Goal: Task Accomplishment & Management: Complete application form

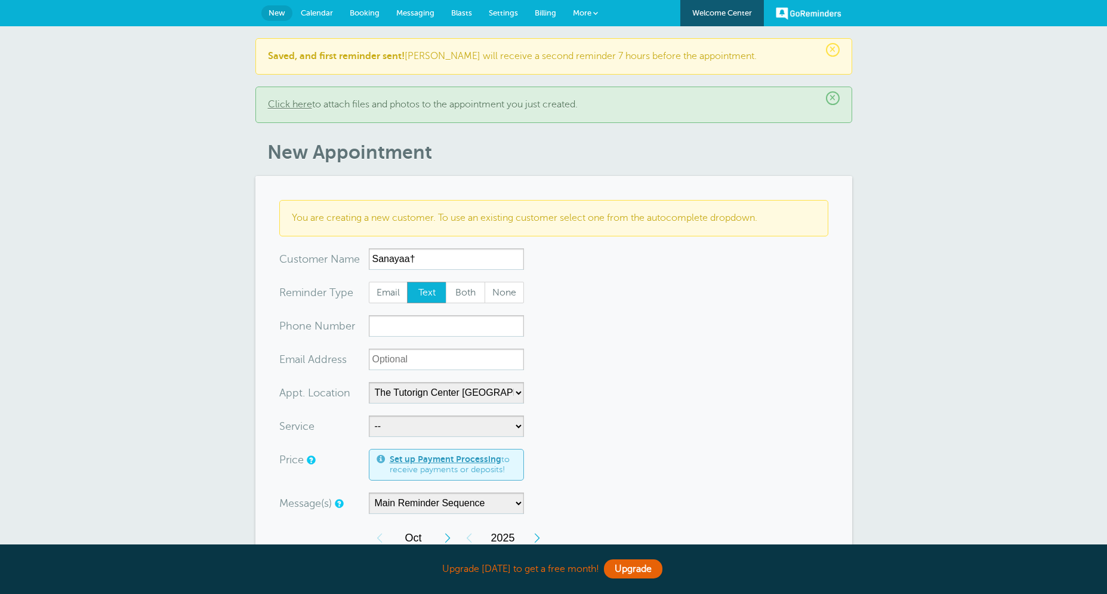
select select "25420"
click at [479, 258] on input "Sanayaa†" at bounding box center [446, 258] width 155 height 21
type input "[PERSON_NAME]"
click at [469, 291] on span "Both" at bounding box center [465, 292] width 38 height 20
click at [446, 282] on input "Both" at bounding box center [445, 281] width 1 height 1
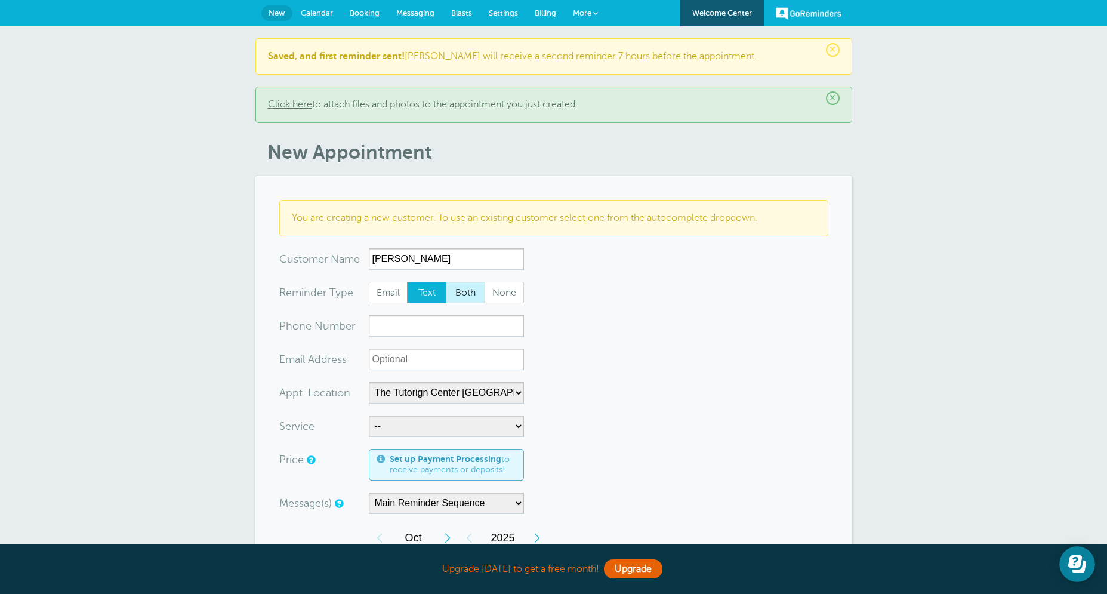
radio input "true"
drag, startPoint x: 409, startPoint y: 318, endPoint x: 412, endPoint y: 325, distance: 7.5
click at [410, 318] on input "xxx-no-autofill" at bounding box center [446, 325] width 155 height 21
paste input "[PHONE_NUMBER]"
type input "[PHONE_NUMBER]"
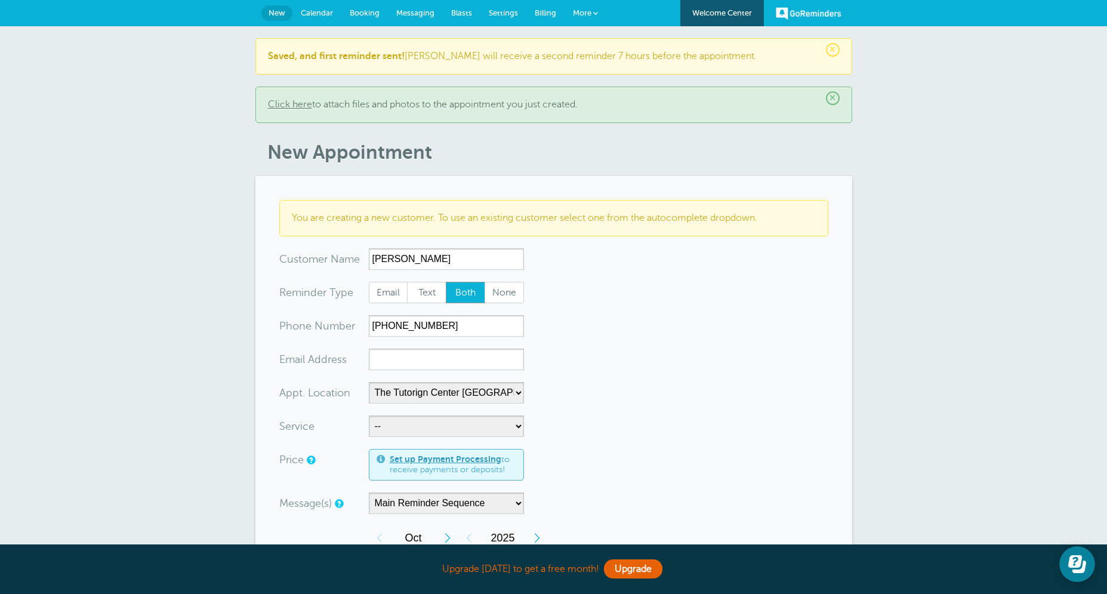
click at [597, 328] on form "You are creating a new customer. To use an existing customer select one from th…" at bounding box center [553, 552] width 549 height 705
paste input "[EMAIL_ADDRESS][DOMAIN_NAME]"
type input "[EMAIL_ADDRESS][DOMAIN_NAME]"
click at [562, 411] on form "You are creating a new customer. To use an existing customer select one from th…" at bounding box center [553, 552] width 549 height 705
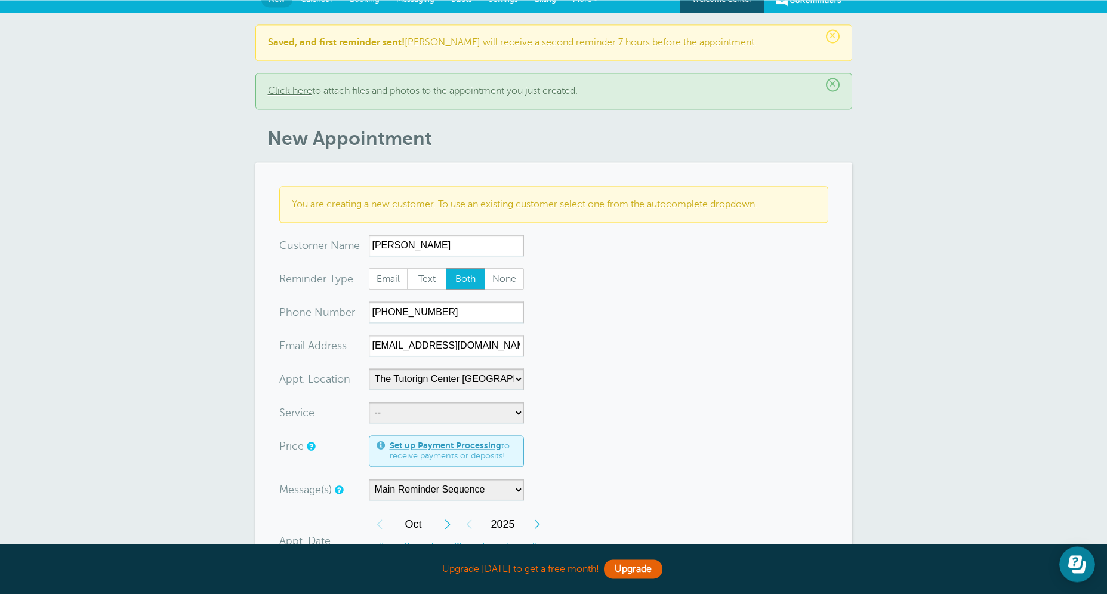
scroll to position [115, 0]
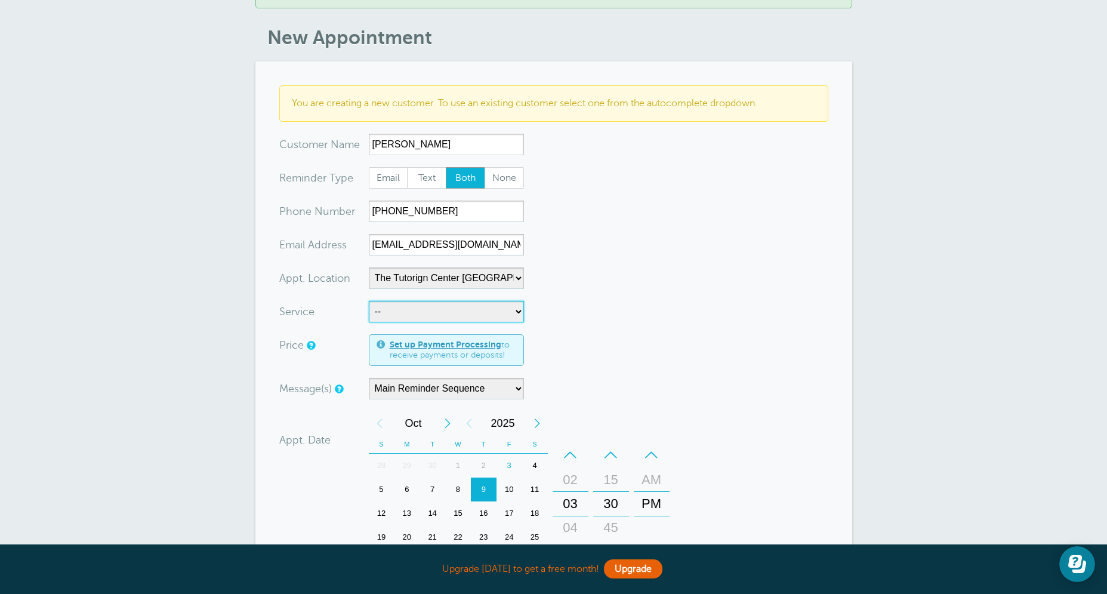
select select "28414"
click option "60min Tutoring" at bounding box center [0, 0] width 0 height 0
click at [585, 331] on form "You are creating a new customer. To use an existing customer select one from th…" at bounding box center [553, 437] width 549 height 705
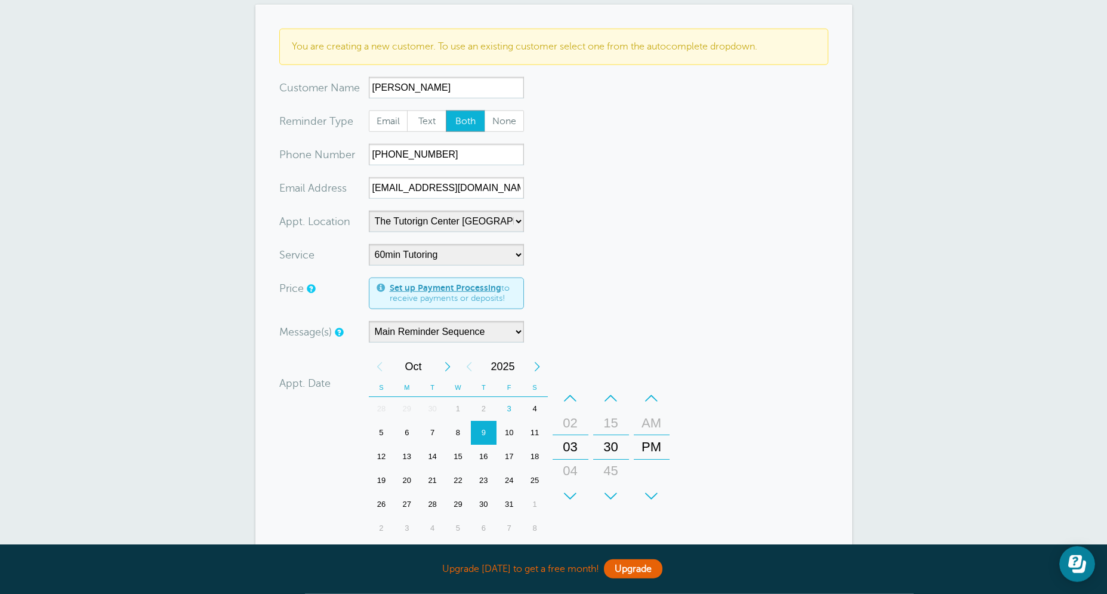
scroll to position [315, 0]
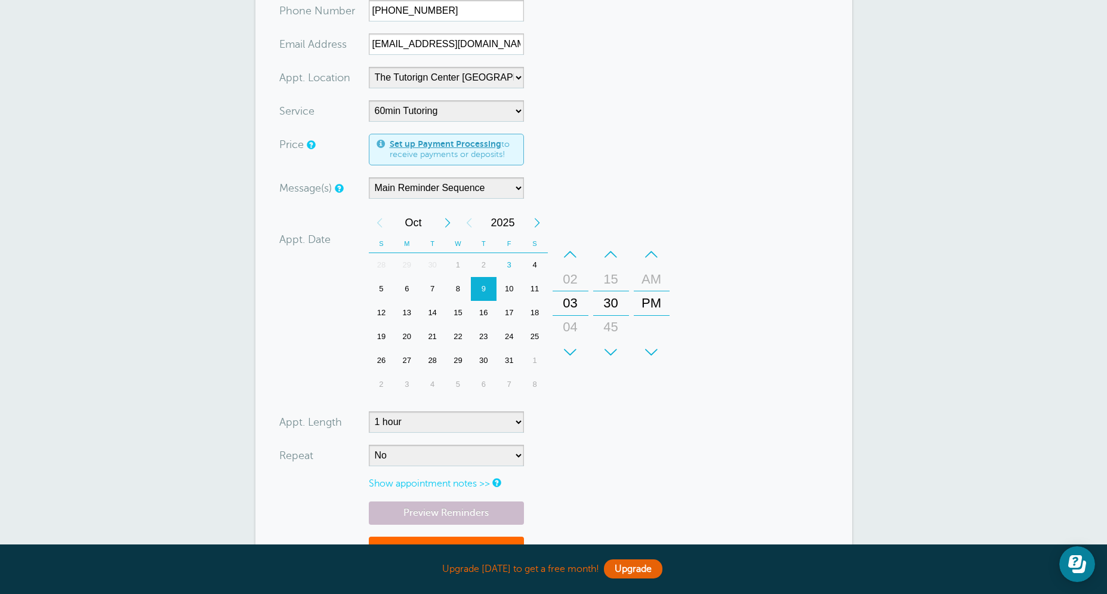
click at [622, 254] on div "–" at bounding box center [611, 254] width 36 height 24
click at [618, 249] on div "–" at bounding box center [611, 254] width 36 height 24
click at [619, 251] on div "–" at bounding box center [611, 254] width 36 height 24
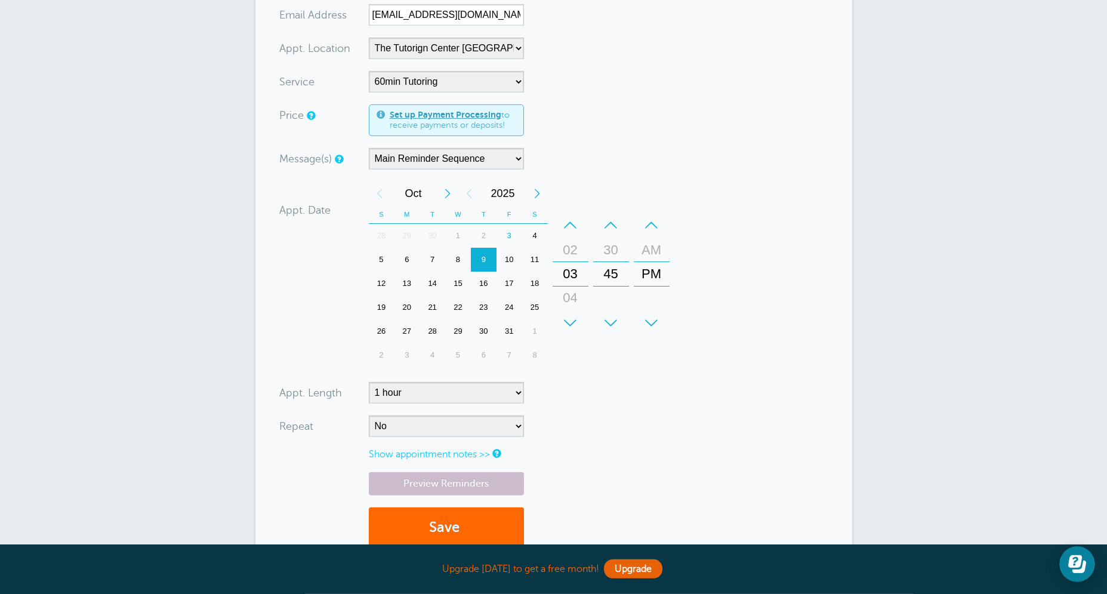
scroll to position [353, 0]
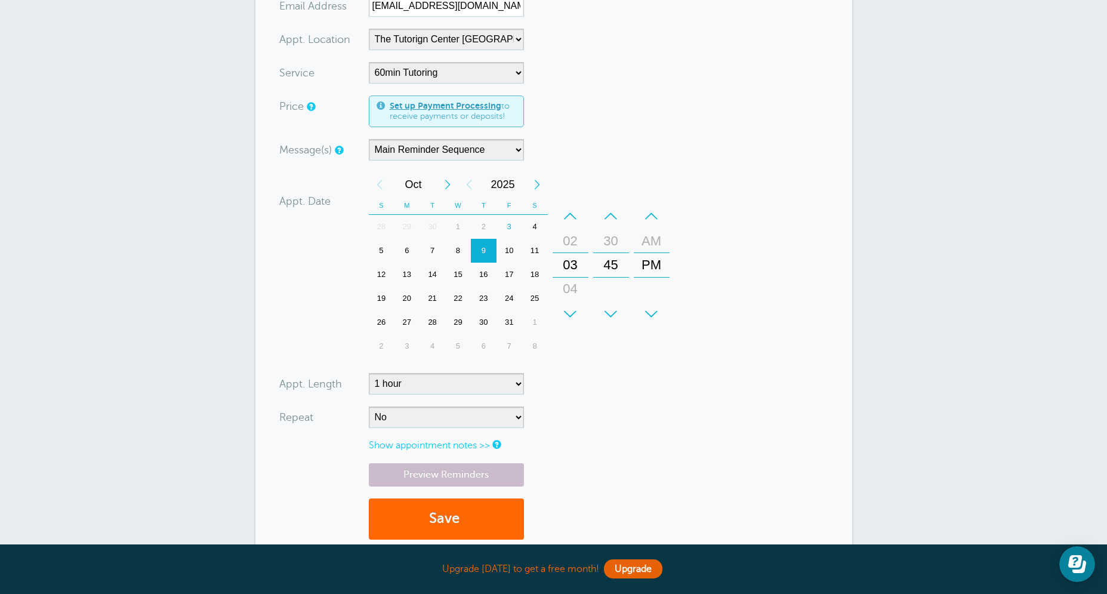
click at [408, 256] on div "6" at bounding box center [407, 251] width 26 height 24
click at [369, 406] on select "No Daily Weekly Every 2 weeks Every 3 weeks Every 4 weeks Monthly Every 5 weeks…" at bounding box center [446, 416] width 155 height 21
select select "RRULE:FREQ=WEEKLY"
click option "Weekly" at bounding box center [0, 0] width 0 height 0
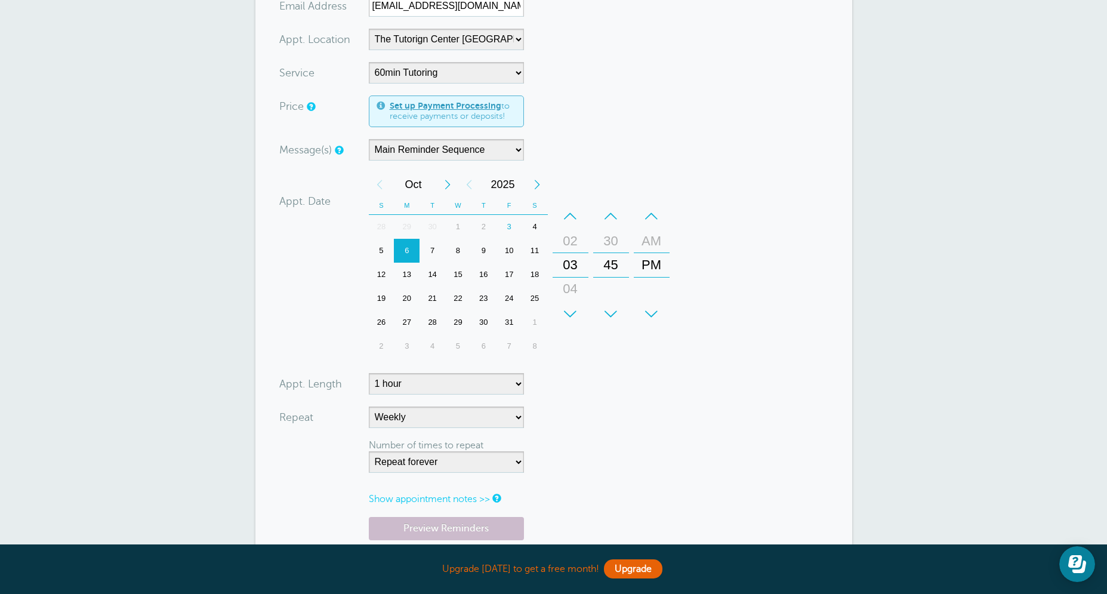
click at [667, 431] on form "You are creating a new customer. To use an existing customer select one from th…" at bounding box center [553, 226] width 549 height 758
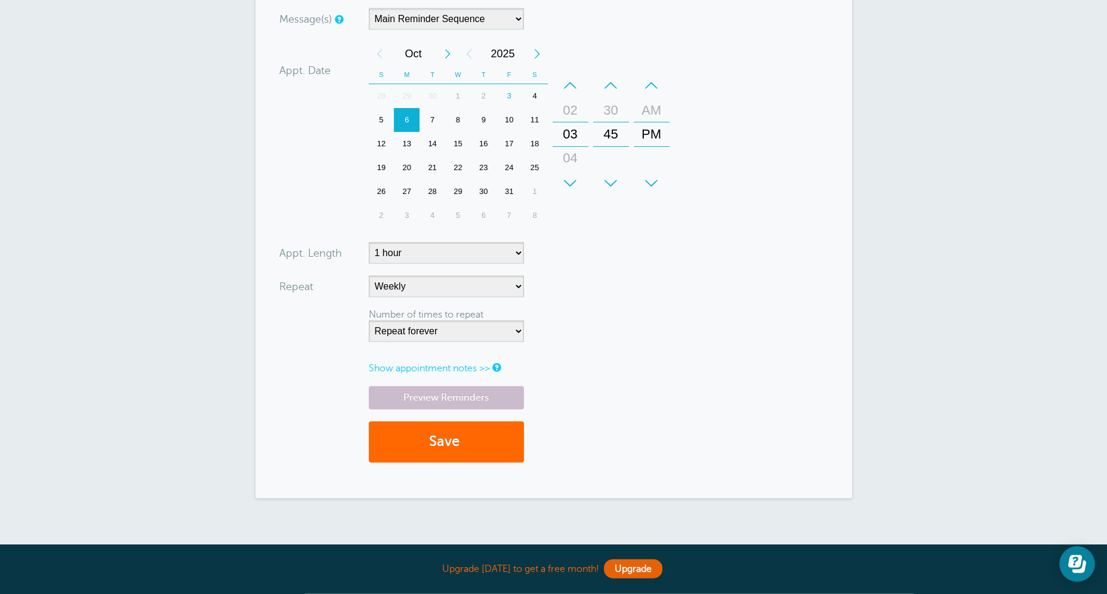
scroll to position [525, 0]
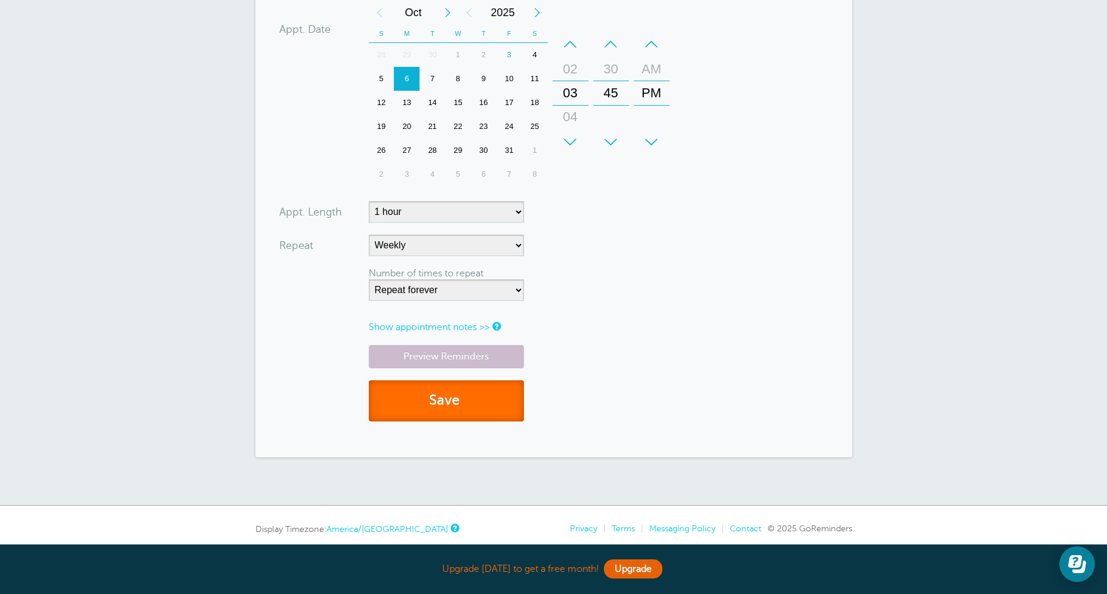
click at [449, 409] on button "Save" at bounding box center [446, 400] width 155 height 41
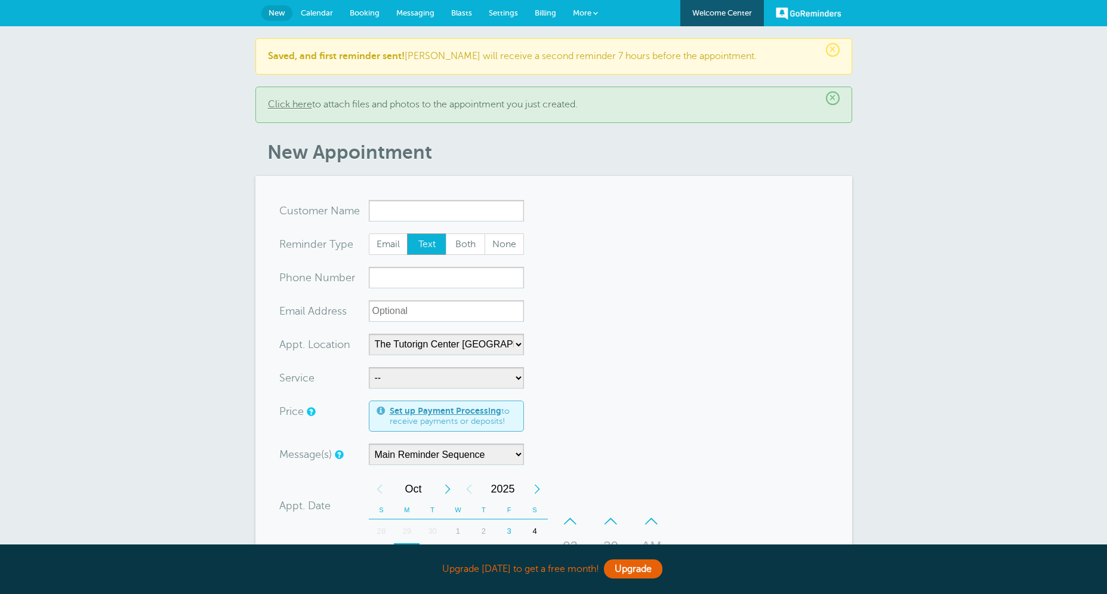
select select "25420"
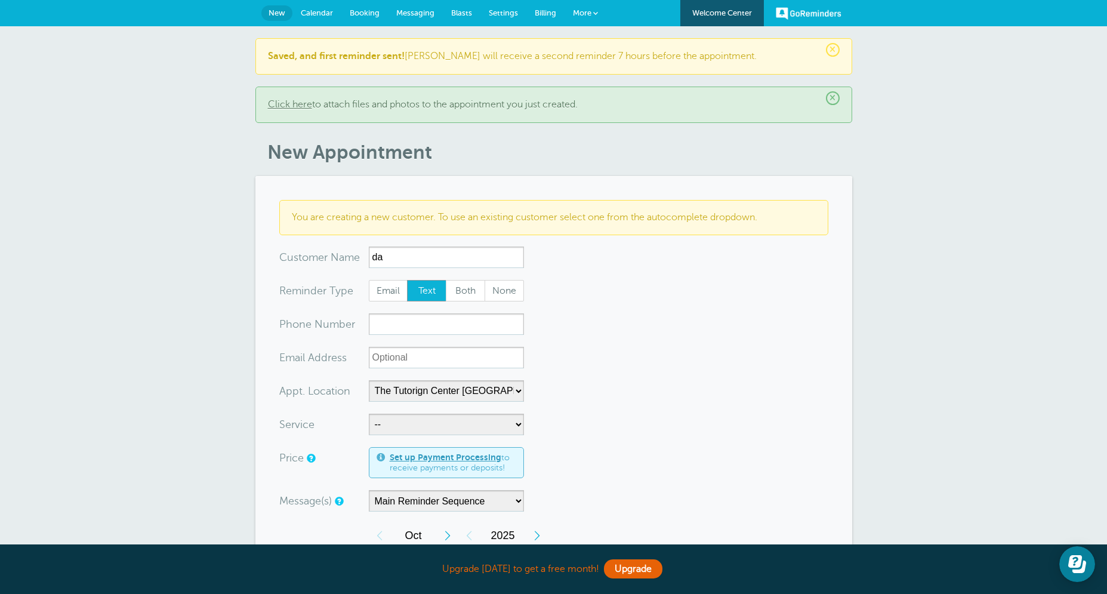
type input "d"
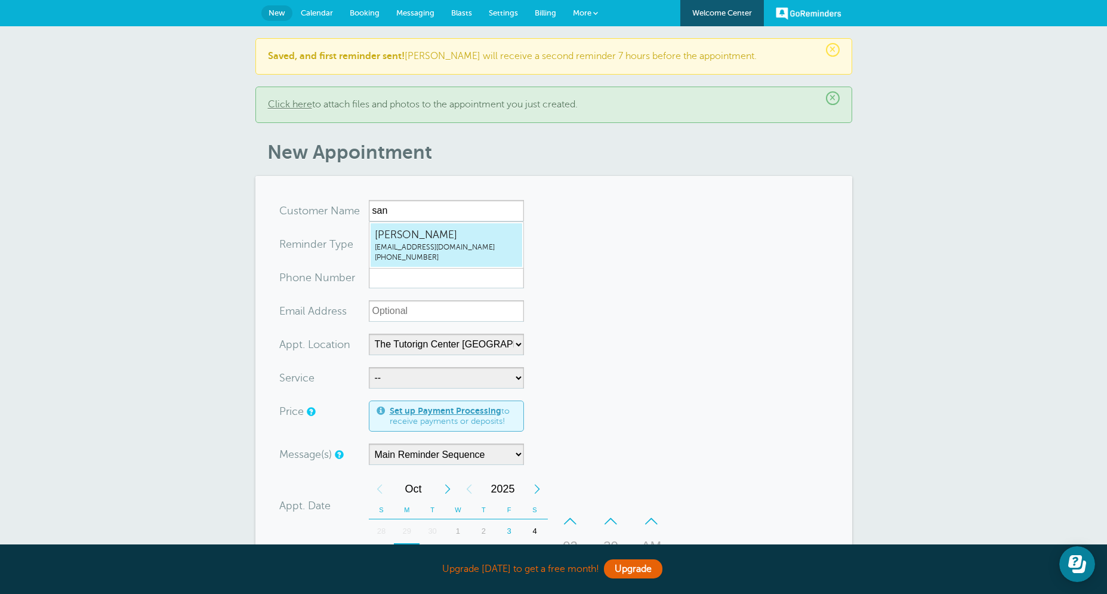
drag, startPoint x: 446, startPoint y: 239, endPoint x: 446, endPoint y: 245, distance: 6.0
click at [446, 245] on link "Sanaya Dhanani hinadhanani@hotmail.com (318) 557-1300" at bounding box center [446, 245] width 153 height 45
type input "SanayaDhananihinadhanani@hotmail.com3185571300"
type input "[PERSON_NAME]"
radio input "false"
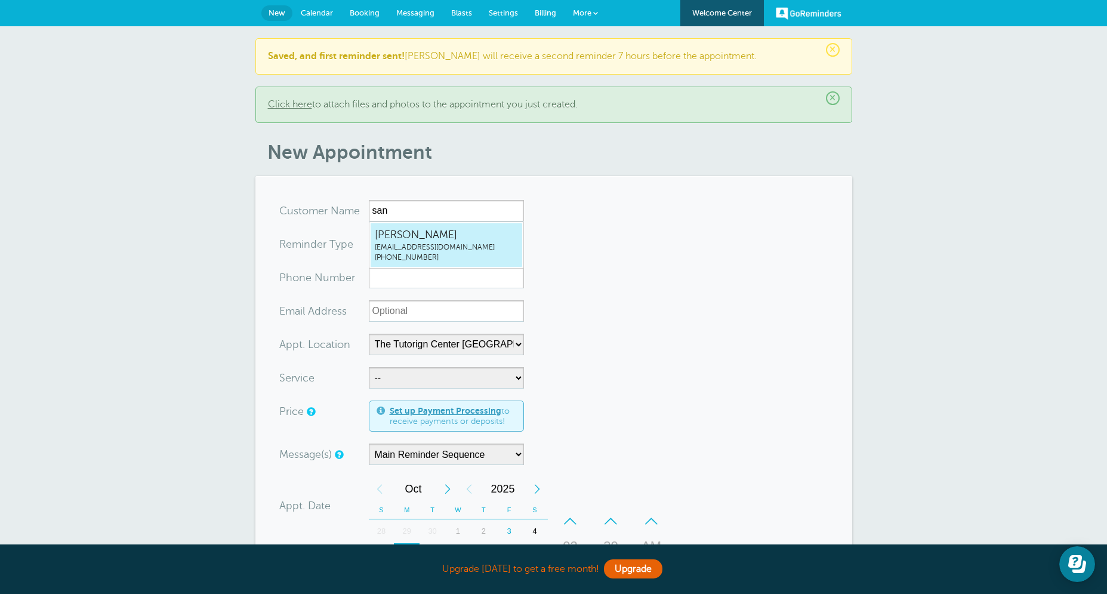
radio input "true"
type input "[PHONE_NUMBER]"
type input "[EMAIL_ADDRESS][DOMAIN_NAME]"
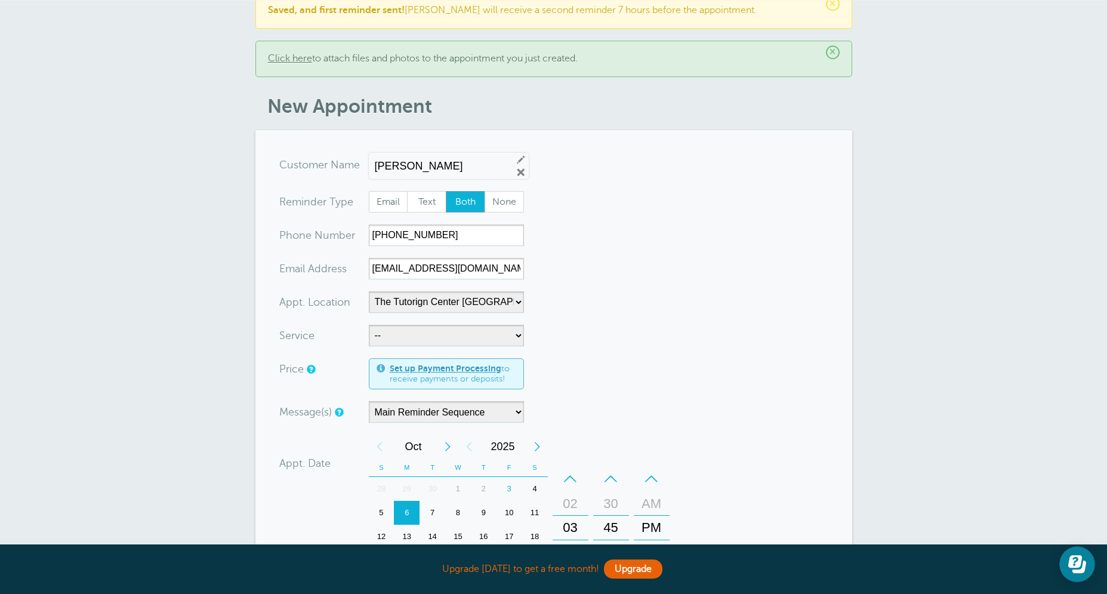
scroll to position [48, 0]
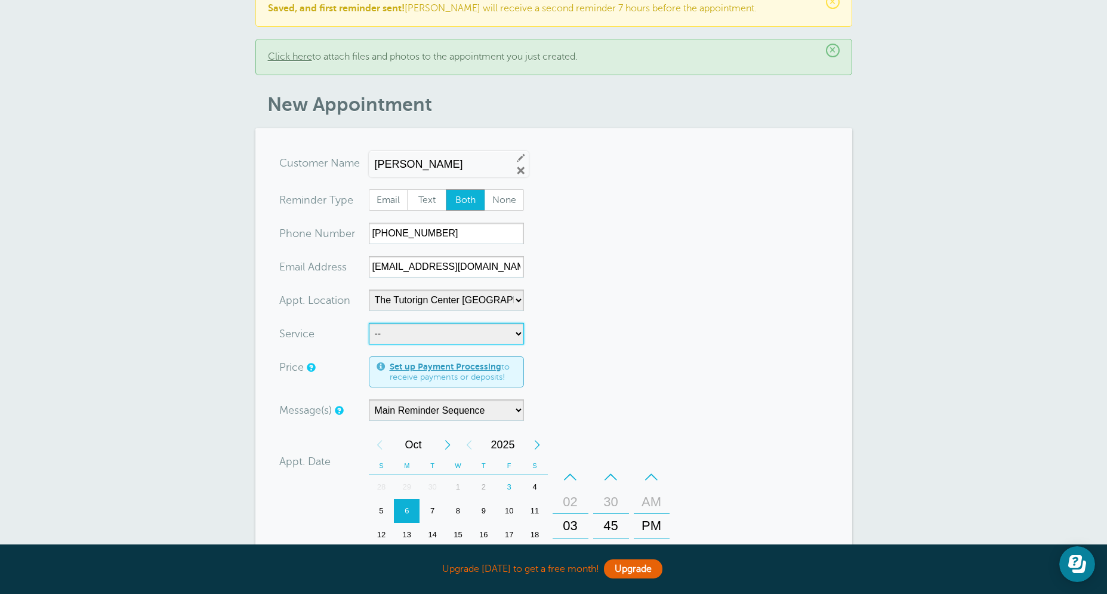
select select "28414"
click option "60min Tutoring" at bounding box center [0, 0] width 0 height 0
click at [669, 391] on form "You are creating a new customer. To use an existing customer select one from th…" at bounding box center [553, 482] width 549 height 660
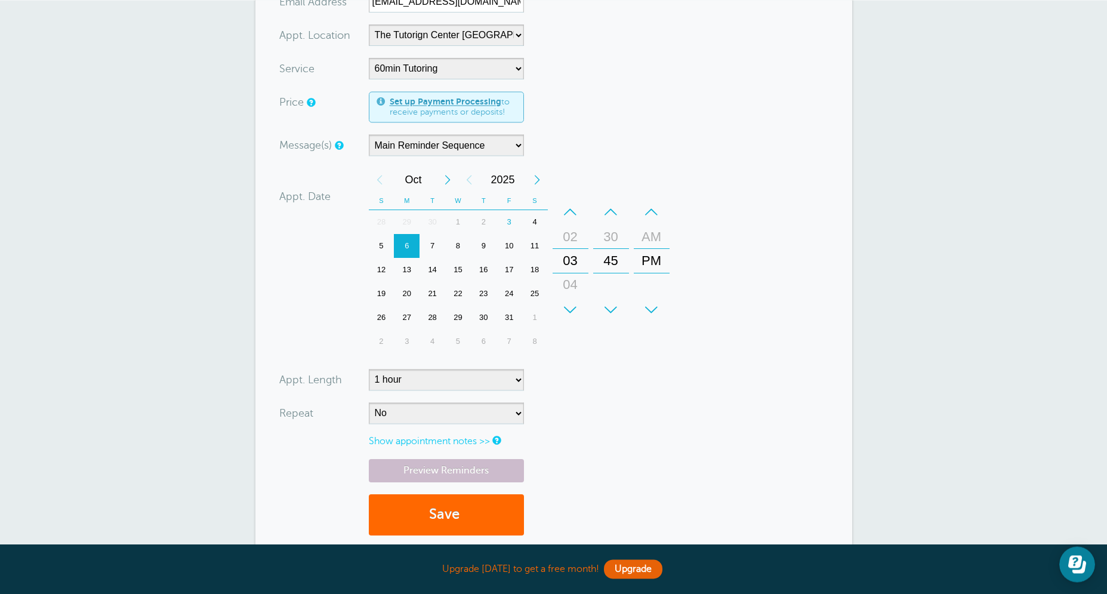
scroll to position [325, 0]
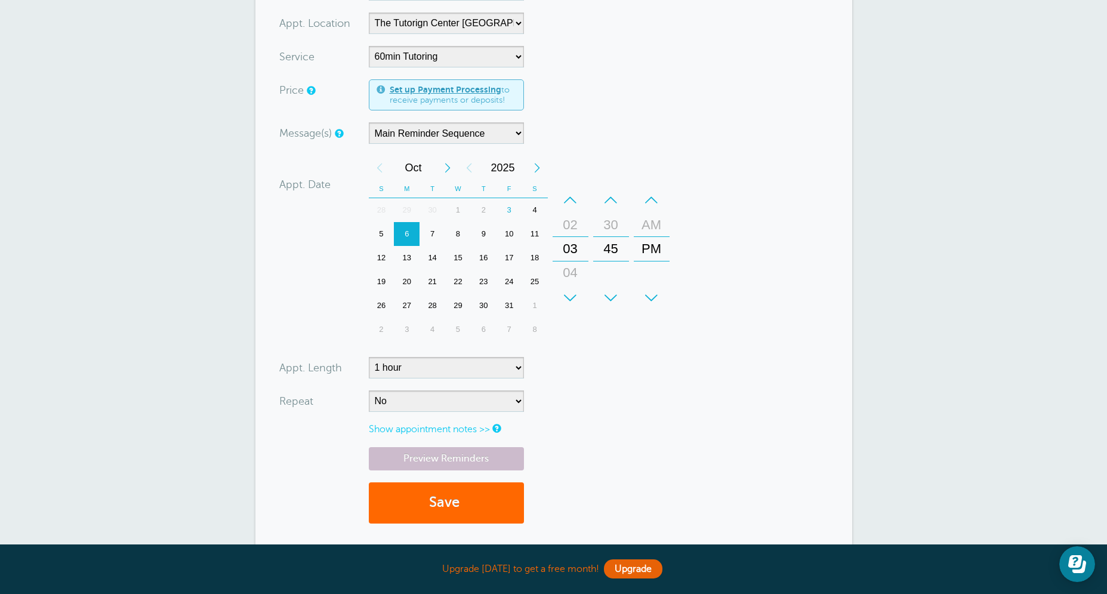
click at [445, 233] on div "7" at bounding box center [432, 234] width 26 height 24
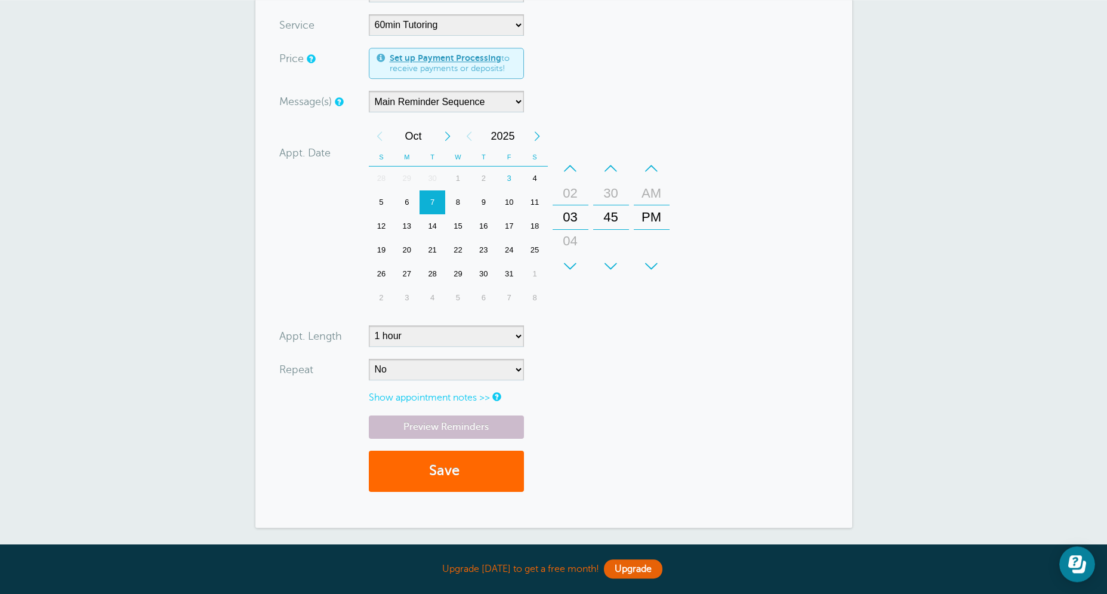
scroll to position [363, 0]
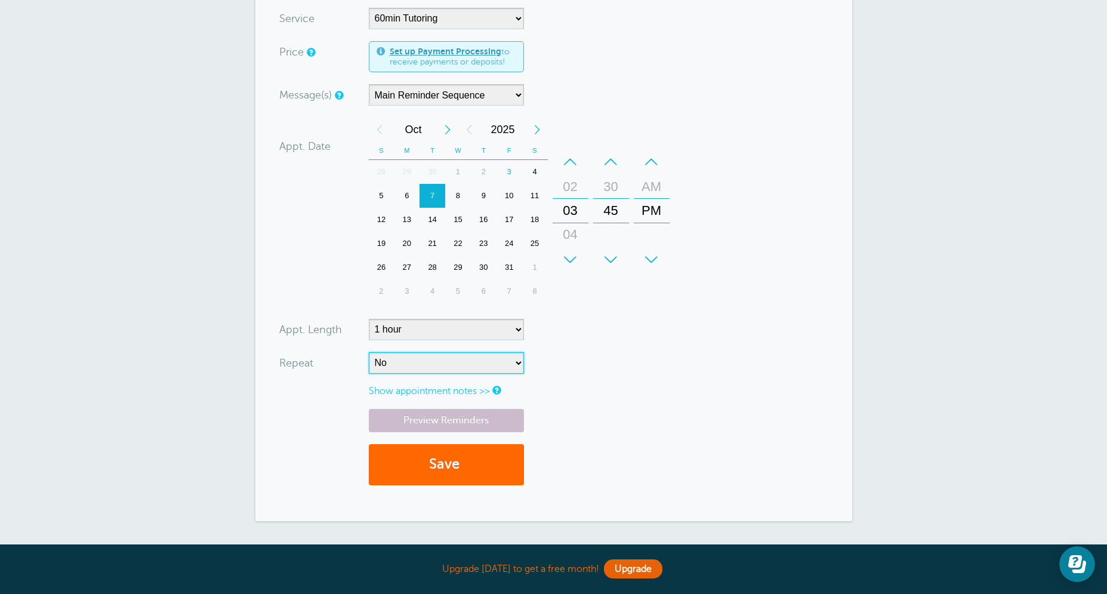
click at [369, 352] on select "No Daily Weekly Every 2 weeks Every 3 weeks Every 4 weeks Monthly Every 5 weeks…" at bounding box center [446, 362] width 155 height 21
select select "RRULE:FREQ=WEEKLY"
click option "Weekly" at bounding box center [0, 0] width 0 height 0
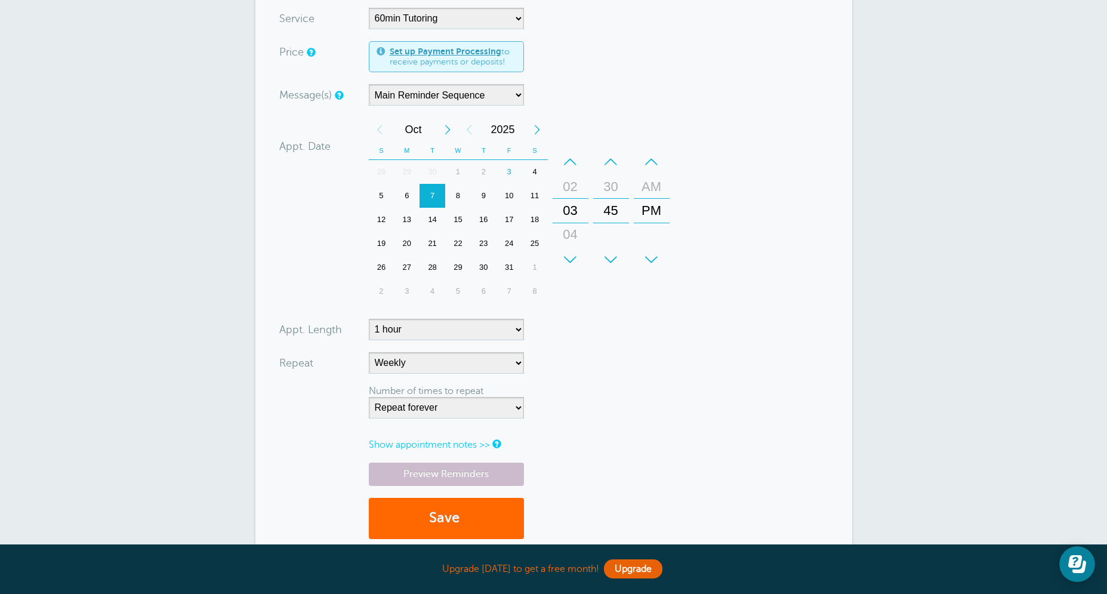
click at [681, 362] on form "You are creating a new customer. To use an existing customer select one from th…" at bounding box center [553, 194] width 549 height 714
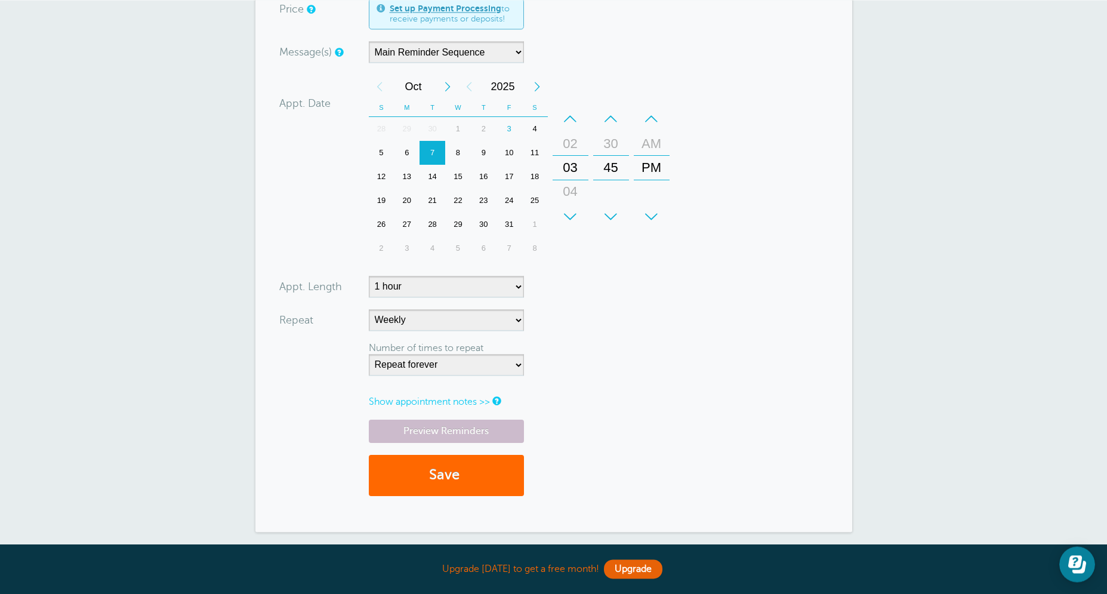
scroll to position [525, 0]
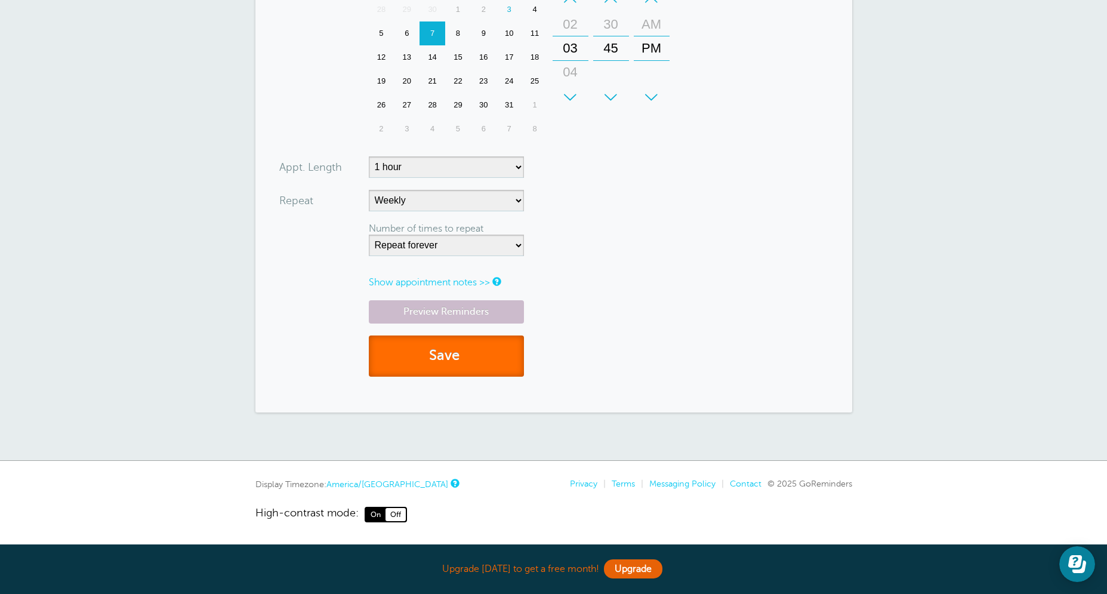
click at [475, 347] on button "Save" at bounding box center [446, 355] width 155 height 41
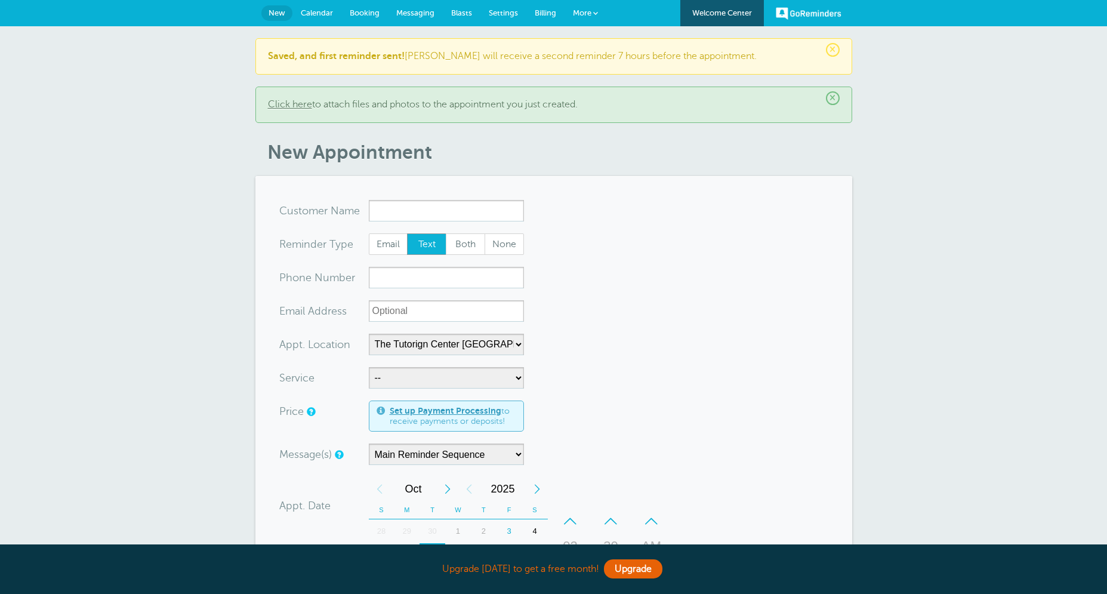
select select "25420"
click at [430, 209] on input "x-no-autofill" at bounding box center [446, 210] width 155 height 21
click at [427, 256] on span "[PHONE_NUMBER]" at bounding box center [446, 257] width 143 height 10
type input "SanayaDhananihinadhanani@hotmail.com3185571300"
type input "[PERSON_NAME]"
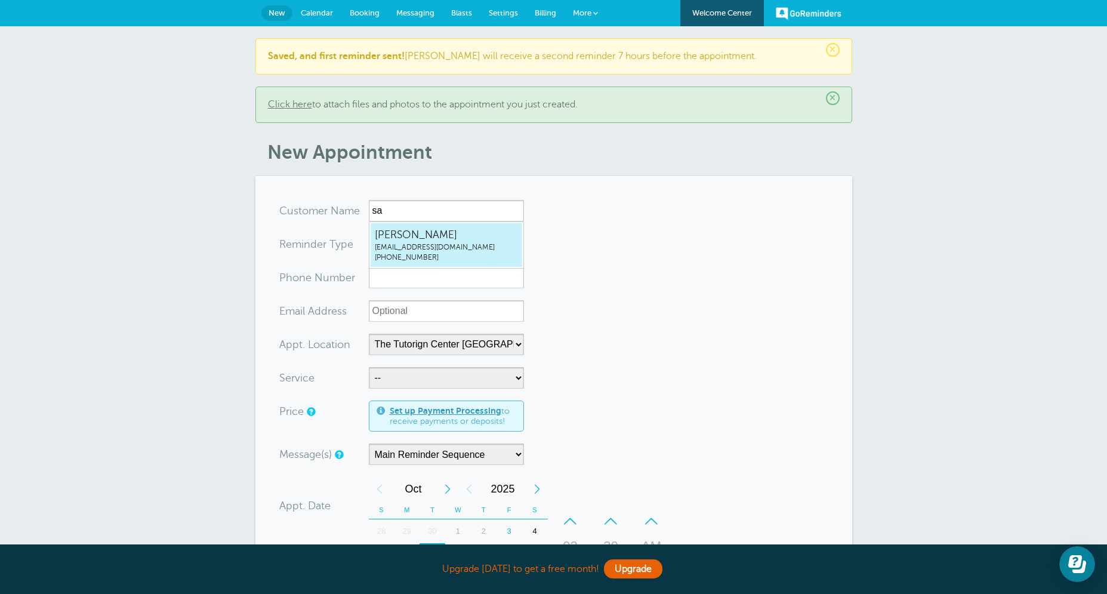
radio input "false"
radio input "true"
type input "[PHONE_NUMBER]"
type input "[EMAIL_ADDRESS][DOMAIN_NAME]"
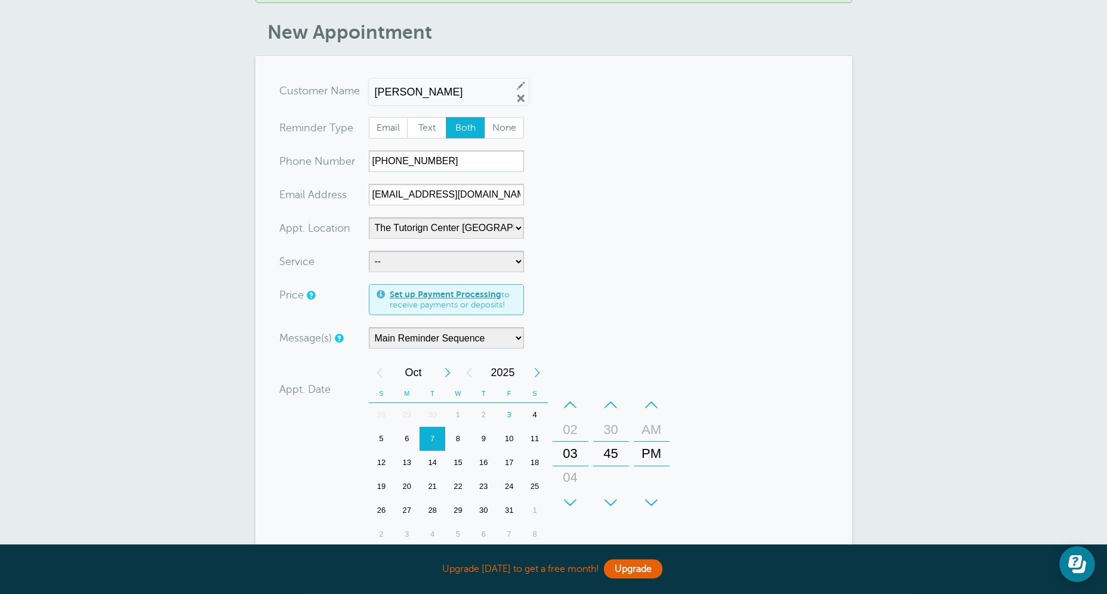
scroll to position [124, 0]
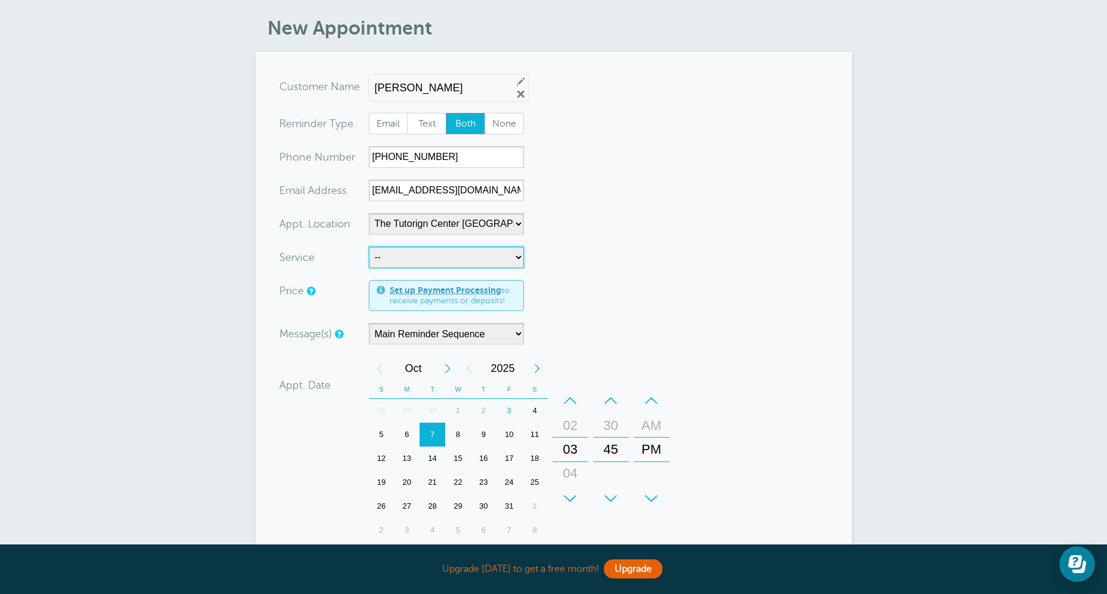
select select "28414"
click option "60min Tutoring" at bounding box center [0, 0] width 0 height 0
click at [581, 256] on form "You are creating a new customer. To use an existing customer select one from th…" at bounding box center [553, 406] width 549 height 660
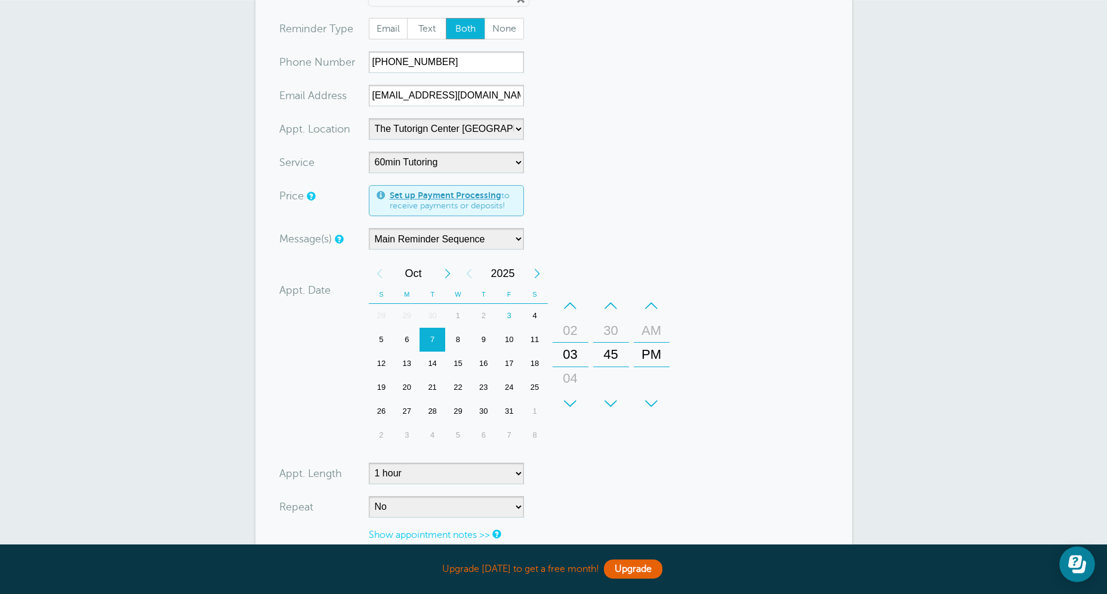
scroll to position [344, 0]
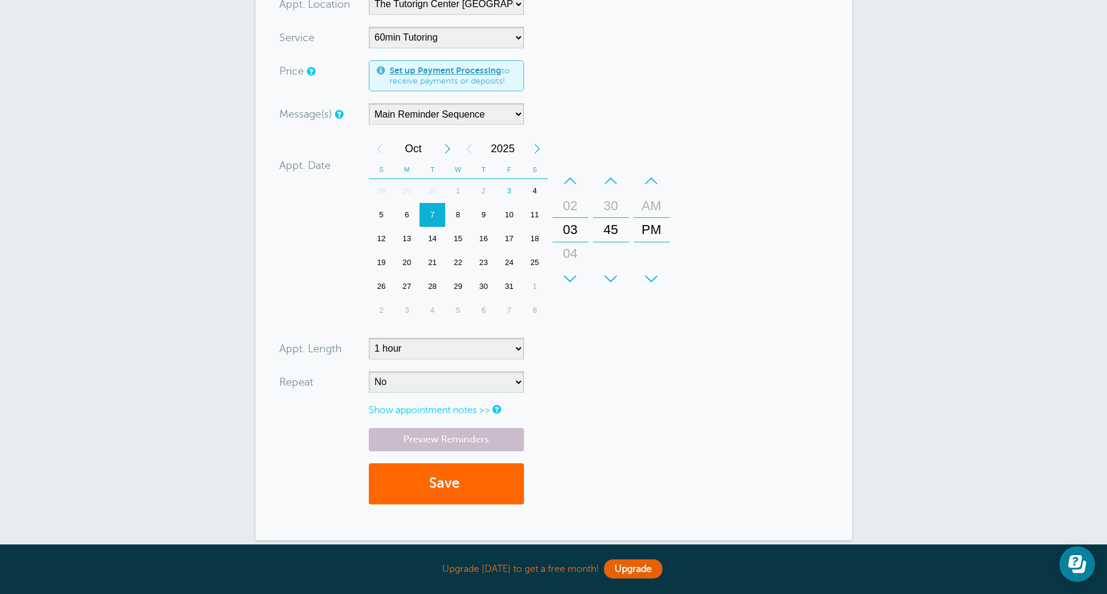
click at [462, 215] on div "8" at bounding box center [458, 215] width 26 height 24
click at [652, 359] on form "You are creating a new customer. To use an existing customer select one from th…" at bounding box center [553, 186] width 549 height 660
click at [456, 394] on form "You are creating a new customer. To use an existing customer select one from th…" at bounding box center [553, 186] width 549 height 660
click at [369, 371] on select "No Daily Weekly Every 2 weeks Every 3 weeks Every 4 weeks Monthly Every 5 weeks…" at bounding box center [446, 381] width 155 height 21
select select "RRULE:FREQ=WEEKLY"
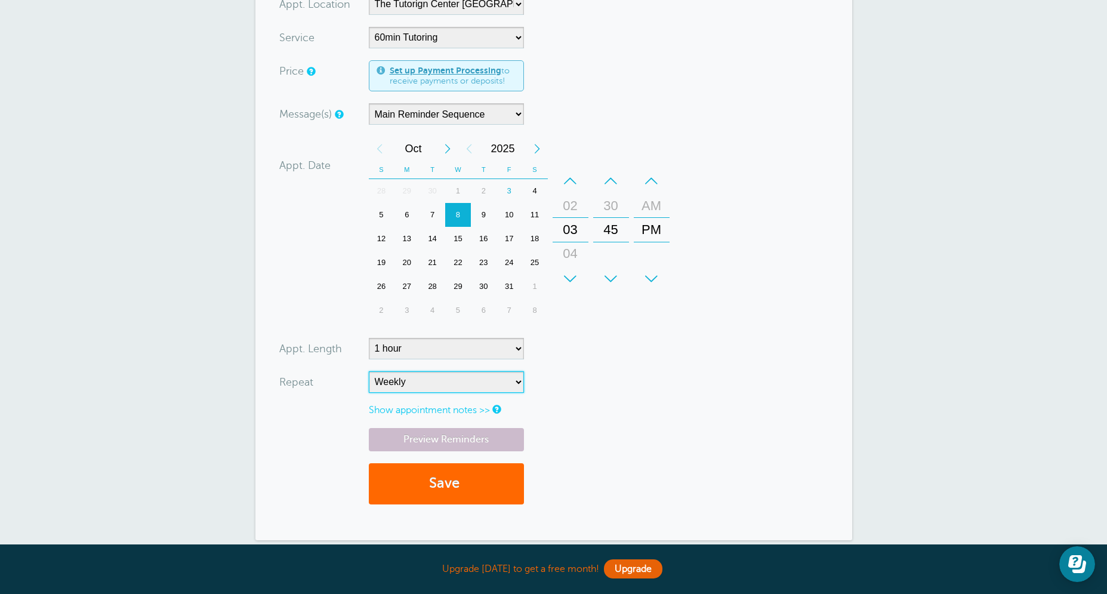
click option "Weekly" at bounding box center [0, 0] width 0 height 0
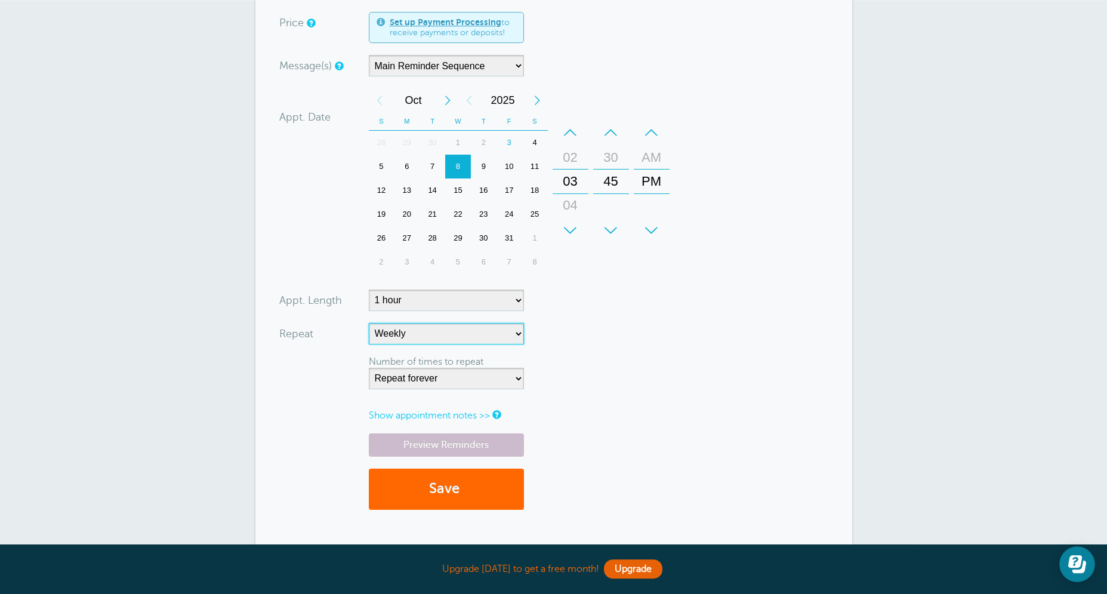
scroll to position [449, 0]
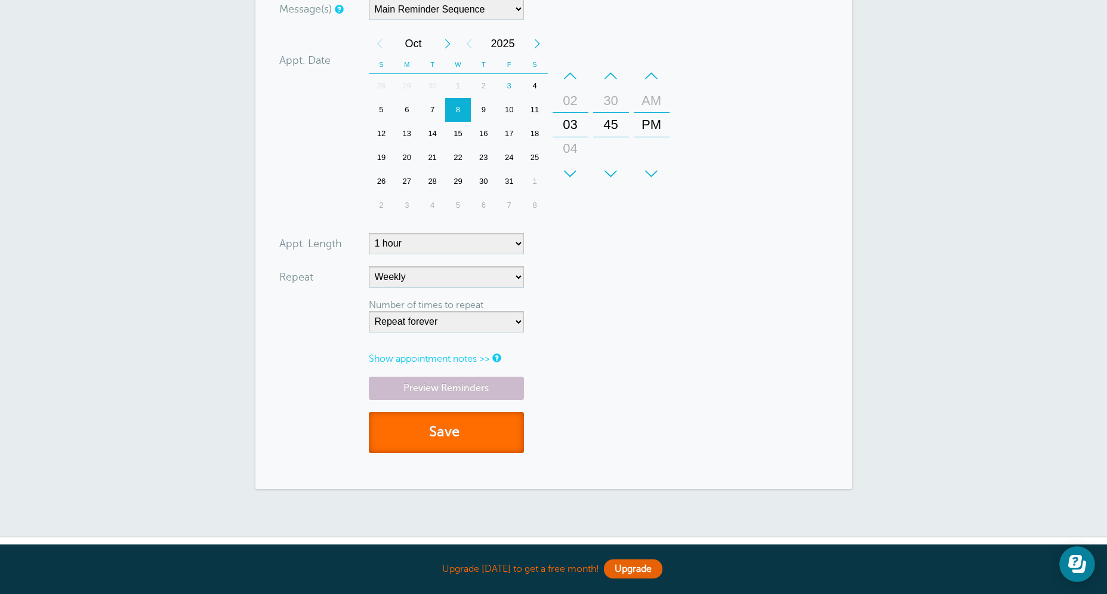
click at [415, 434] on button "Save" at bounding box center [446, 432] width 155 height 41
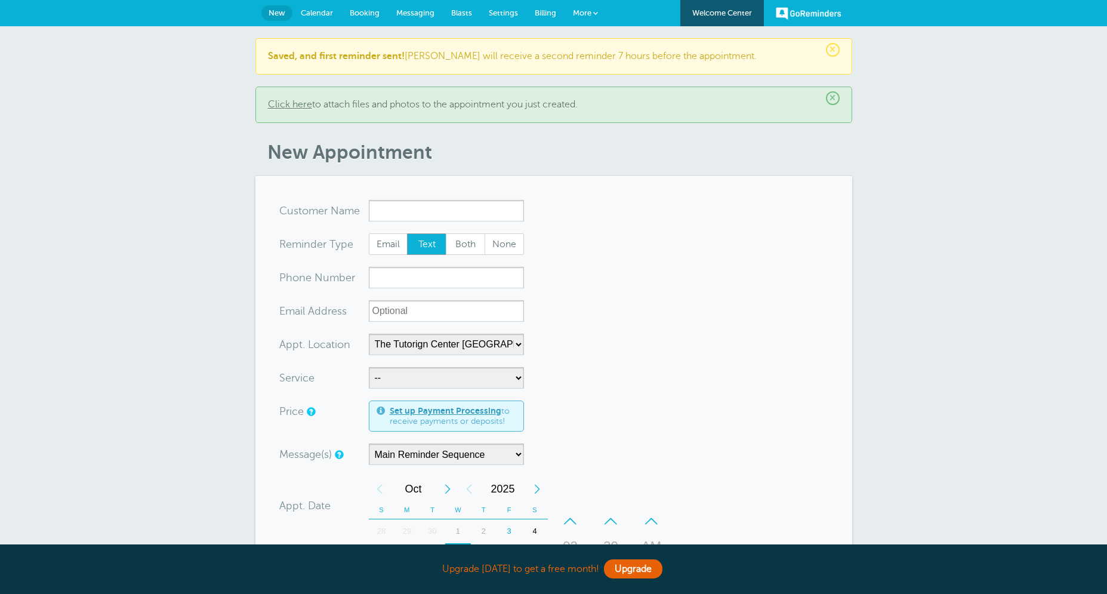
select select "25420"
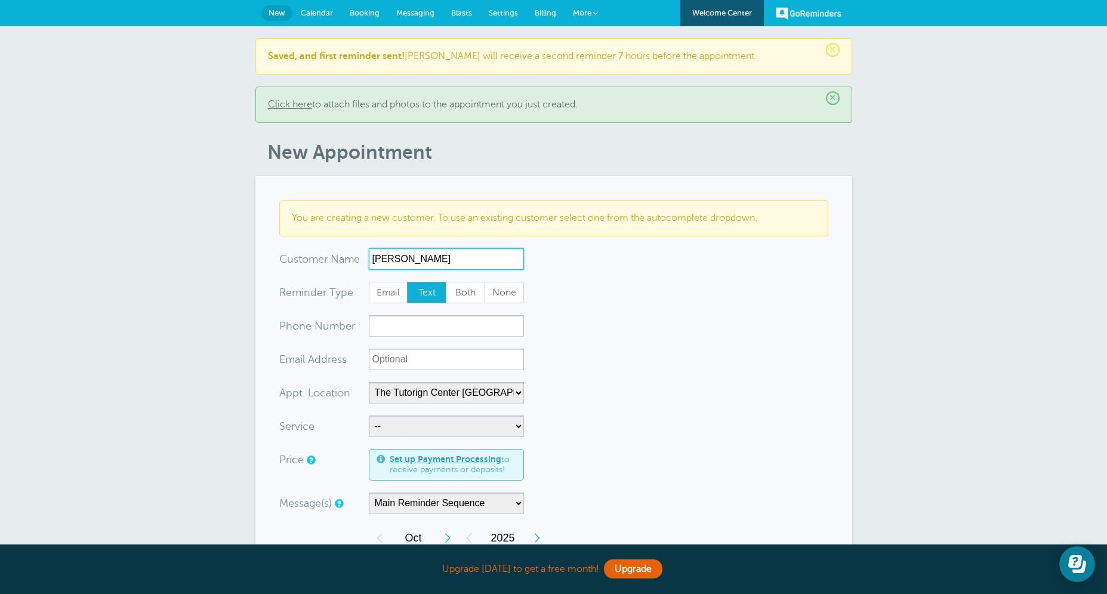
type input "[PERSON_NAME]"
click at [454, 292] on span "Both" at bounding box center [465, 292] width 38 height 20
click at [446, 282] on input "Both" at bounding box center [445, 281] width 1 height 1
radio input "true"
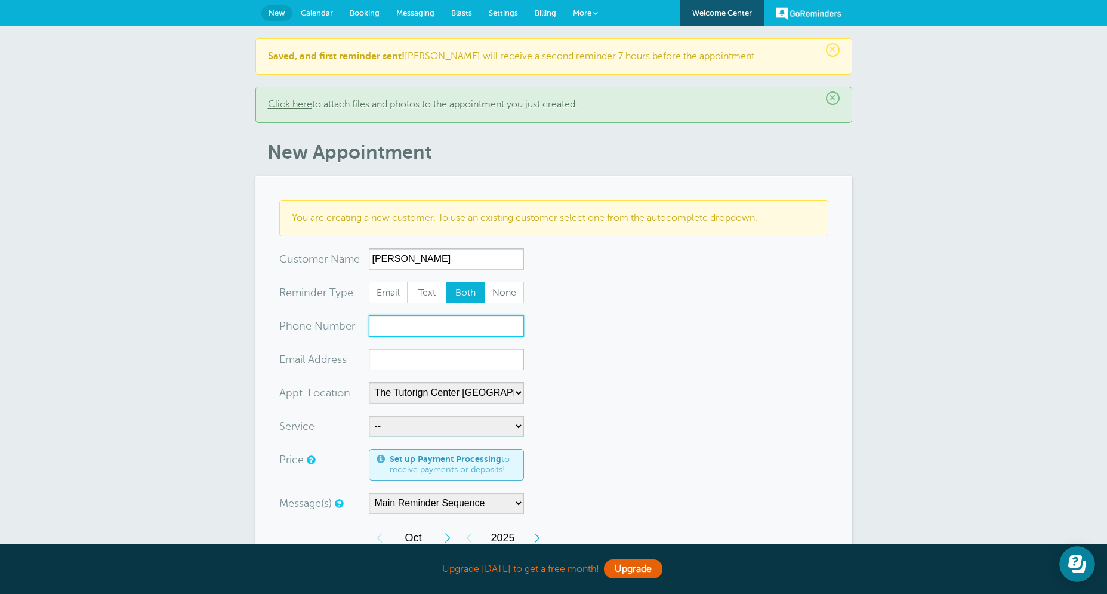
click at [456, 331] on input "xxx-no-autofill" at bounding box center [446, 325] width 155 height 21
paste input "[PHONE_NUMBER]"
type input "[PHONE_NUMBER]"
click at [619, 346] on form "You are creating a new customer. To use an existing customer select one from th…" at bounding box center [553, 552] width 549 height 705
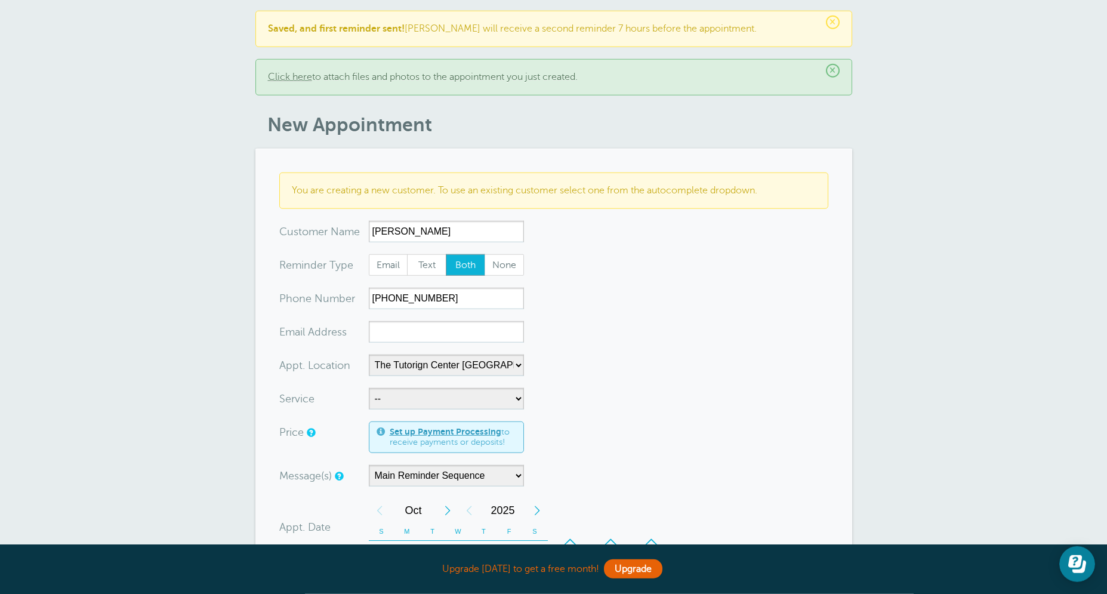
scroll to position [29, 0]
click at [384, 345] on form "You are creating a new customer. To use an existing customer select one from th…" at bounding box center [553, 523] width 549 height 705
click at [385, 320] on input "xx-no-autofill" at bounding box center [446, 330] width 155 height 21
paste input "[EMAIL_ADDRESS][DOMAIN_NAME]"
type input "[EMAIL_ADDRESS][DOMAIN_NAME]"
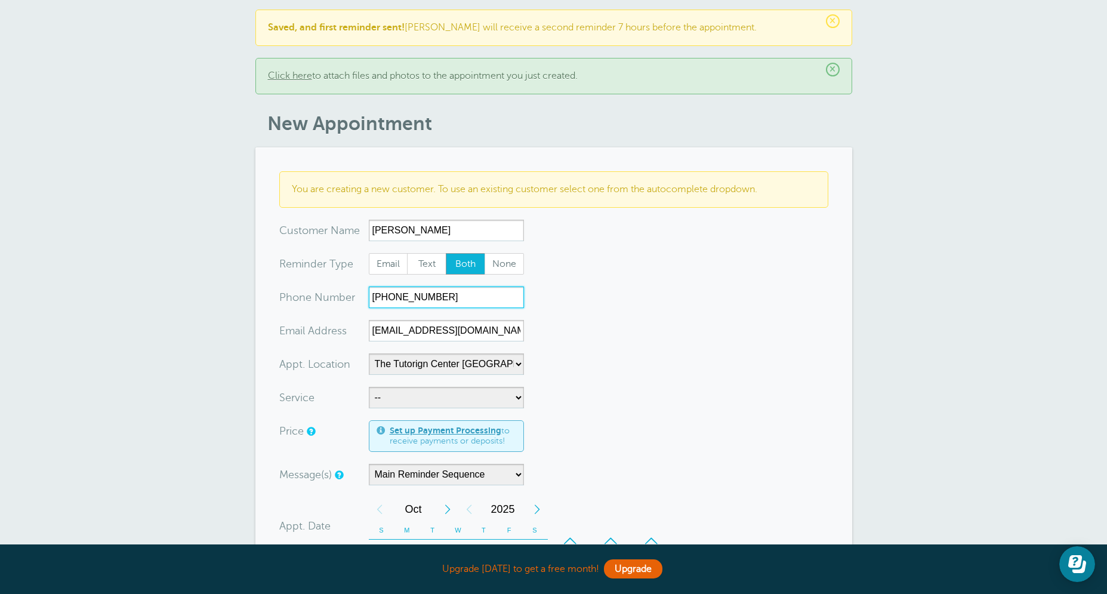
click at [486, 302] on input "[PHONE_NUMBER]" at bounding box center [446, 296] width 155 height 21
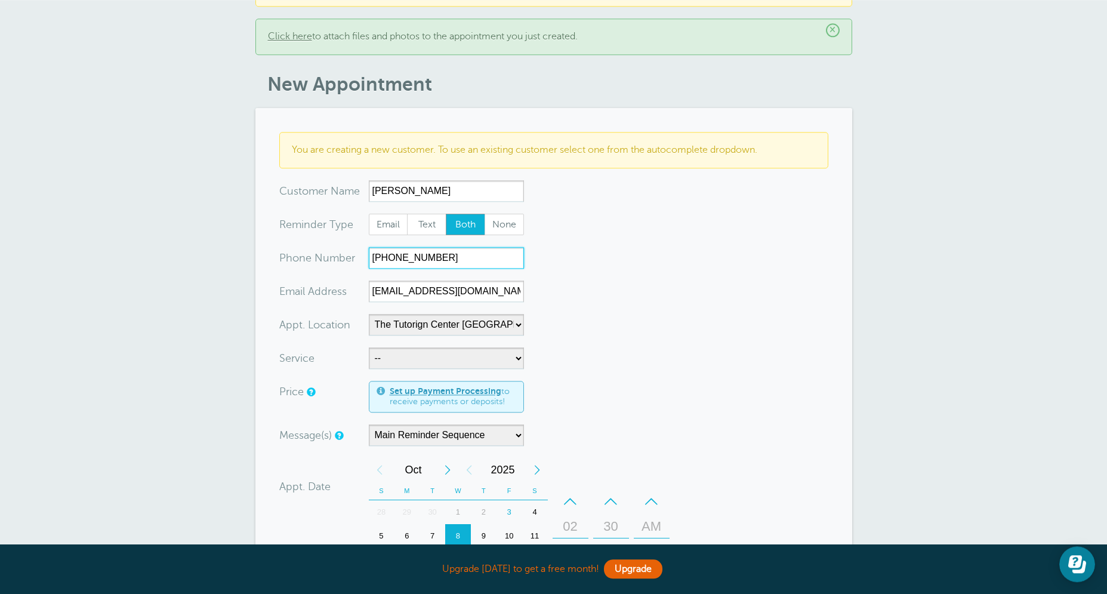
scroll to position [86, 0]
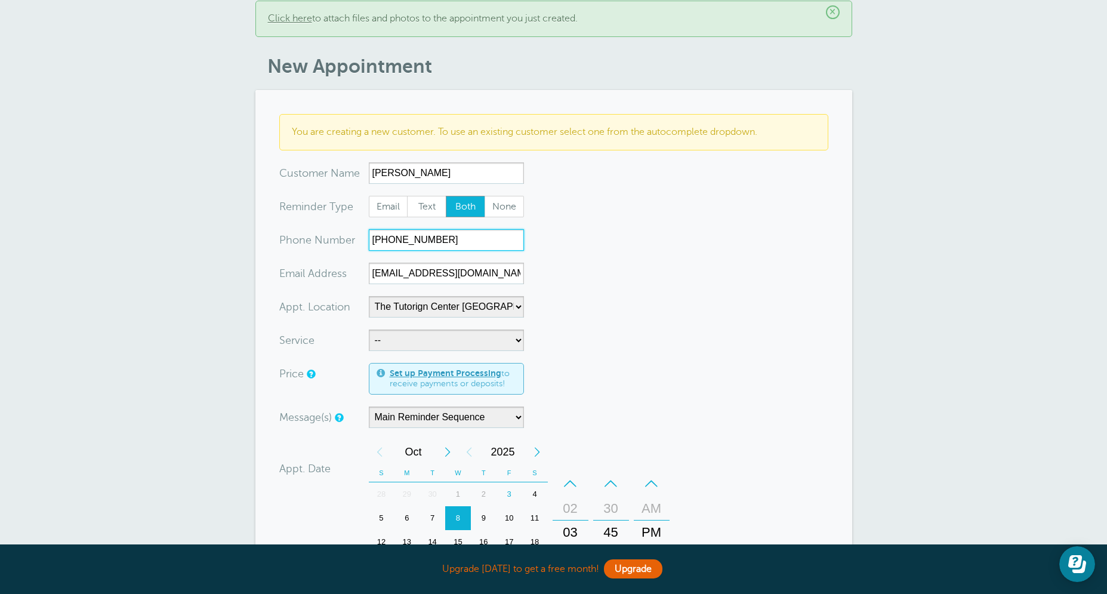
type input "(216) 647-1516"
select select "28413"
click option "Diagnostic Test" at bounding box center [0, 0] width 0 height 0
click at [550, 369] on form "You are creating a new customer. To use an existing customer select one from th…" at bounding box center [553, 466] width 549 height 705
click at [458, 245] on input "(216) 647-1516" at bounding box center [446, 239] width 155 height 21
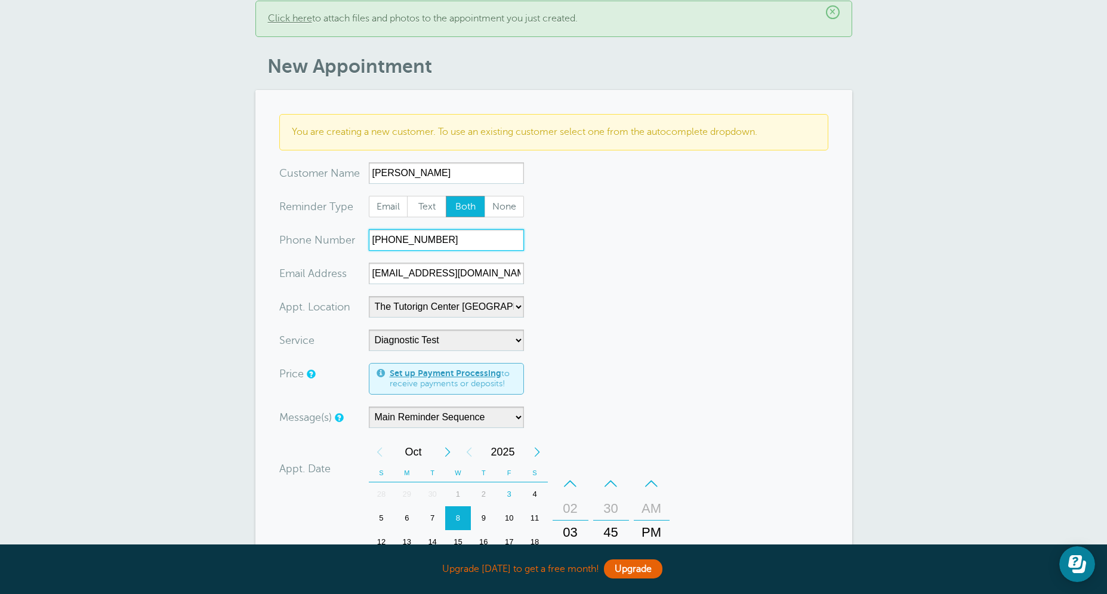
click at [458, 245] on input "(216) 647-1516" at bounding box center [446, 239] width 155 height 21
paste input "407) 421-9276"
type input "[PHONE_NUMBER]"
click at [622, 288] on form "You are creating a new customer. To use an existing customer select one from th…" at bounding box center [553, 466] width 549 height 705
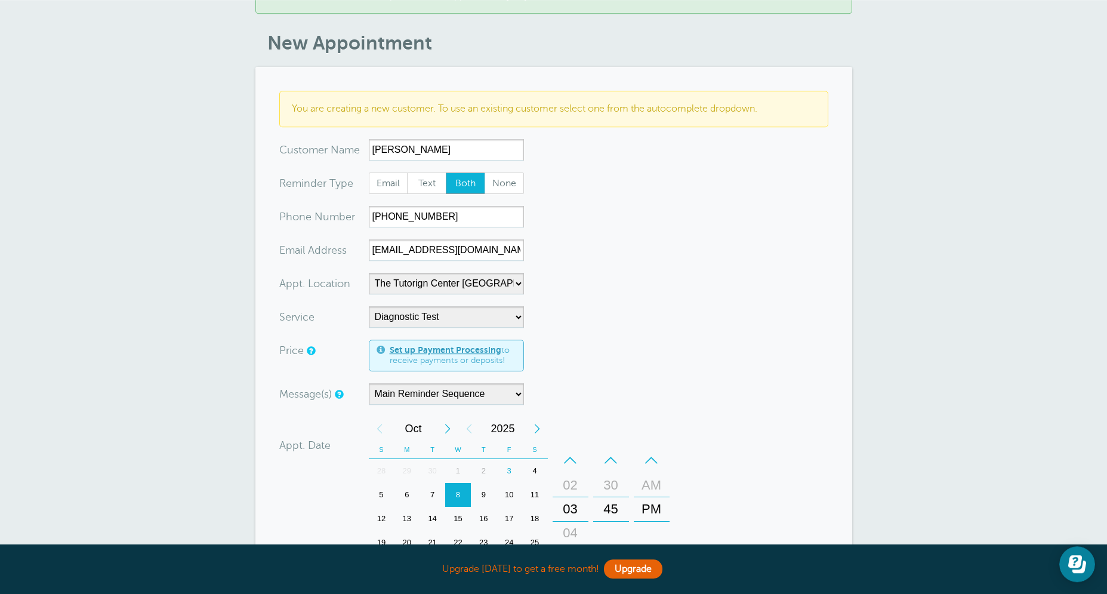
scroll to position [191, 0]
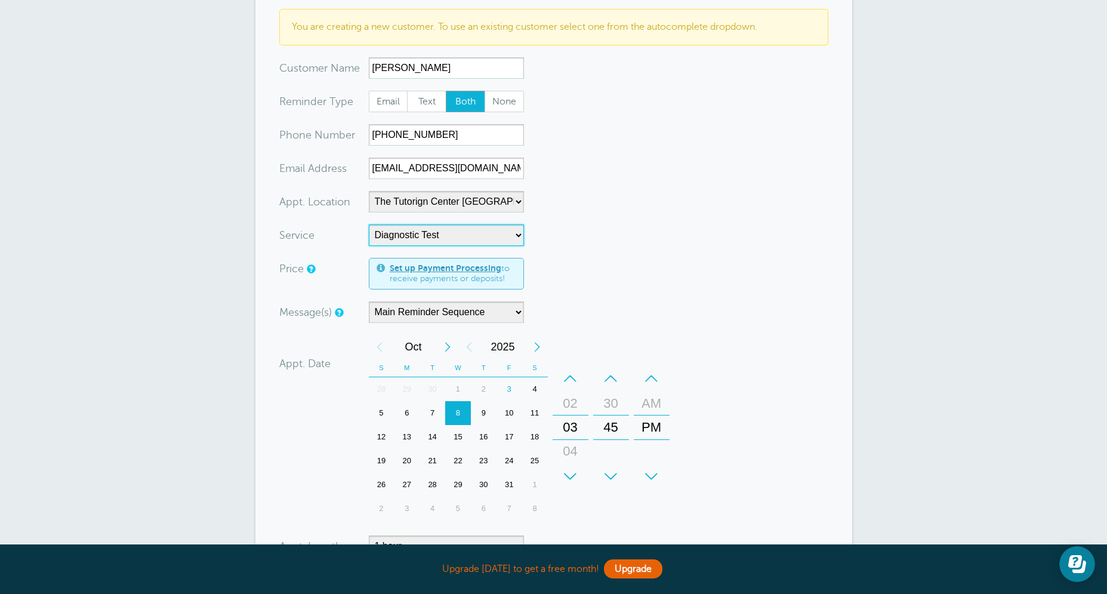
select select "28414"
click option "60min Tutoring" at bounding box center [0, 0] width 0 height 0
click at [598, 235] on form "You are creating a new customer. To use an existing customer select one from th…" at bounding box center [553, 361] width 549 height 705
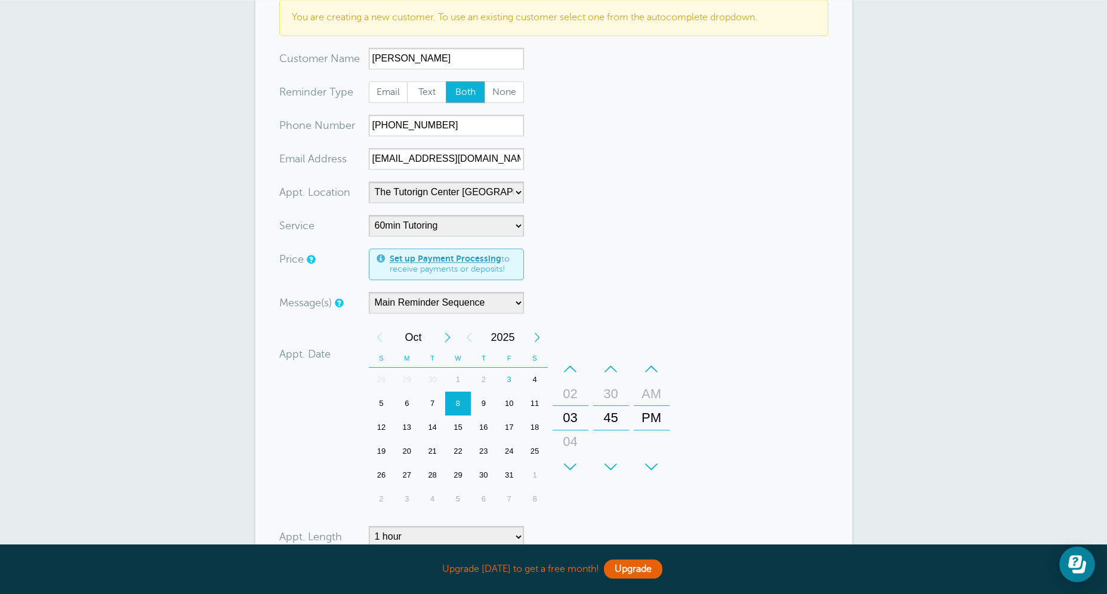
scroll to position [210, 0]
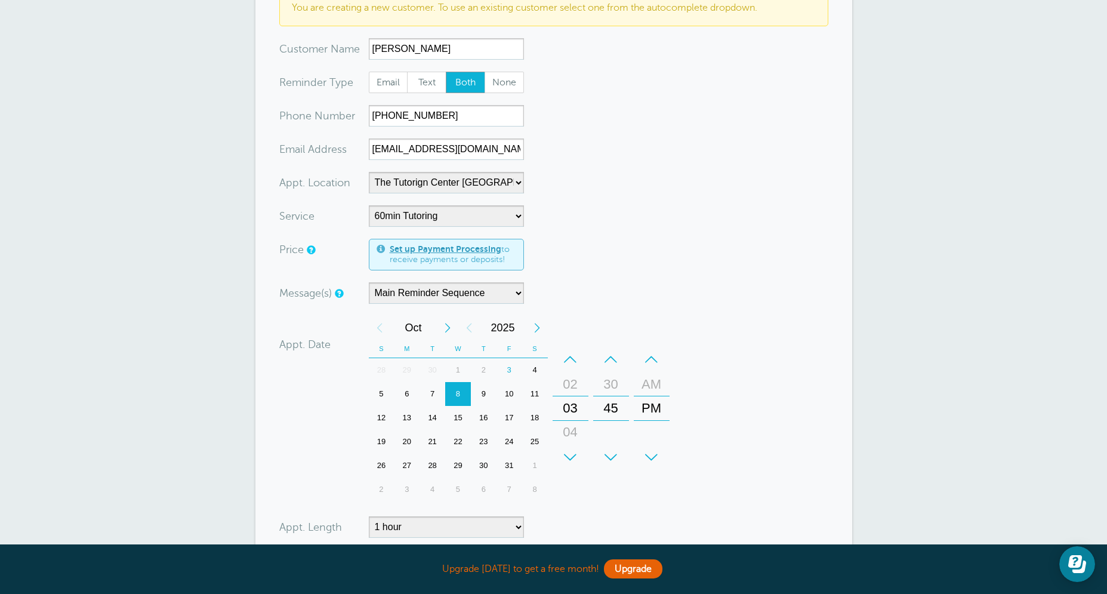
click at [405, 390] on div "6" at bounding box center [407, 394] width 26 height 24
click at [564, 356] on div "–" at bounding box center [571, 359] width 36 height 24
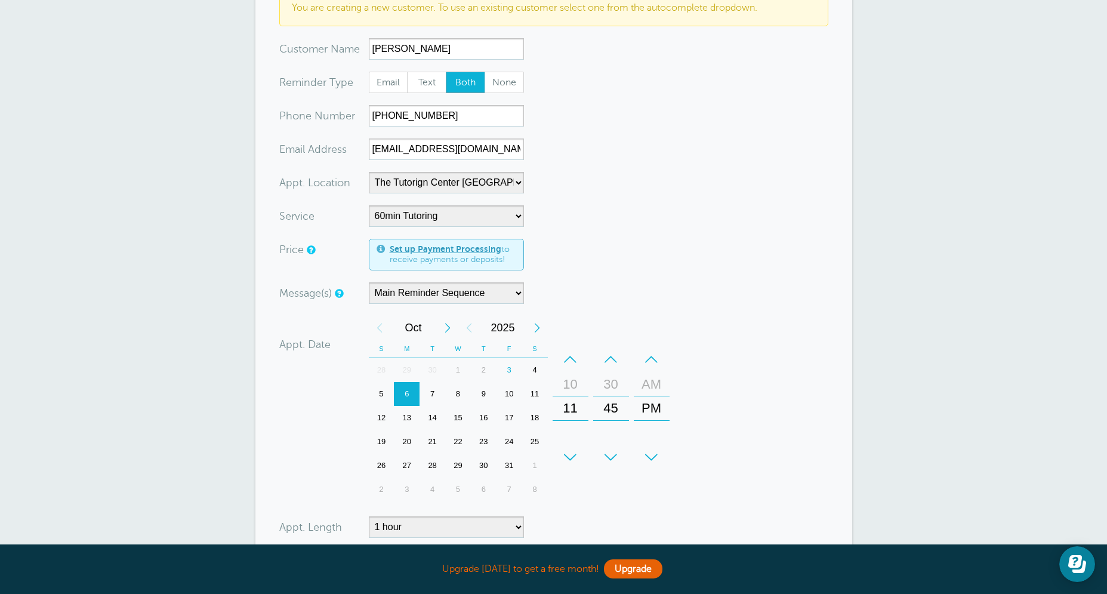
click at [564, 356] on div "–" at bounding box center [571, 359] width 36 height 24
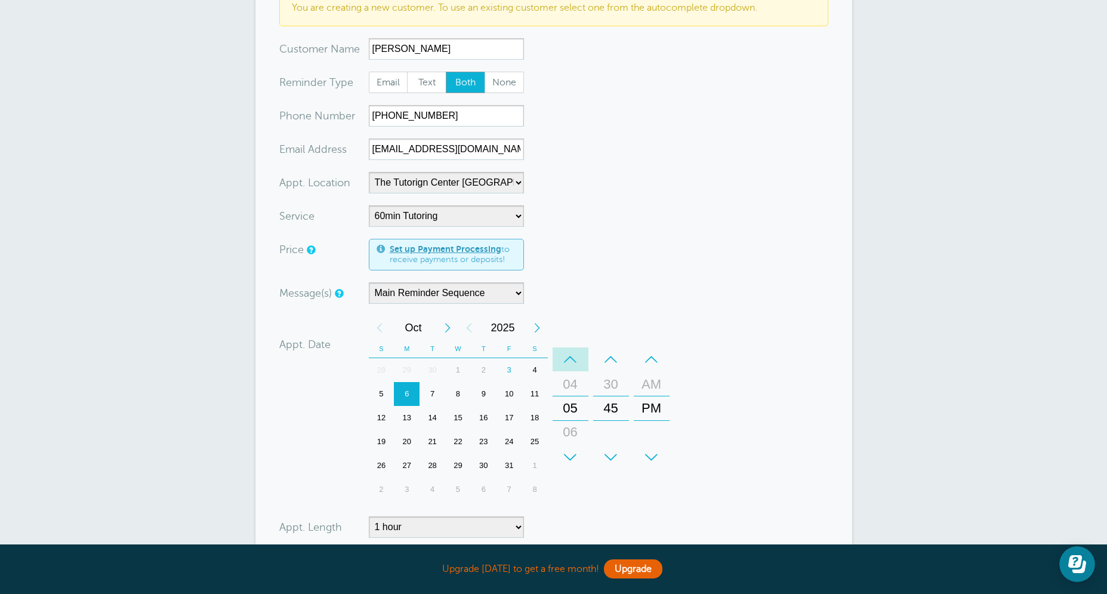
click at [564, 356] on div "–" at bounding box center [571, 359] width 36 height 24
click at [615, 360] on div "–" at bounding box center [611, 359] width 36 height 24
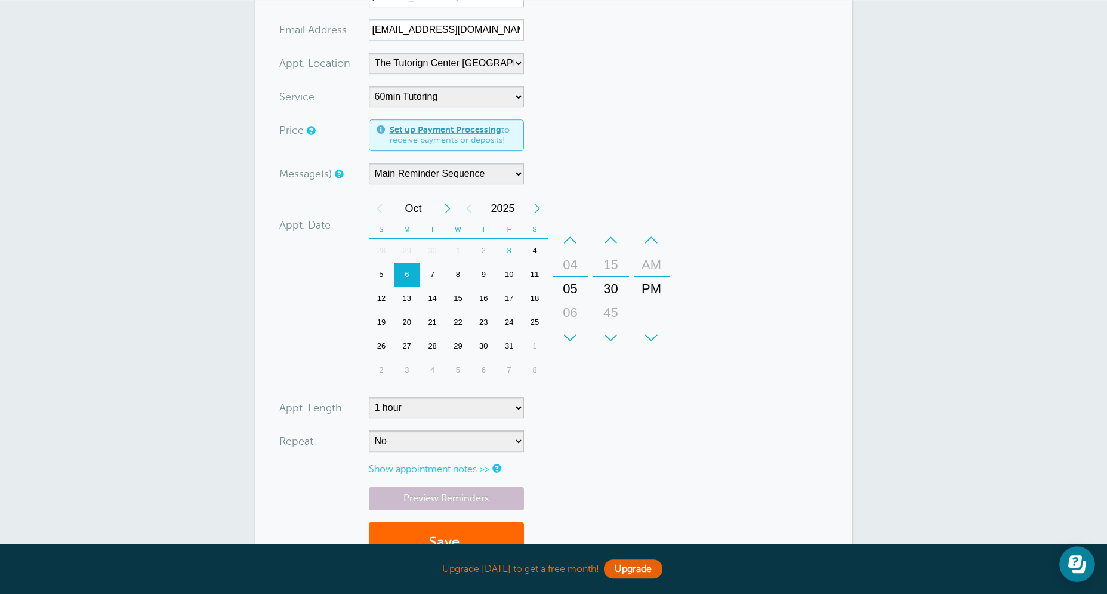
scroll to position [344, 0]
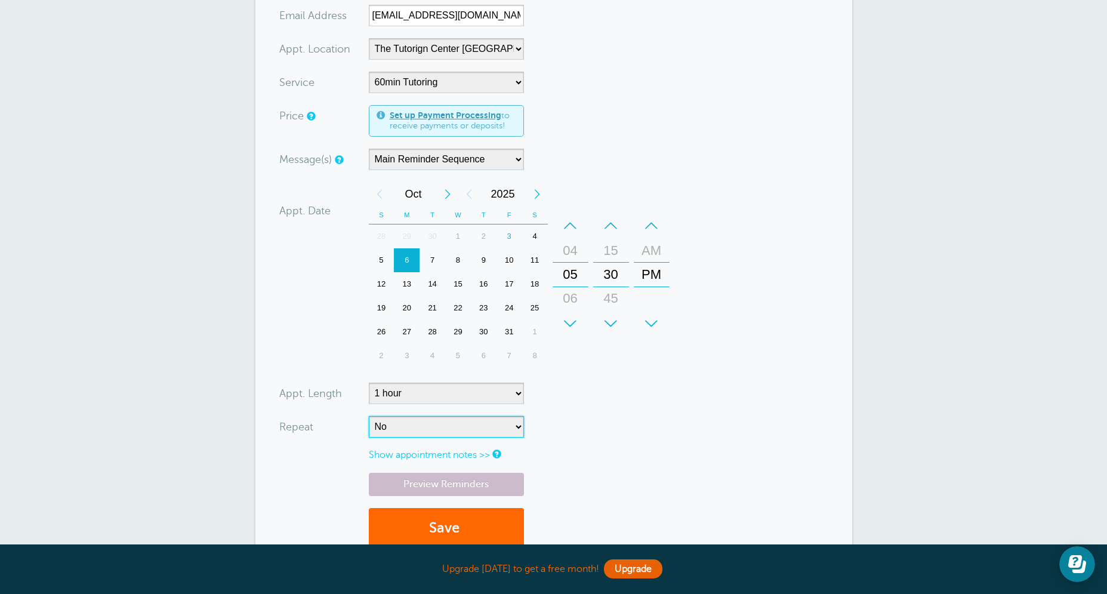
click at [369, 416] on select "No Daily Weekly Every 2 weeks Every 3 weeks Every 4 weeks Monthly Every 5 weeks…" at bounding box center [446, 426] width 155 height 21
click option "Every 2 weeks" at bounding box center [0, 0] width 0 height 0
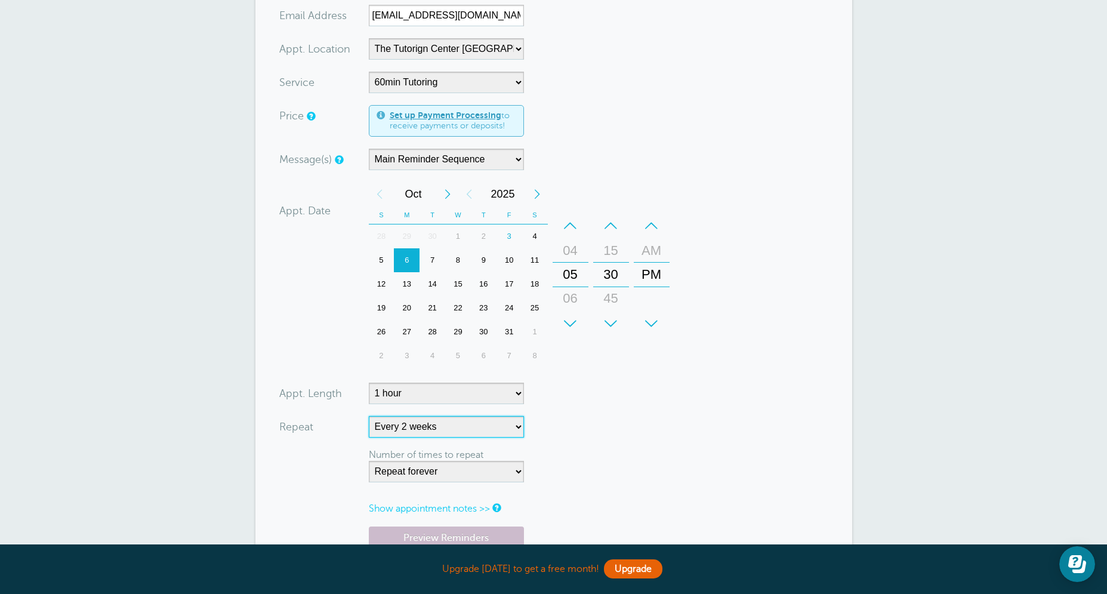
click at [369, 416] on select "No Daily Weekly Every 2 weeks Every 3 weeks Every 4 weeks Monthly Every 5 weeks…" at bounding box center [446, 426] width 155 height 21
select select "RRULE:FREQ=WEEKLY"
click option "Weekly" at bounding box center [0, 0] width 0 height 0
click at [688, 358] on form "You are creating a new customer. To use an existing customer select one from th…" at bounding box center [553, 235] width 549 height 758
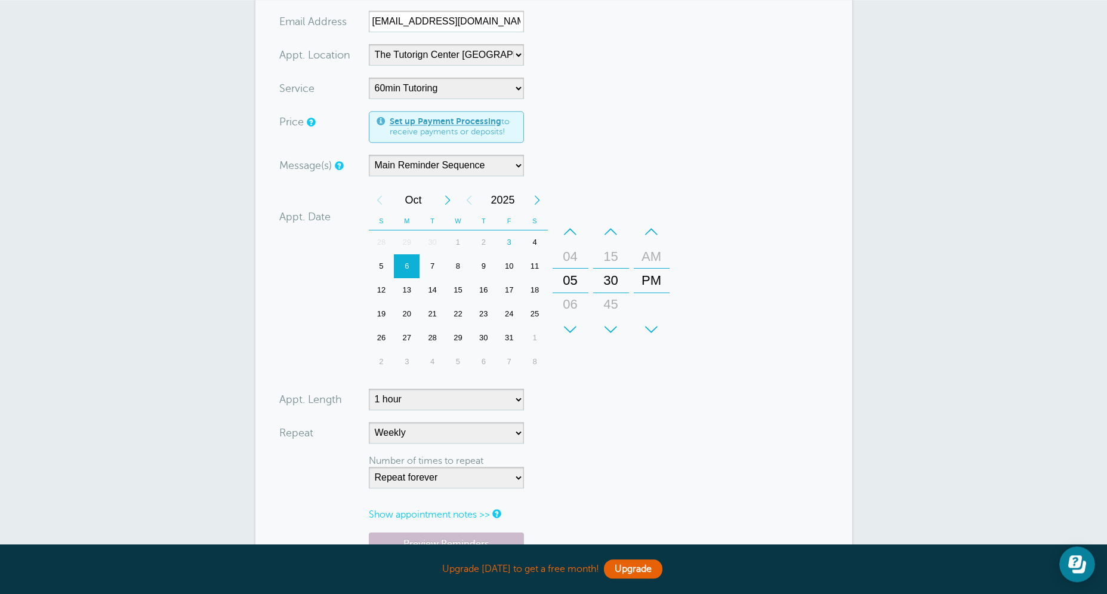
scroll to position [570, 0]
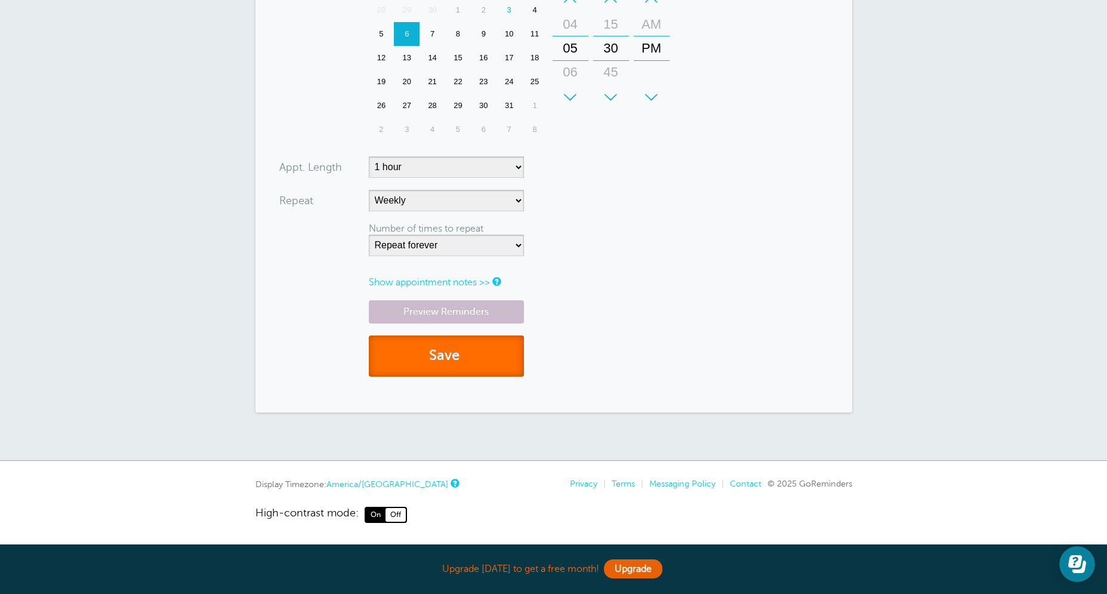
click at [450, 357] on button "Save" at bounding box center [446, 355] width 155 height 41
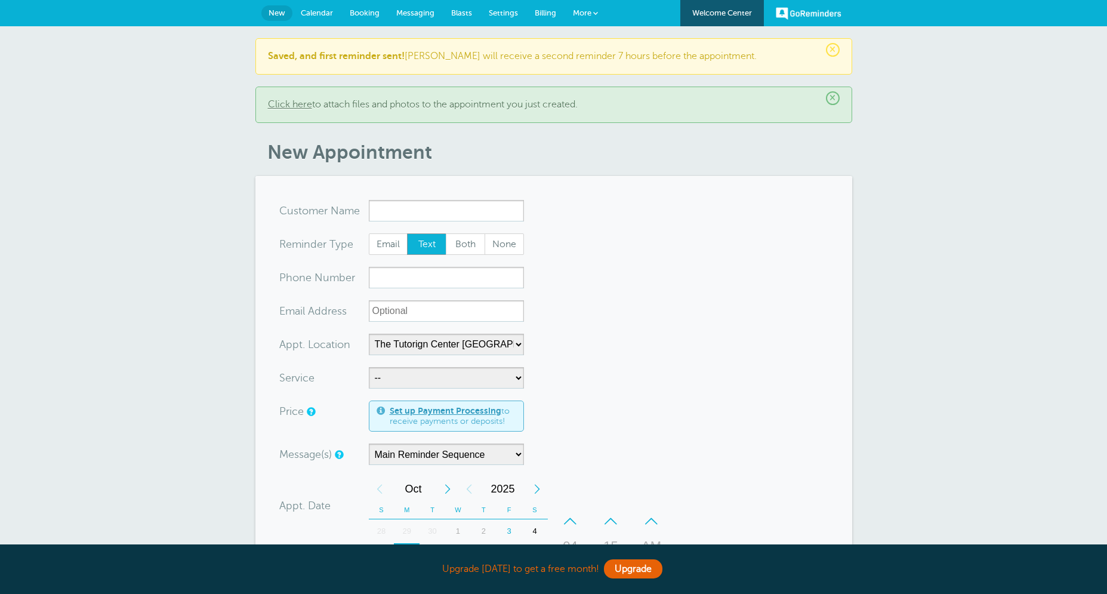
select select "25420"
click at [435, 239] on span "[PERSON_NAME]" at bounding box center [446, 234] width 143 height 15
type input "AnthonyMathewmathewjohnpala@gmail.com4074219276"
type input "[PERSON_NAME]"
radio input "false"
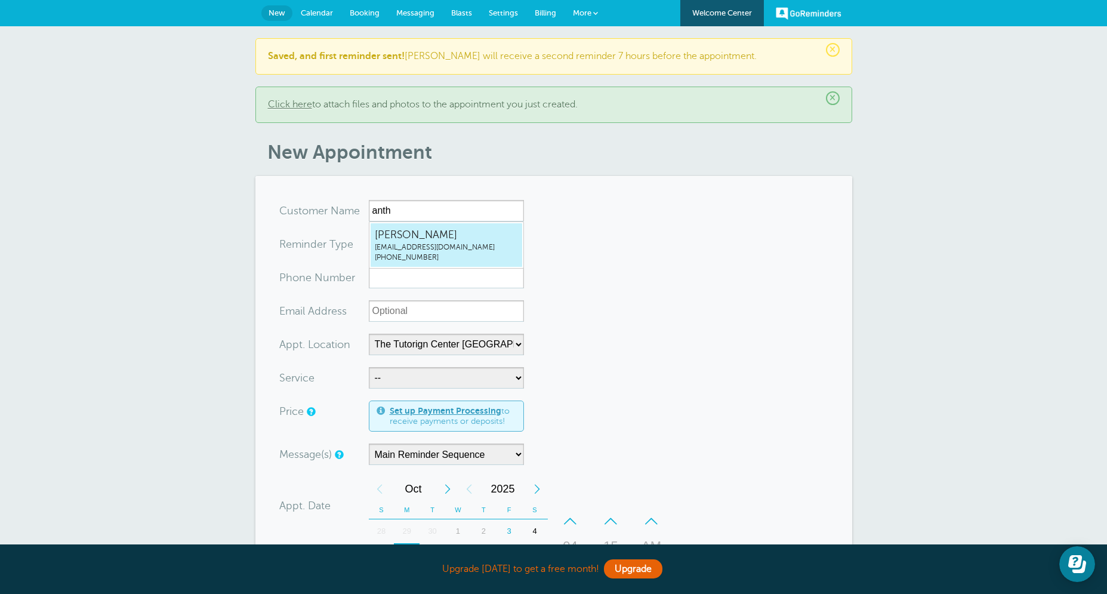
radio input "true"
type input "[PHONE_NUMBER]"
type input "[EMAIL_ADDRESS][DOMAIN_NAME]"
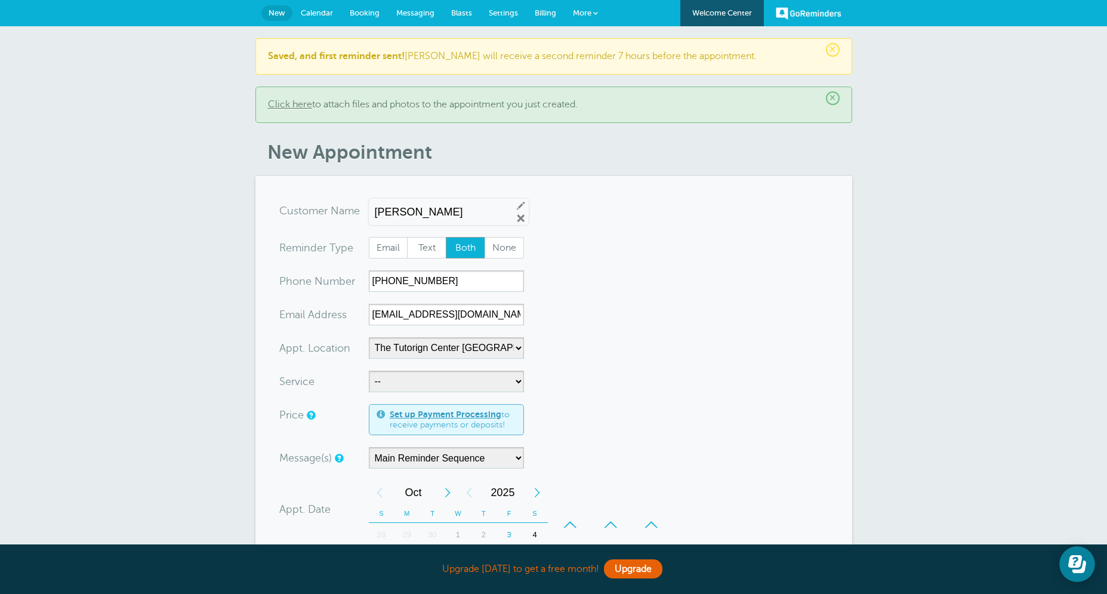
scroll to position [10, 0]
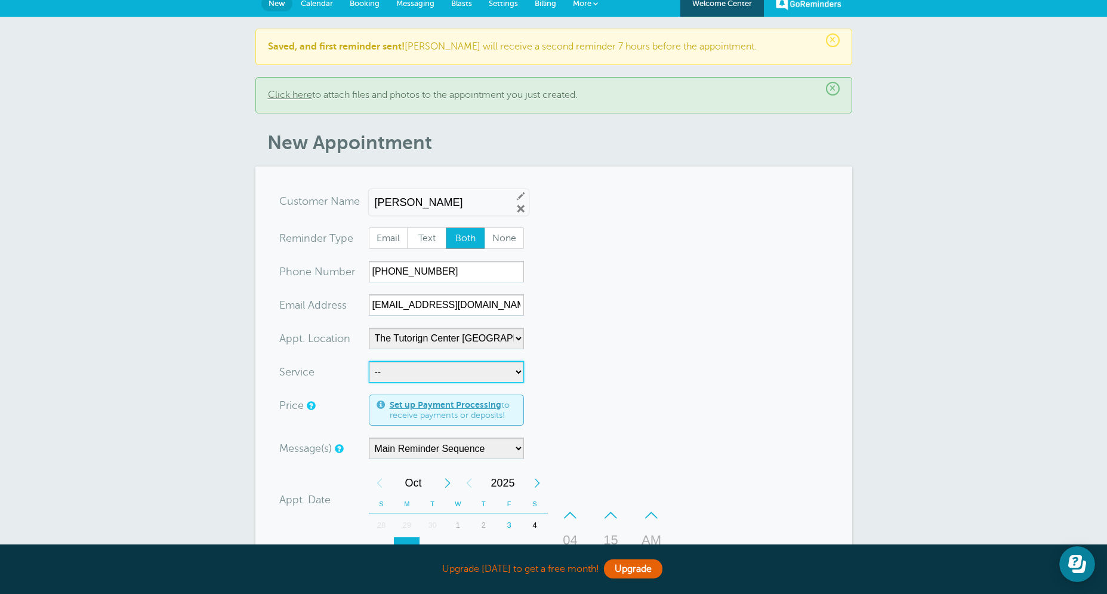
select select "28414"
click option "60min Tutoring" at bounding box center [0, 0] width 0 height 0
click at [699, 405] on form "You are creating a new customer. To use an existing customer select one from th…" at bounding box center [553, 520] width 549 height 660
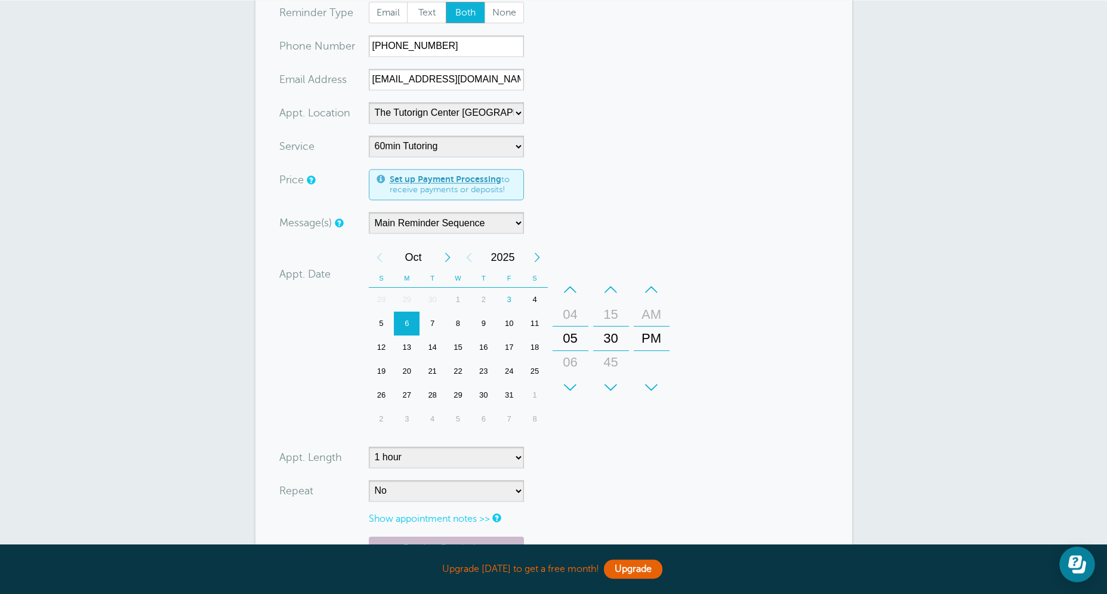
scroll to position [239, 0]
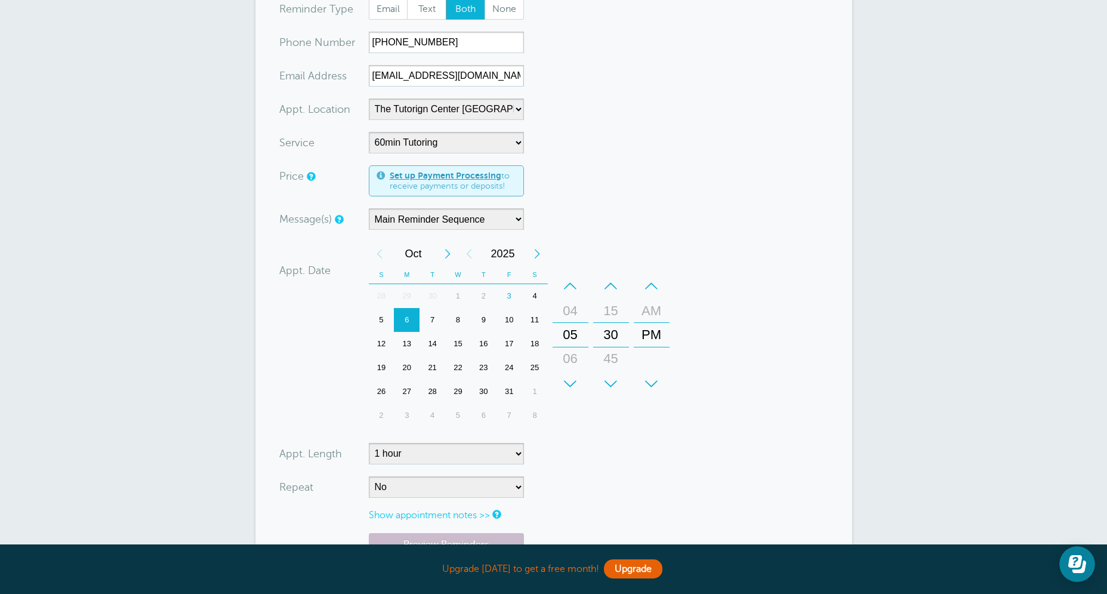
click at [456, 329] on div "8" at bounding box center [458, 320] width 26 height 24
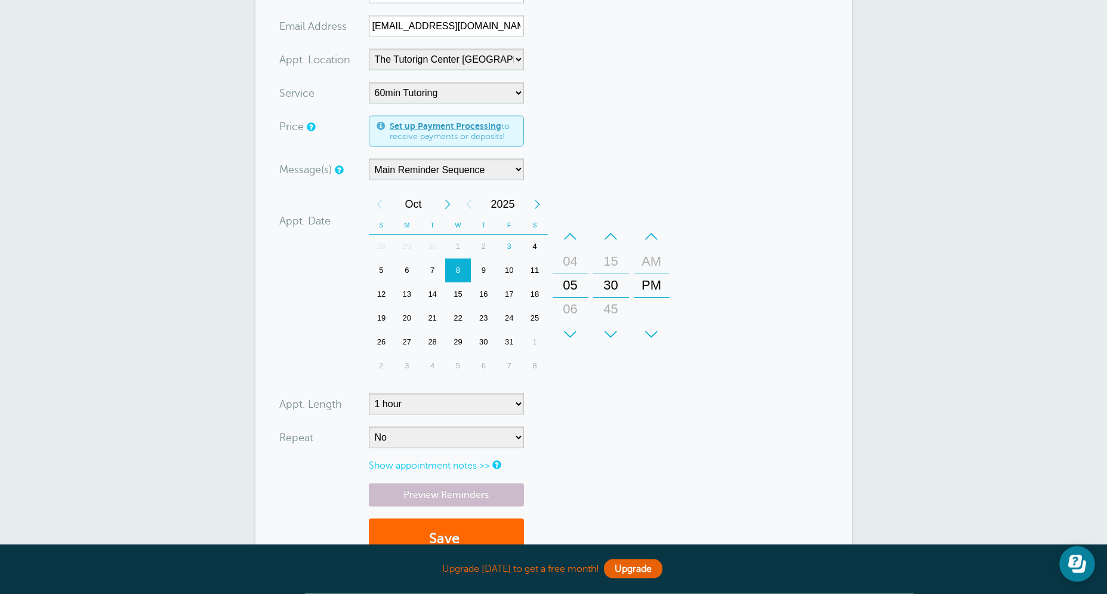
scroll to position [306, 0]
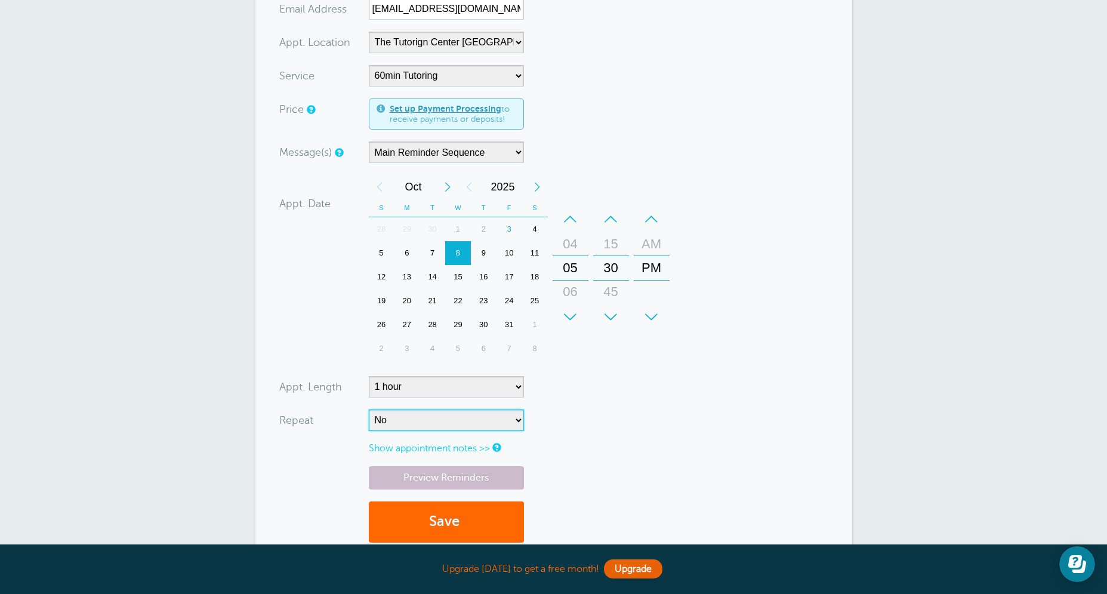
click at [369, 409] on select "No Daily Weekly Every 2 weeks Every 3 weeks Every 4 weeks Monthly Every 5 weeks…" at bounding box center [446, 419] width 155 height 21
select select "RRULE:FREQ=WEEKLY"
click option "Weekly" at bounding box center [0, 0] width 0 height 0
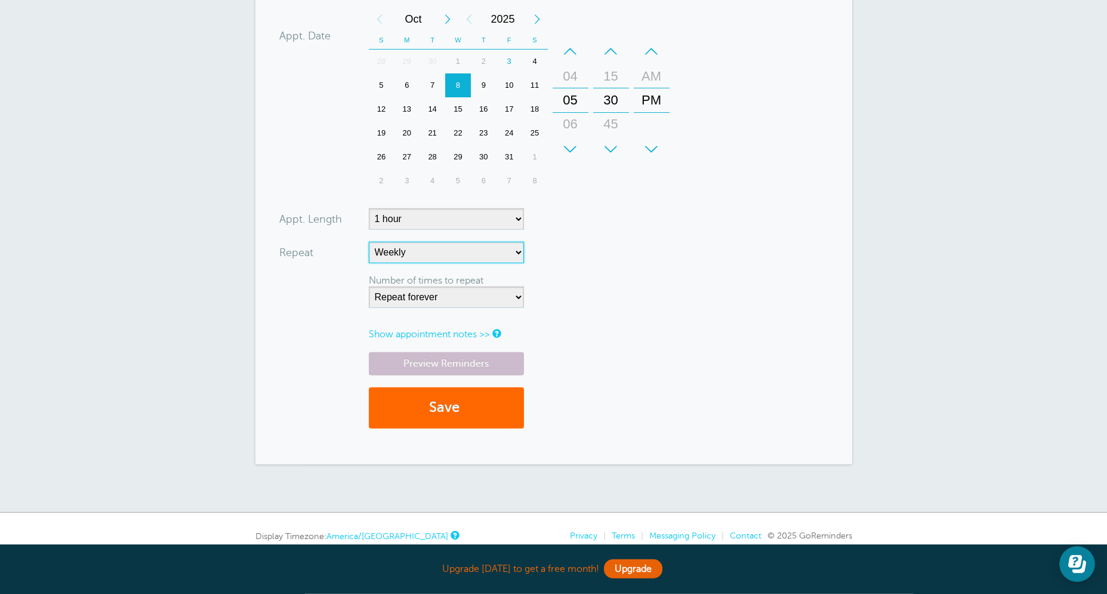
scroll to position [487, 0]
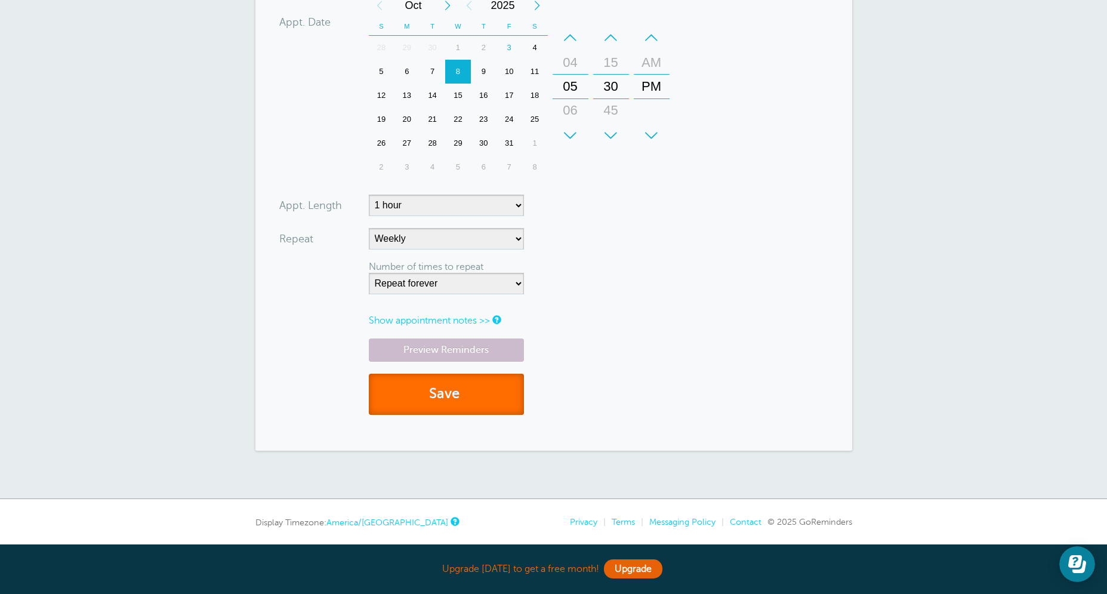
click at [425, 394] on button "Save" at bounding box center [446, 394] width 155 height 41
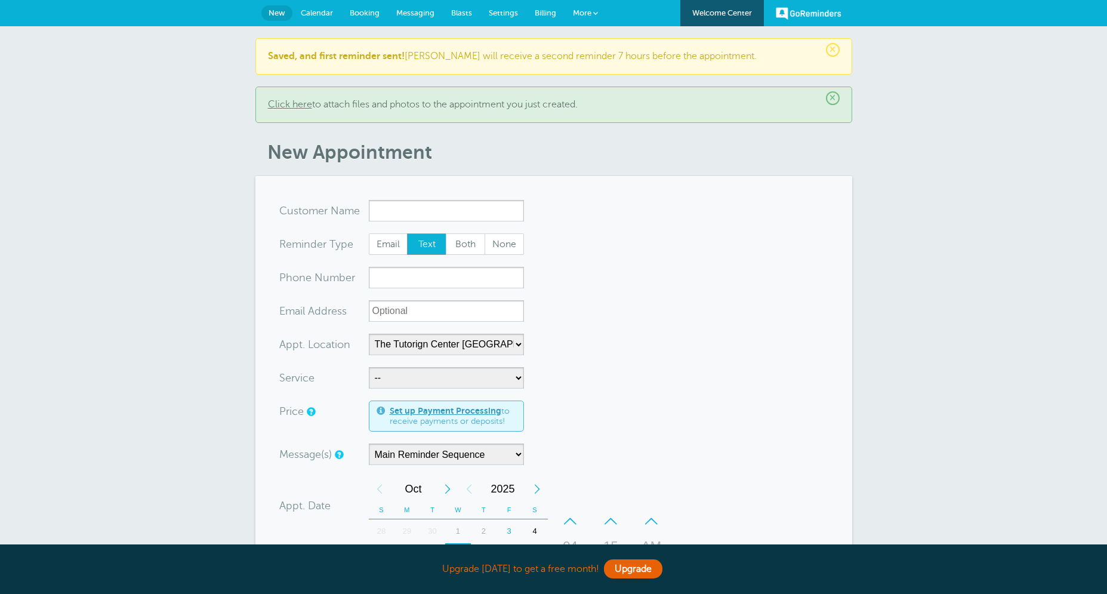
select select "25420"
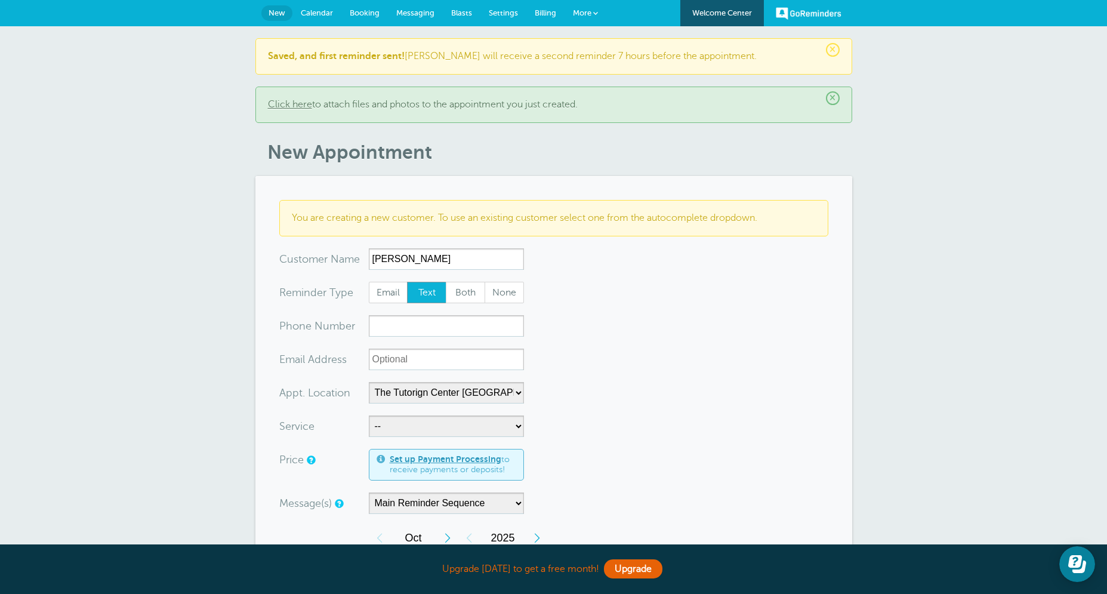
type input "[PERSON_NAME]"
click at [473, 298] on span "Both" at bounding box center [465, 292] width 38 height 20
click at [446, 282] on input "Both" at bounding box center [445, 281] width 1 height 1
radio input "true"
click at [425, 340] on form "You are creating a new customer. To use an existing customer select one from th…" at bounding box center [553, 552] width 549 height 705
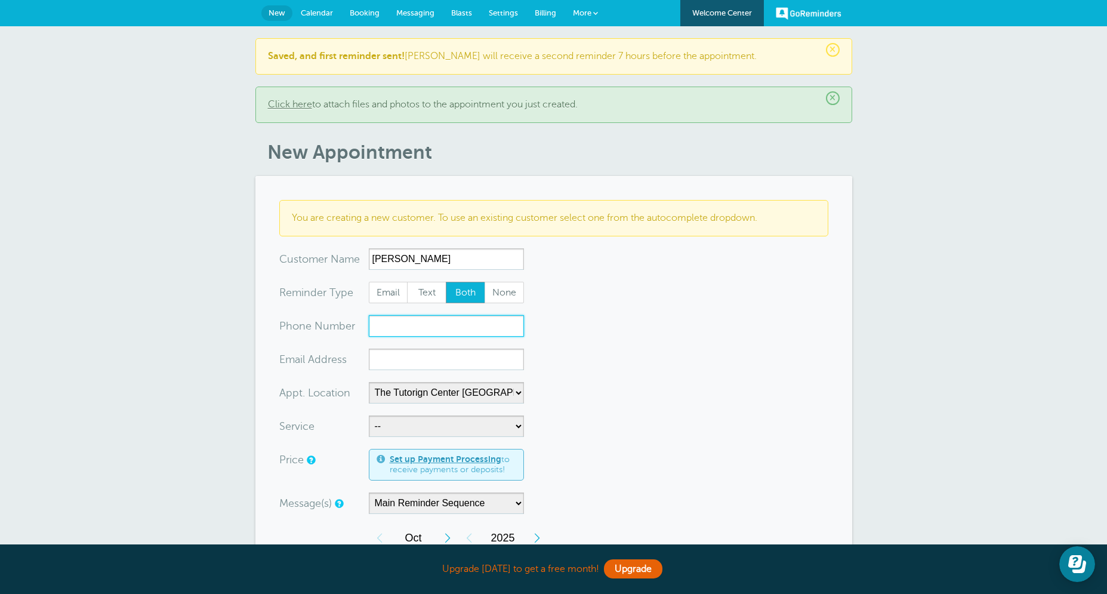
click at [431, 324] on input "xxx-no-autofill" at bounding box center [446, 325] width 155 height 21
click at [464, 343] on form "You are creating a new customer. To use an existing customer select one from th…" at bounding box center [553, 552] width 549 height 705
click at [479, 353] on input "xx-no-autofill" at bounding box center [446, 358] width 155 height 21
type input "[EMAIL_ADDRESS][DOMAIN_NAME]"
click at [380, 332] on input "xxx-no-autofill" at bounding box center [446, 325] width 155 height 21
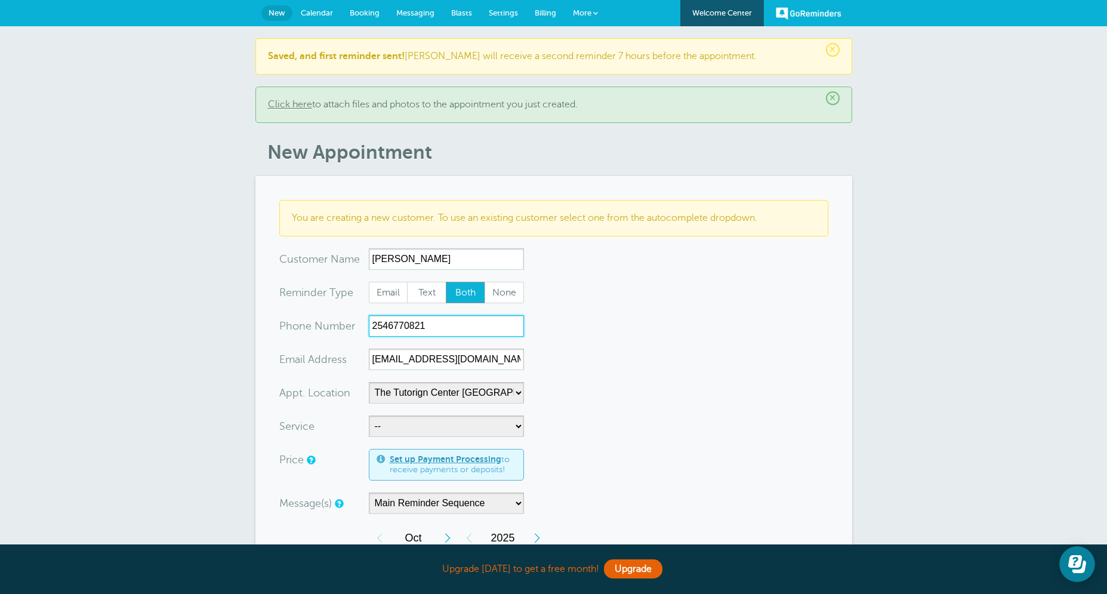
type input "2546770821"
select select "28414"
click option "60min Tutoring" at bounding box center [0, 0] width 0 height 0
click at [624, 419] on form "You are creating a new customer. To use an existing customer select one from th…" at bounding box center [553, 552] width 549 height 705
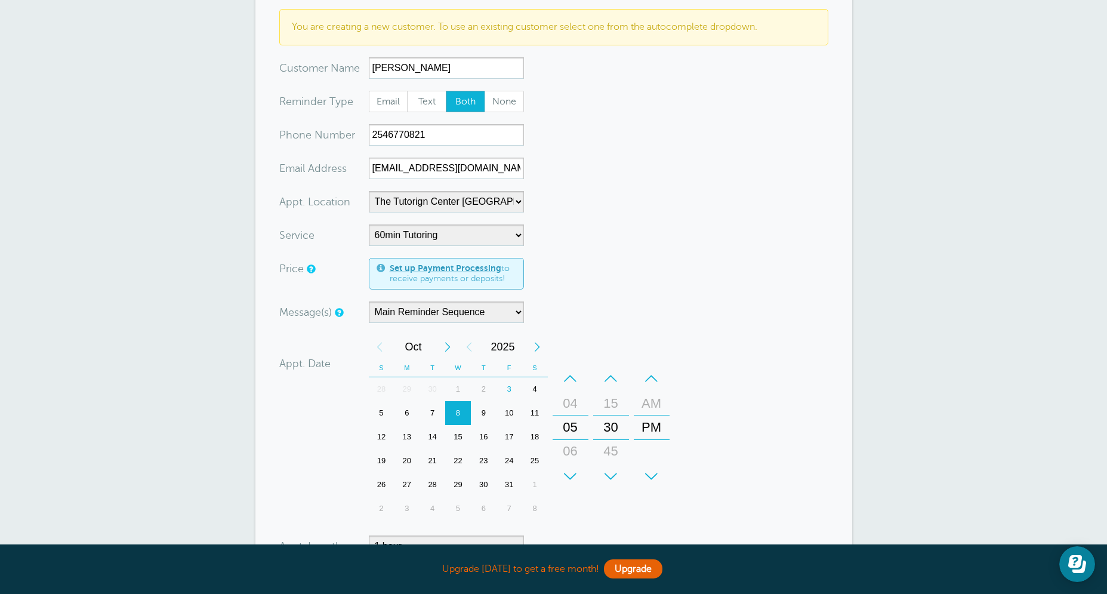
scroll to position [315, 0]
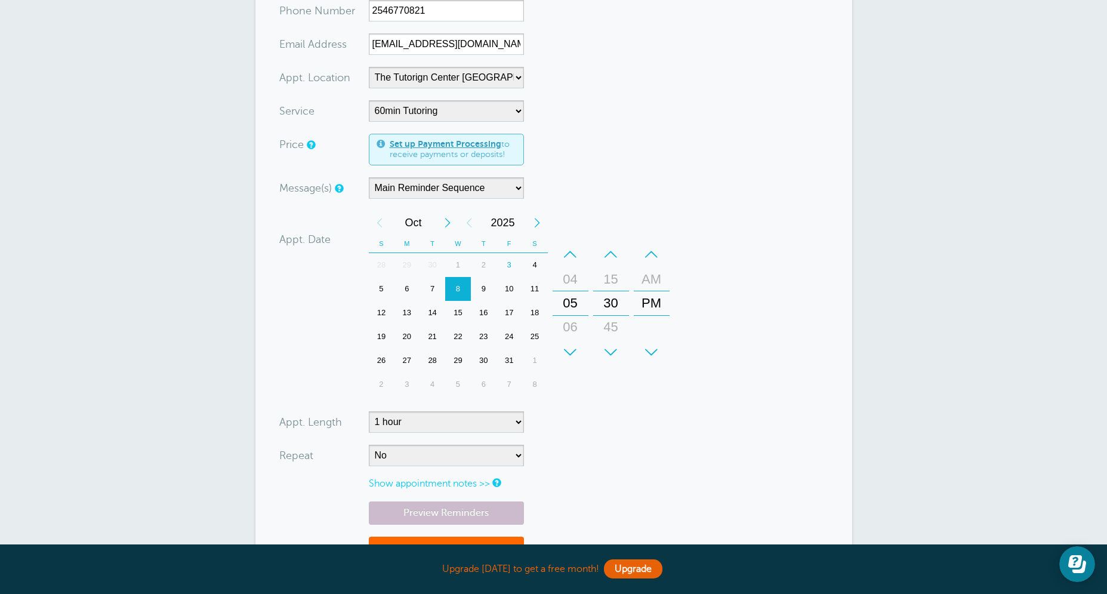
click at [424, 289] on div "7" at bounding box center [432, 289] width 26 height 24
click at [417, 291] on div "6" at bounding box center [407, 289] width 26 height 24
click at [417, 475] on form "You are creating a new customer. To use an existing customer select one from th…" at bounding box center [553, 237] width 549 height 705
click at [417, 471] on form "You are creating a new customer. To use an existing customer select one from th…" at bounding box center [553, 237] width 549 height 705
click at [369, 445] on select "No Daily Weekly Every 2 weeks Every 3 weeks Every 4 weeks Monthly Every 5 weeks…" at bounding box center [446, 455] width 155 height 21
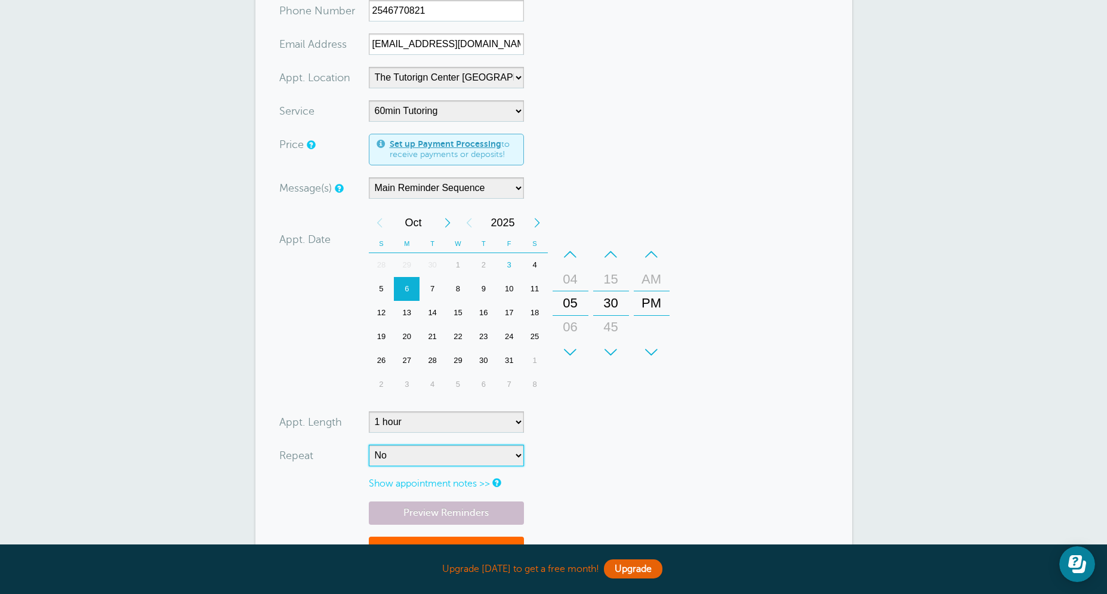
select select "RRULE:FREQ=WEEKLY"
click option "Weekly" at bounding box center [0, 0] width 0 height 0
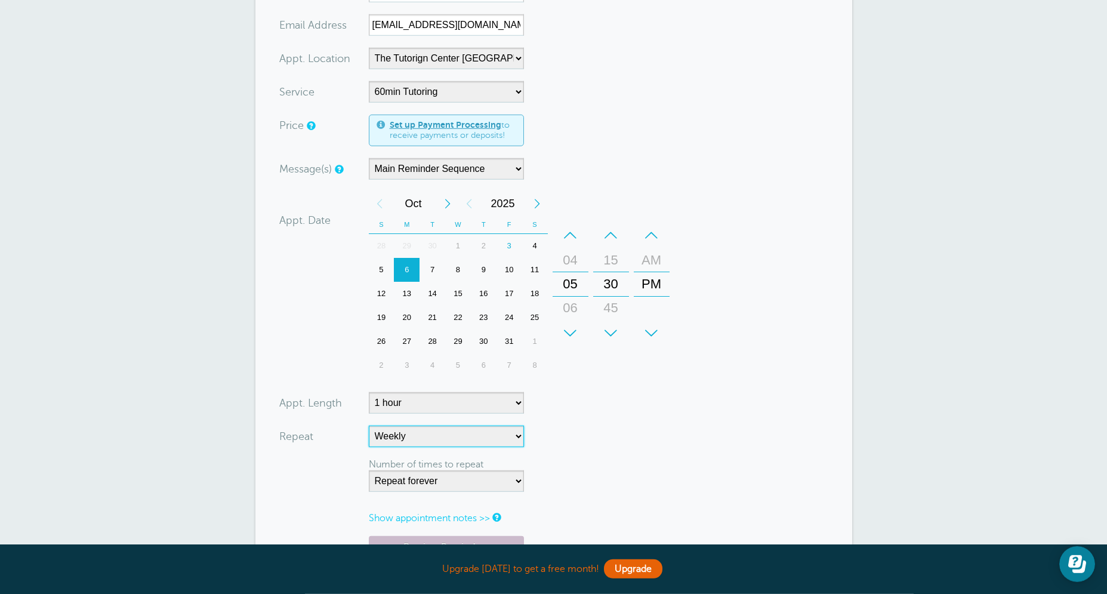
scroll to position [449, 0]
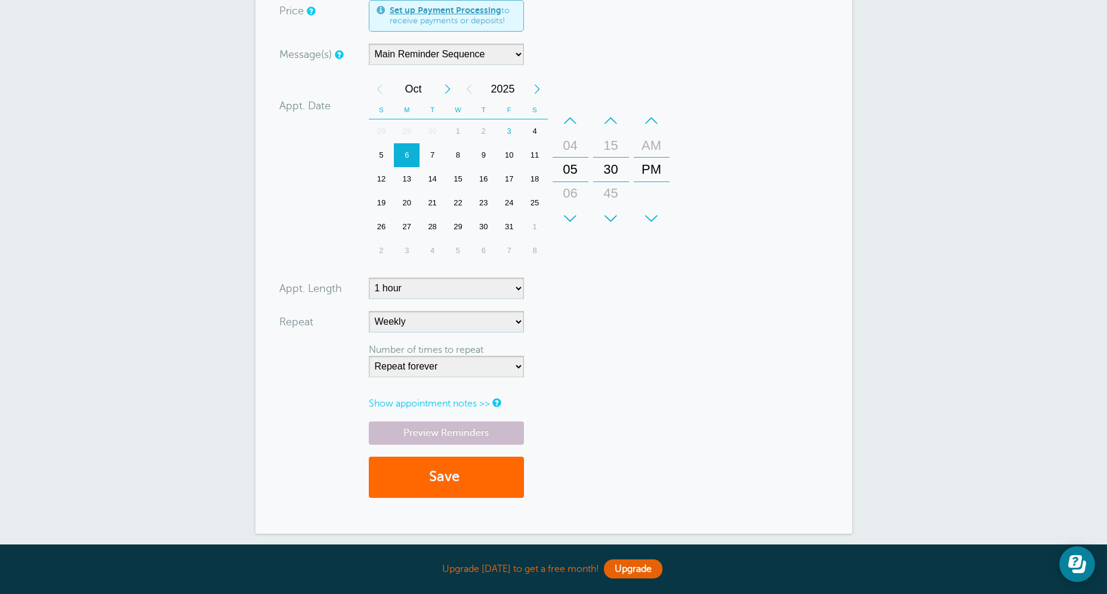
click at [431, 498] on div "Preview Reminders Save" at bounding box center [553, 465] width 549 height 88
click at [429, 488] on button "Save" at bounding box center [446, 476] width 155 height 41
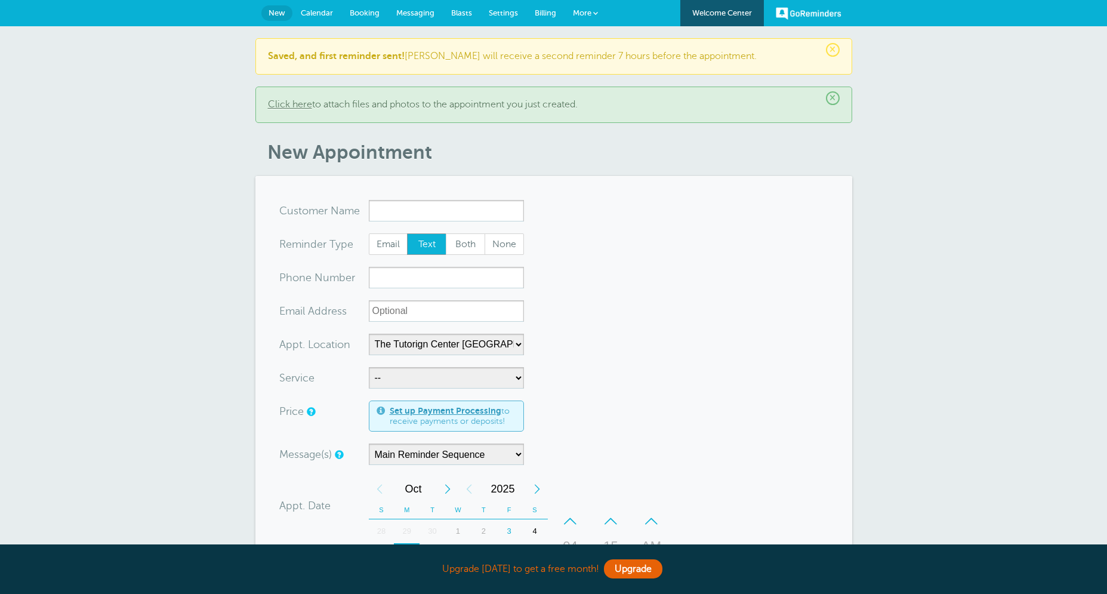
select select "25420"
click at [402, 244] on span "[EMAIL_ADDRESS][DOMAIN_NAME]" at bounding box center [446, 247] width 143 height 10
type input "[EMAIL_ADDRESS]"
type input "[PERSON_NAME]"
radio input "false"
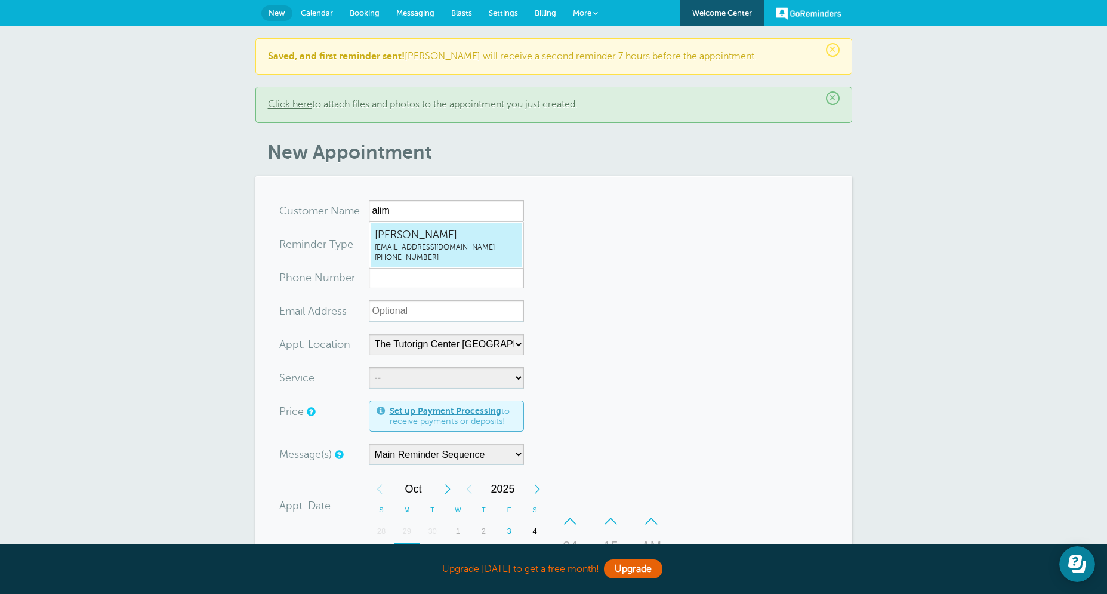
radio input "true"
type input "[PHONE_NUMBER]"
type input "[EMAIL_ADDRESS][DOMAIN_NAME]"
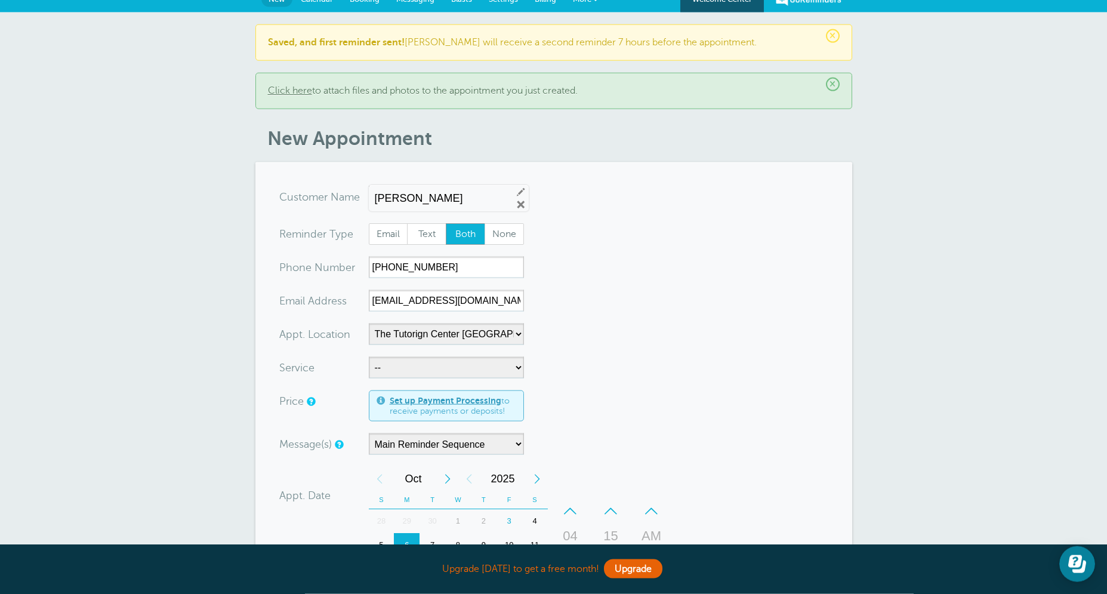
scroll to position [57, 0]
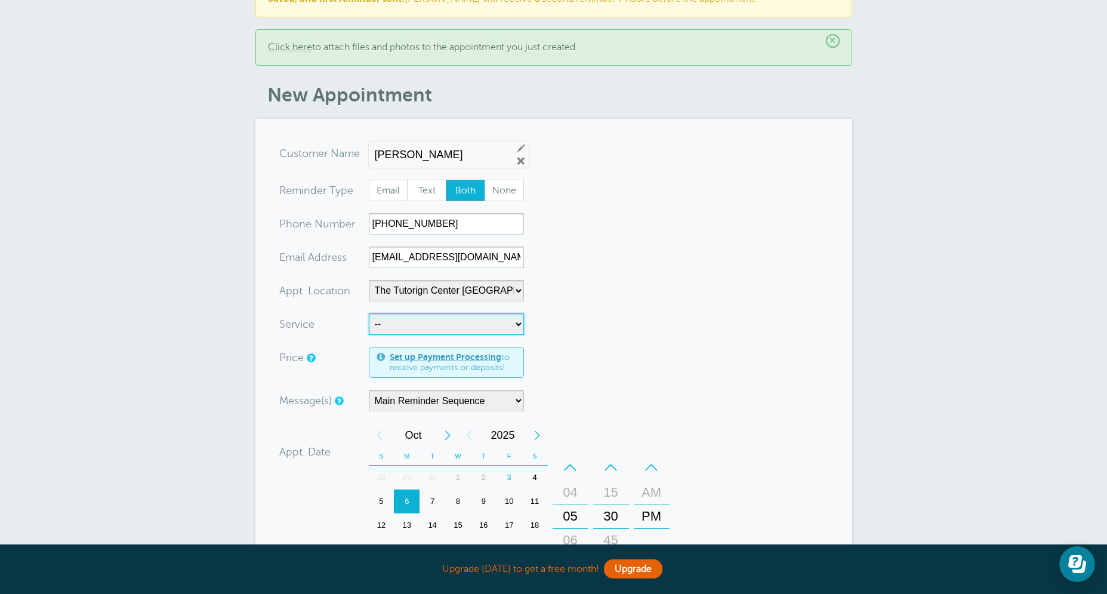
select select "28414"
click option "60min Tutoring" at bounding box center [0, 0] width 0 height 0
click at [647, 369] on form "You are creating a new customer. To use an existing customer select one from th…" at bounding box center [553, 473] width 549 height 660
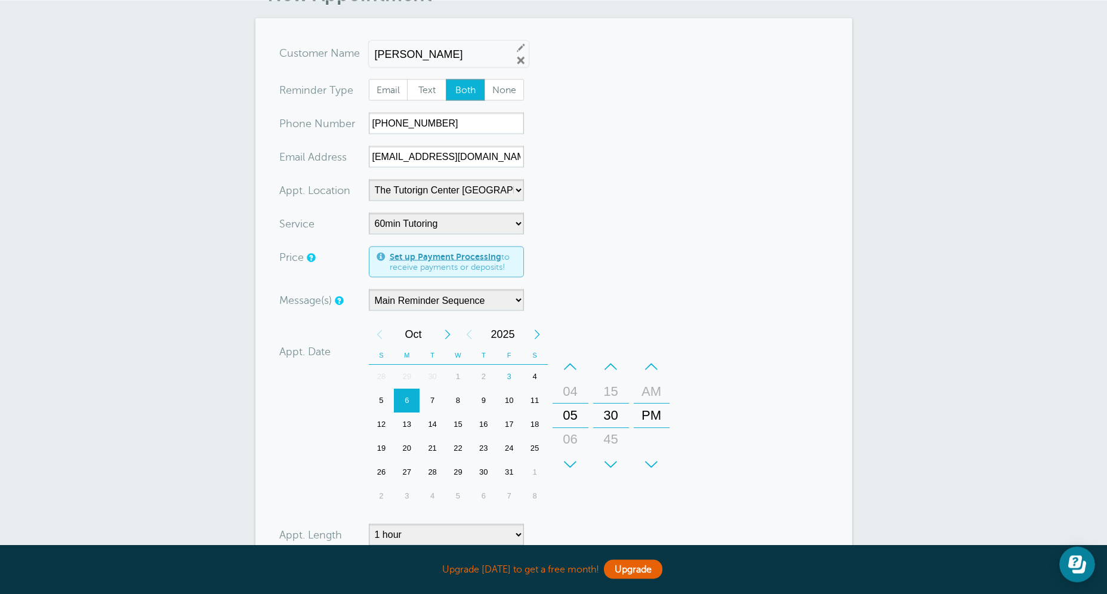
scroll to position [172, 0]
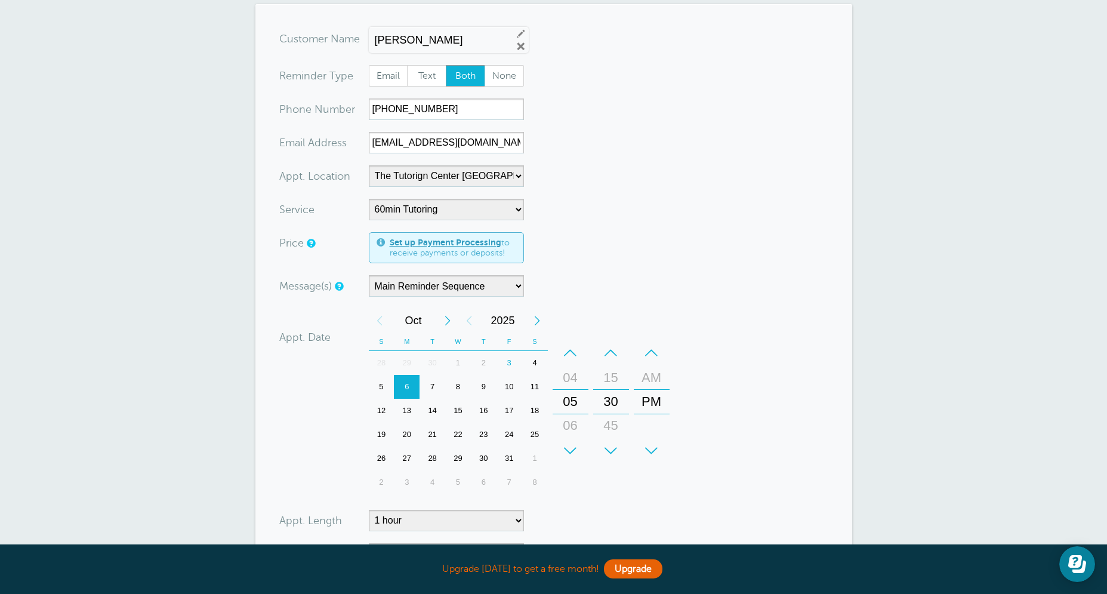
click at [480, 387] on div "9" at bounding box center [484, 387] width 26 height 24
click at [678, 309] on form "You are creating a new customer. To use an existing customer select one from th…" at bounding box center [553, 358] width 549 height 660
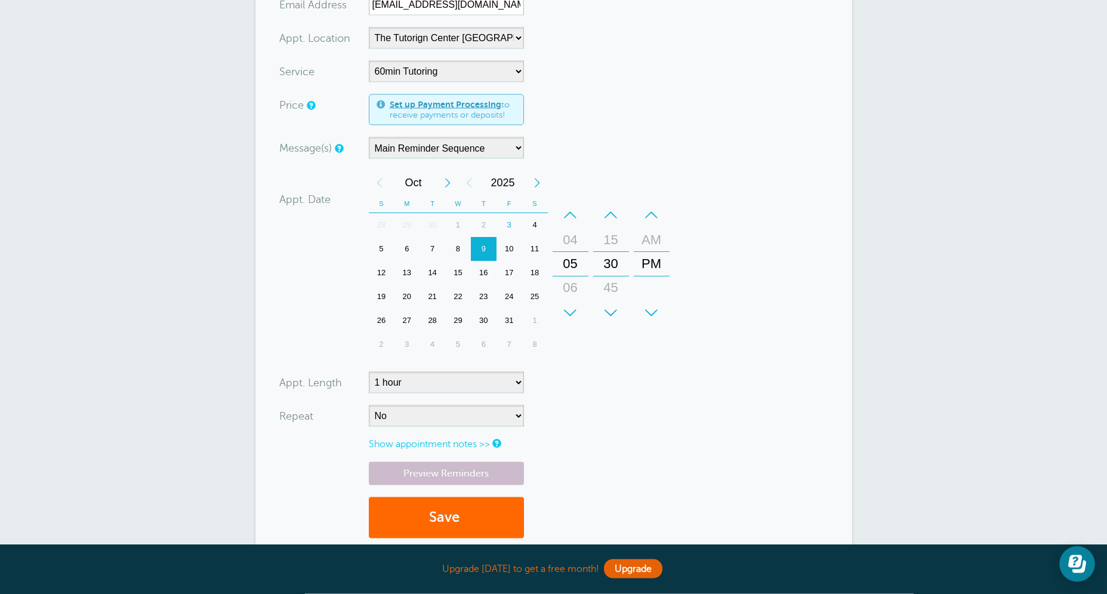
scroll to position [315, 0]
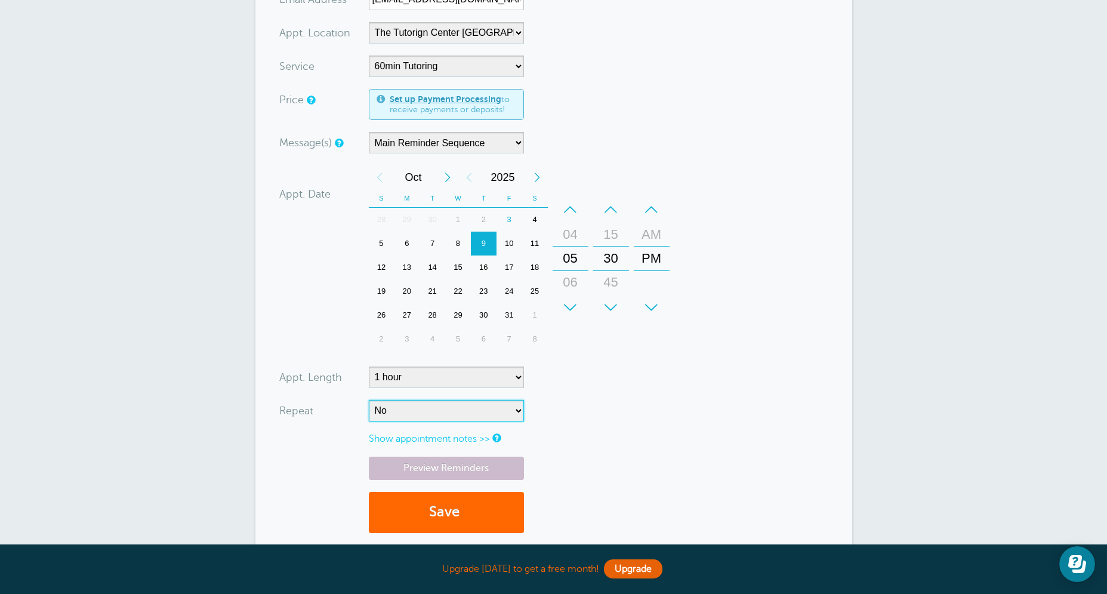
click at [369, 400] on select "No Daily Weekly Every 2 weeks Every 3 weeks Every 4 weeks Monthly Every 5 weeks…" at bounding box center [446, 410] width 155 height 21
select select "RRULE:FREQ=WEEKLY"
click option "Weekly" at bounding box center [0, 0] width 0 height 0
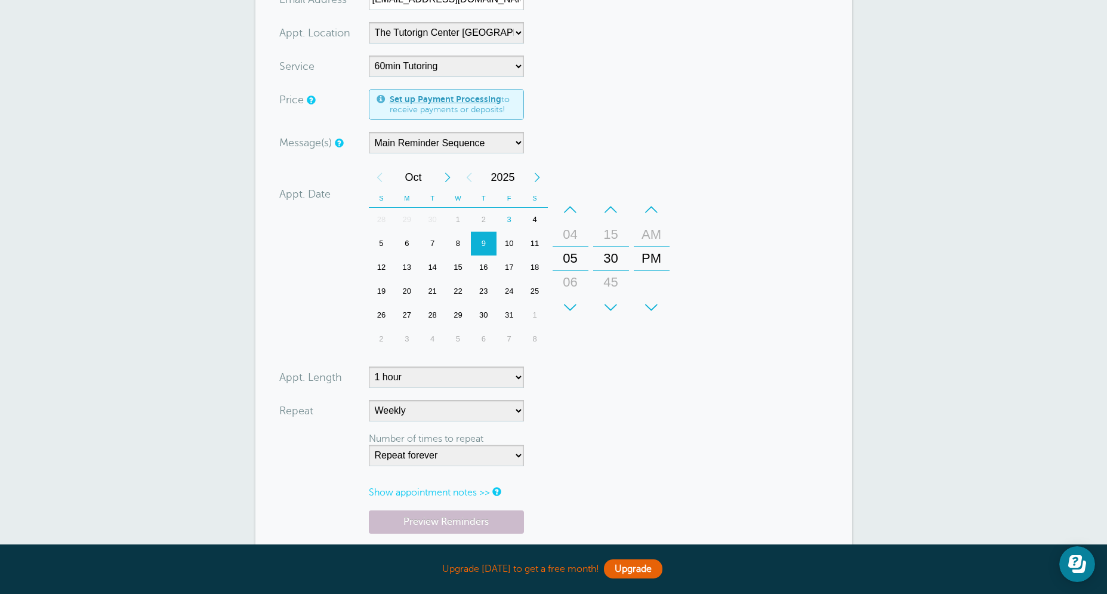
drag, startPoint x: 632, startPoint y: 390, endPoint x: 647, endPoint y: 403, distance: 19.9
click at [633, 390] on form "You are creating a new customer. To use an existing customer select one from th…" at bounding box center [553, 242] width 549 height 714
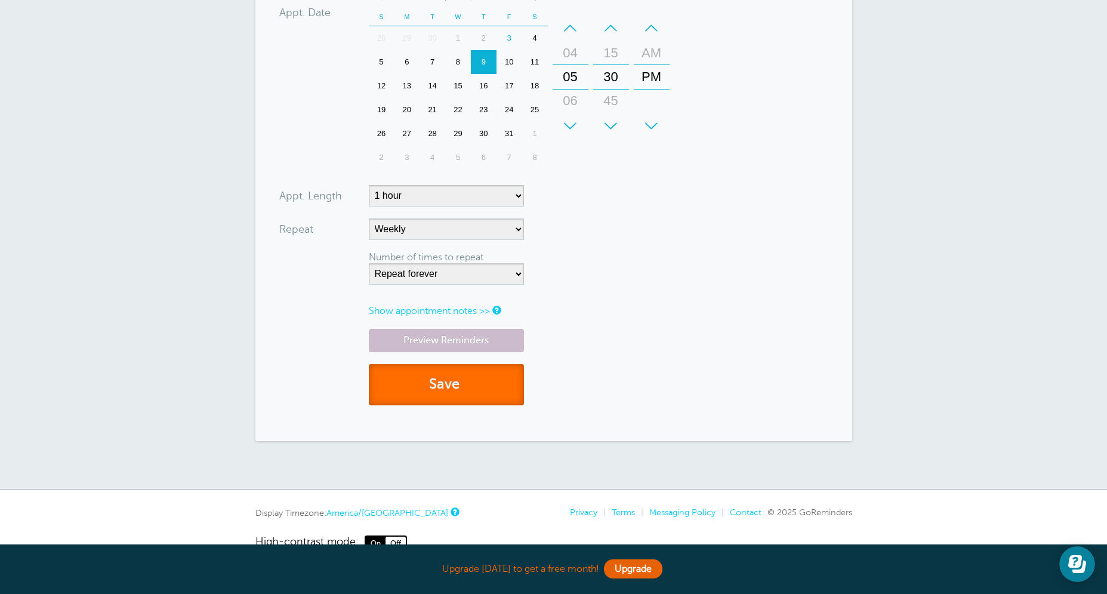
click at [479, 371] on button "Save" at bounding box center [446, 384] width 155 height 41
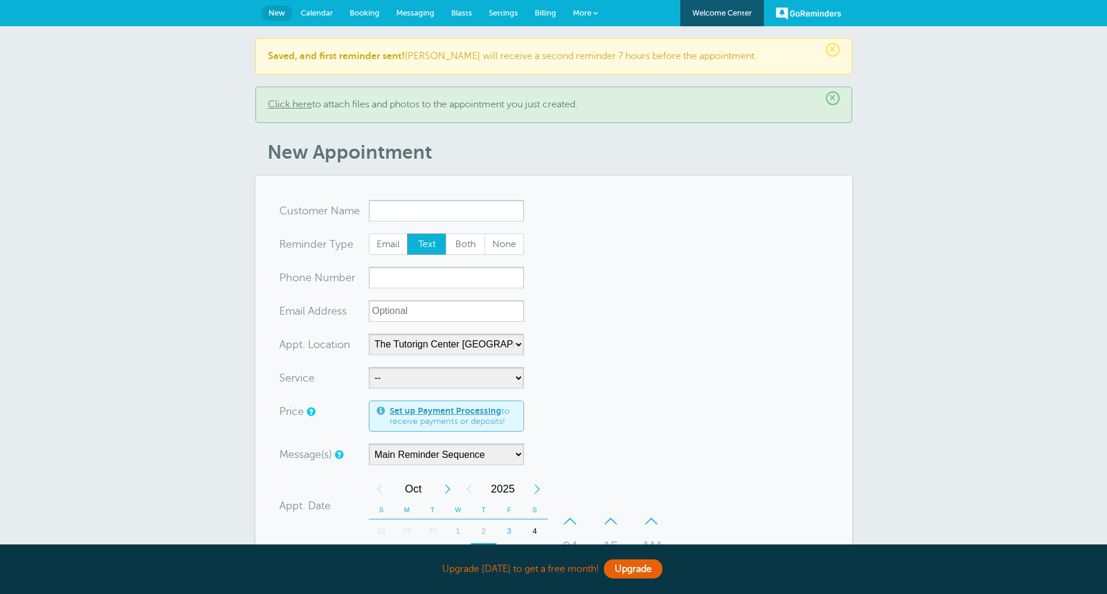
select select "25420"
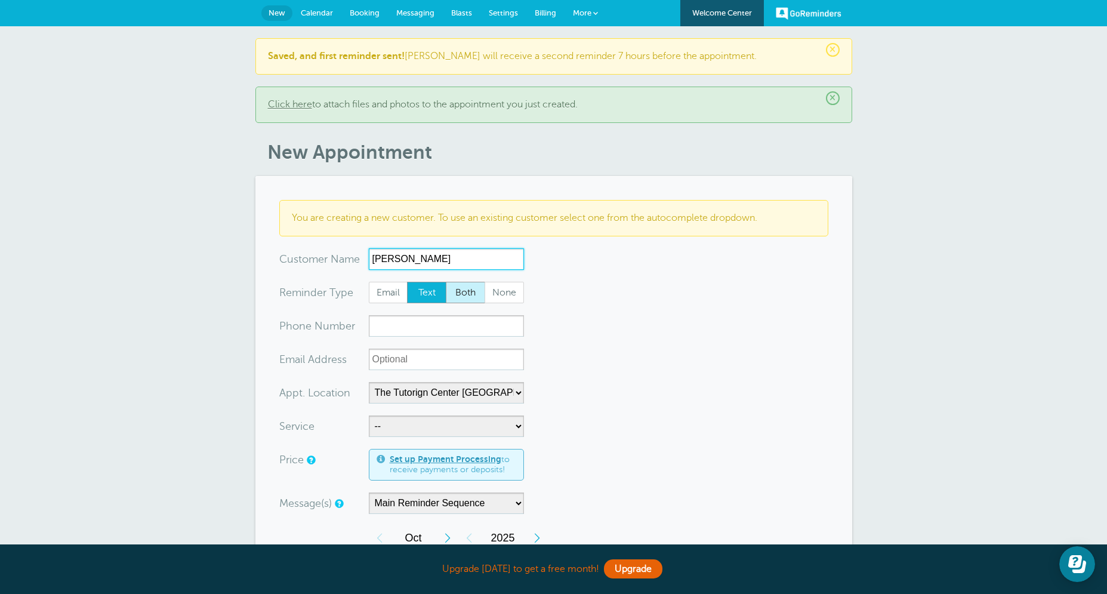
type input "[PERSON_NAME]"
click at [460, 292] on span "Both" at bounding box center [465, 292] width 38 height 20
click at [446, 282] on input "Both" at bounding box center [445, 281] width 1 height 1
radio input "true"
click at [460, 314] on form "You are creating a new customer. To use an existing customer select one from th…" at bounding box center [553, 552] width 549 height 705
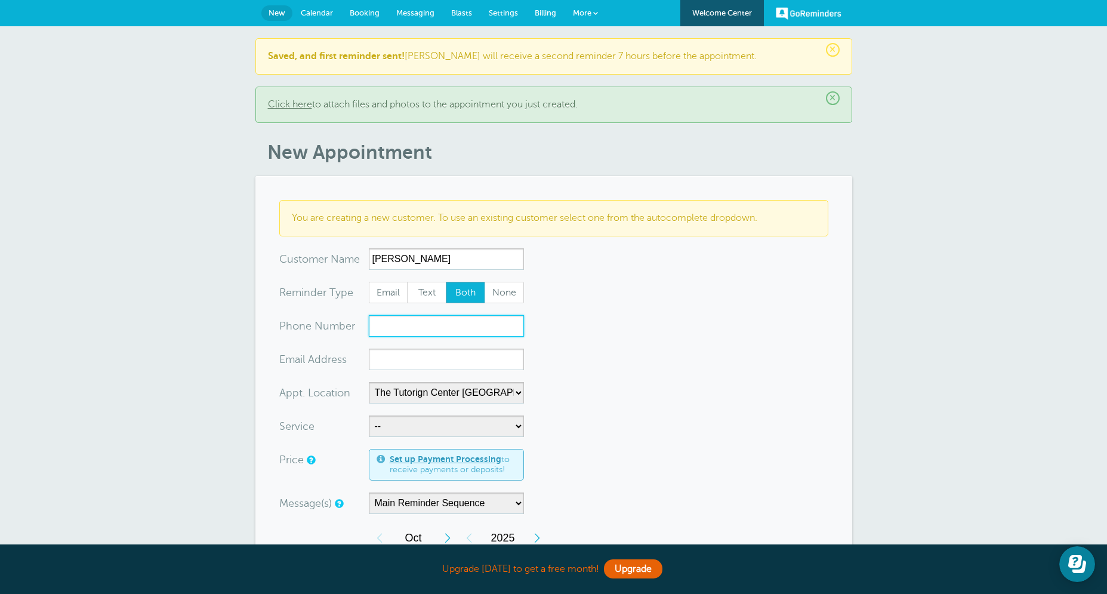
click at [459, 325] on input "xxx-no-autofill" at bounding box center [446, 325] width 155 height 21
paste input "[PHONE_NUMBER]"
type input "[PHONE_NUMBER]"
click at [603, 369] on form "You are creating a new customer. To use an existing customer select one from th…" at bounding box center [553, 552] width 549 height 705
click at [380, 359] on input "xx-no-autofill" at bounding box center [446, 358] width 155 height 21
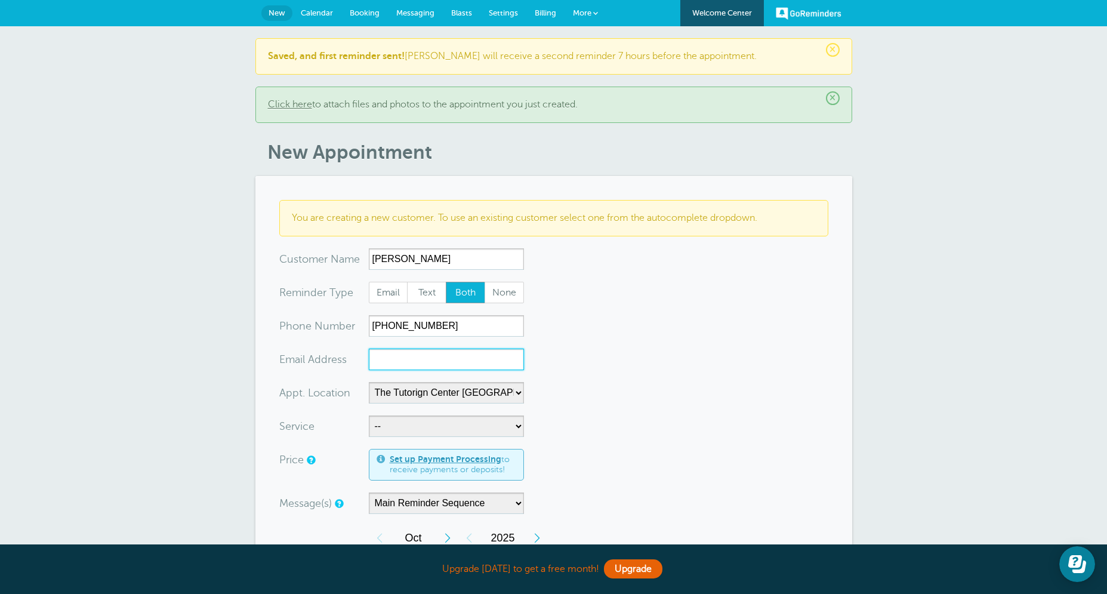
paste input "[EMAIL_ADDRESS][DOMAIN_NAME]"
type input "[EMAIL_ADDRESS][DOMAIN_NAME]"
click at [568, 312] on form "You are creating a new customer. To use an existing customer select one from th…" at bounding box center [553, 552] width 549 height 705
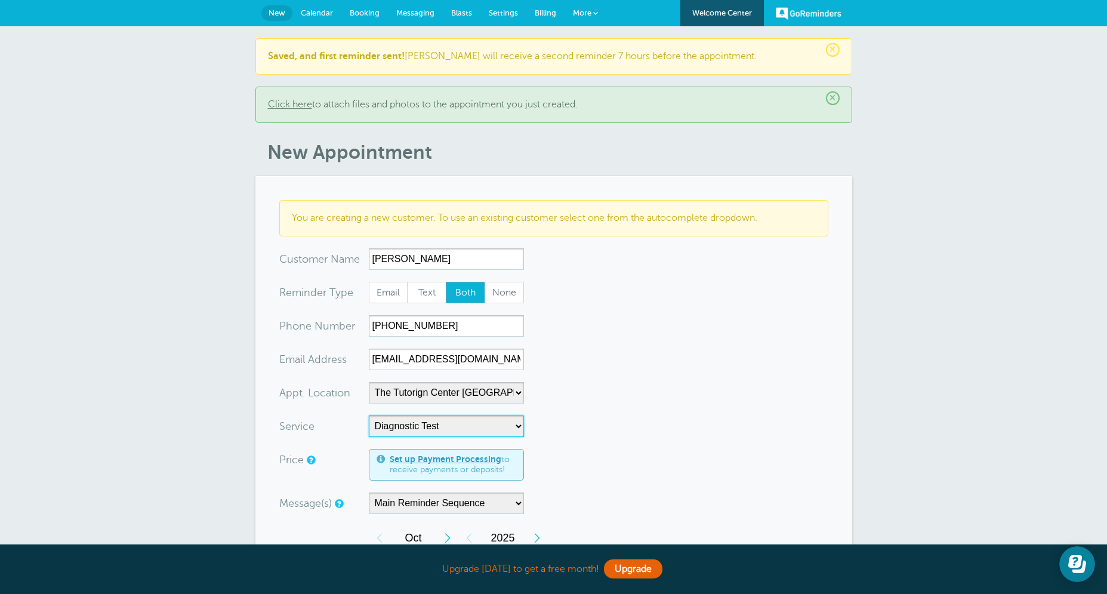
click option "Diagnostic Test" at bounding box center [0, 0] width 0 height 0
drag, startPoint x: 433, startPoint y: 446, endPoint x: 425, endPoint y: 427, distance: 20.4
click at [430, 437] on form "You are creating a new customer. To use an existing customer select one from th…" at bounding box center [553, 552] width 549 height 705
select select "28414"
click option "60min Tutoring" at bounding box center [0, 0] width 0 height 0
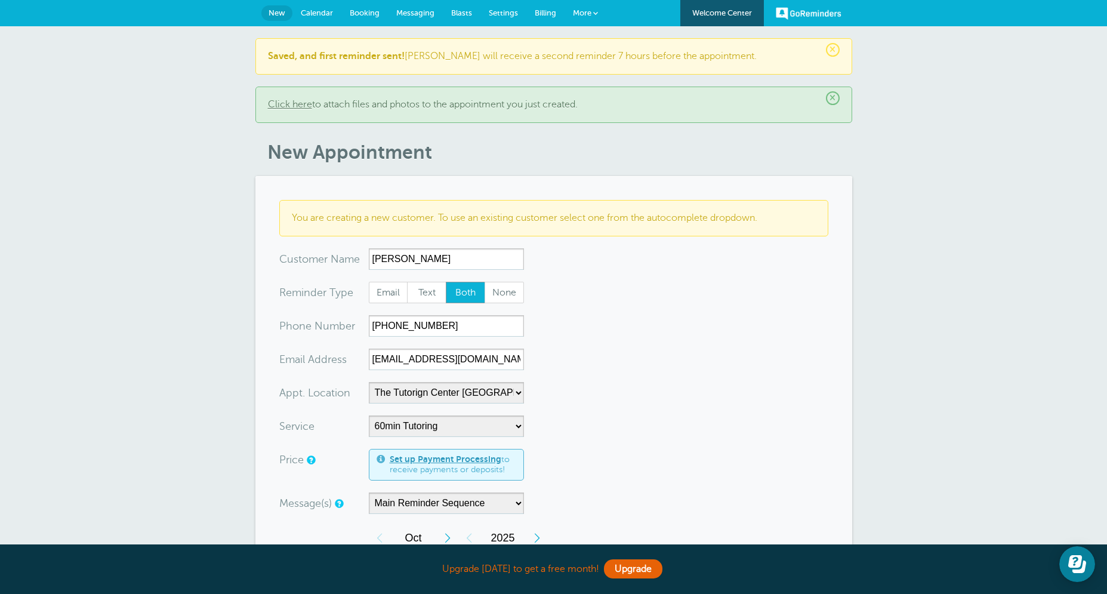
click at [624, 400] on form "You are creating a new customer. To use an existing customer select one from th…" at bounding box center [553, 552] width 549 height 705
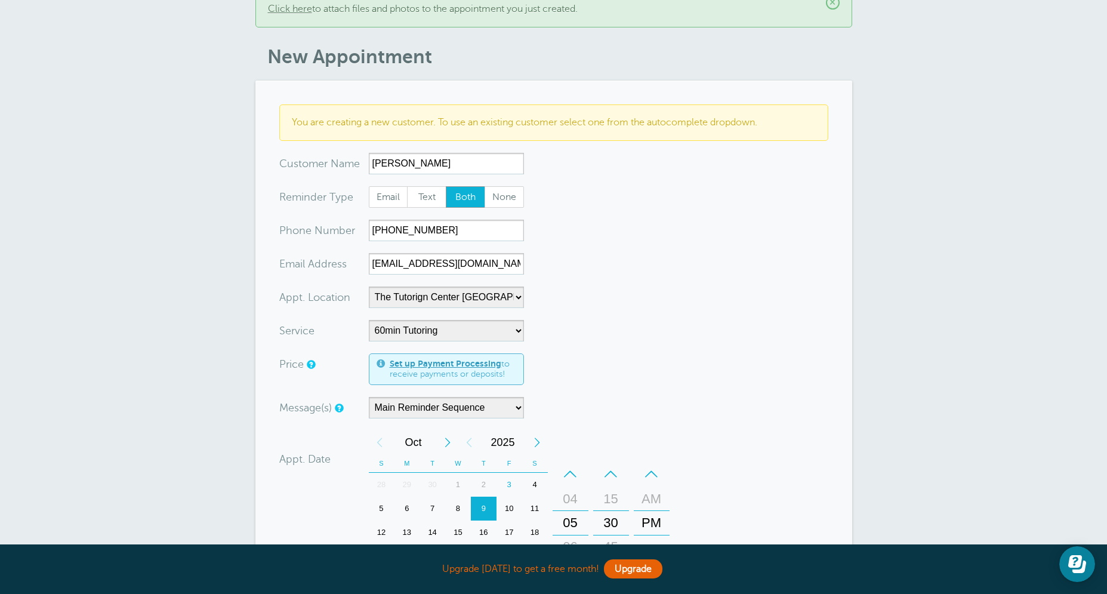
scroll to position [210, 0]
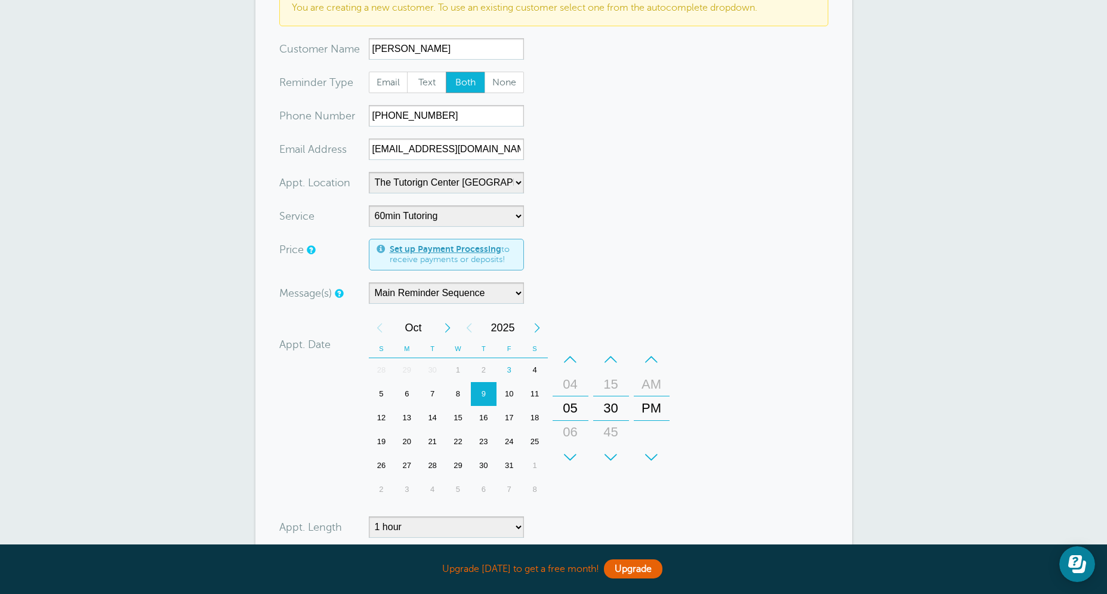
click at [416, 397] on div "6" at bounding box center [407, 394] width 26 height 24
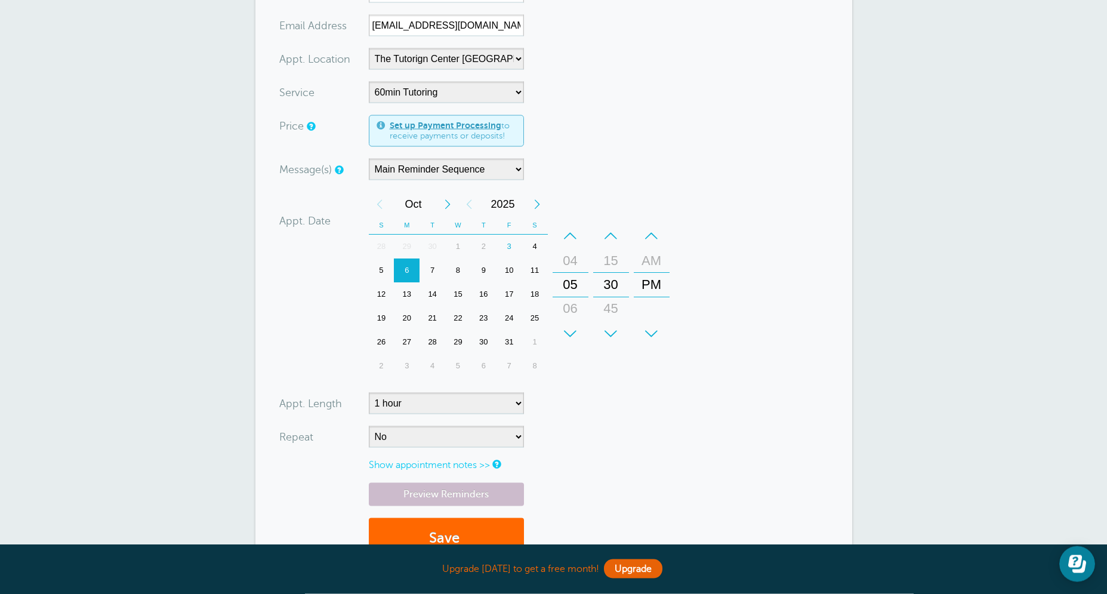
scroll to position [334, 0]
click at [369, 425] on select "No Daily Weekly Every 2 weeks Every 3 weeks Every 4 weeks Monthly Every 5 weeks…" at bounding box center [446, 435] width 155 height 21
select select "RRULE:FREQ=WEEKLY"
click option "Weekly" at bounding box center [0, 0] width 0 height 0
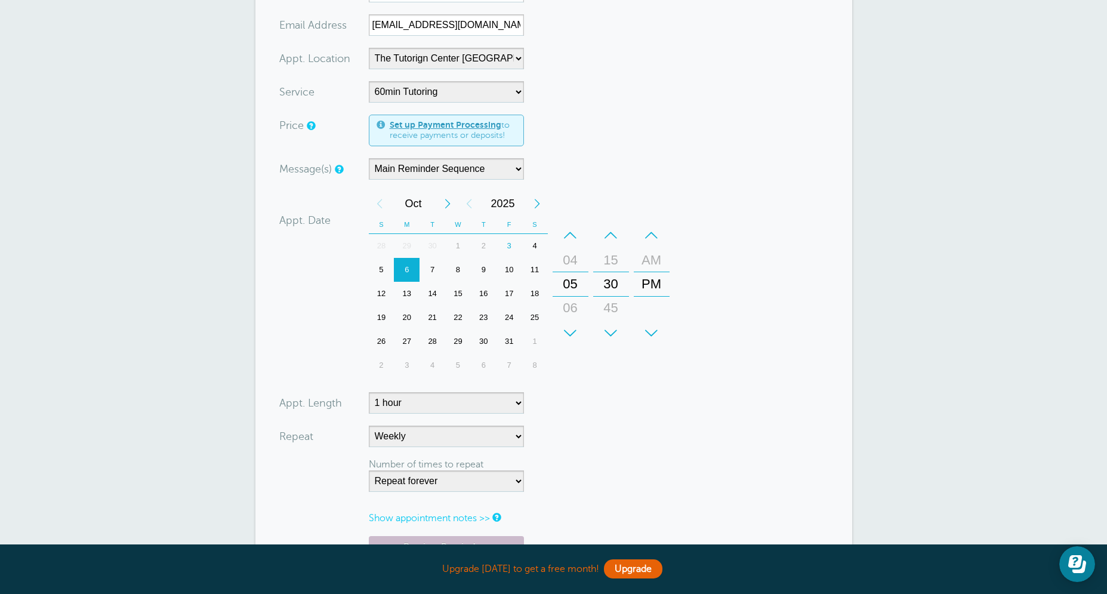
click at [609, 444] on form "You are creating a new customer. To use an existing customer select one from th…" at bounding box center [553, 245] width 549 height 758
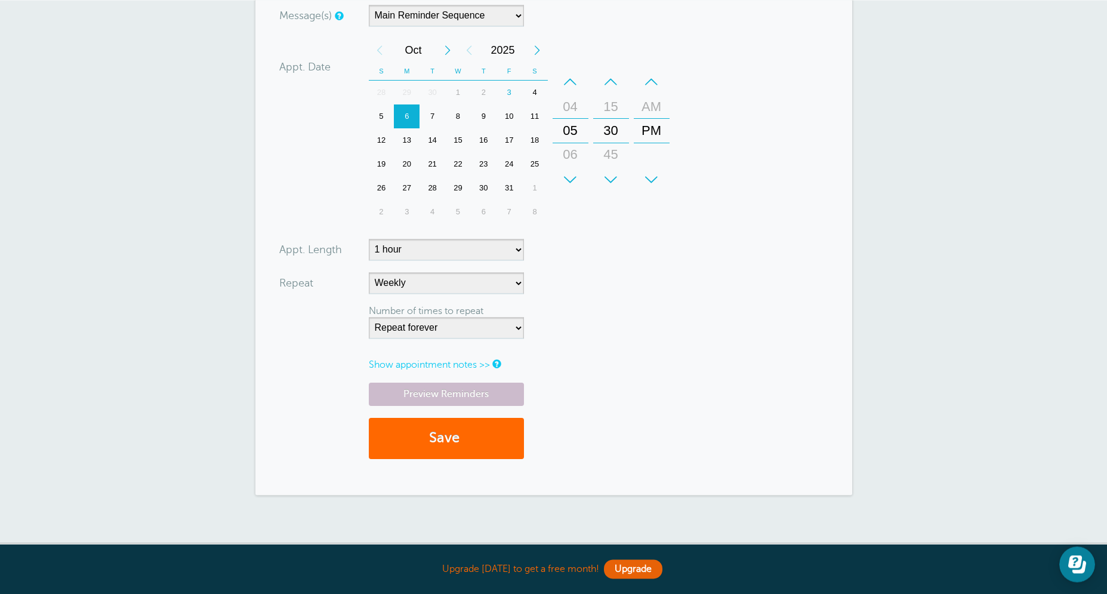
scroll to position [496, 0]
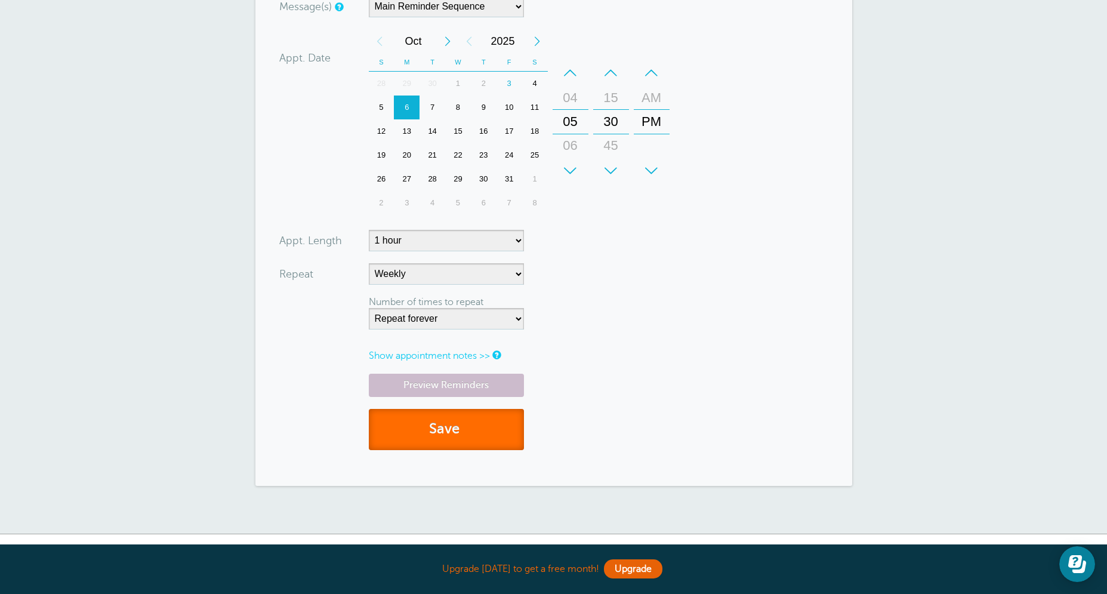
click at [466, 422] on button "Save" at bounding box center [446, 429] width 155 height 41
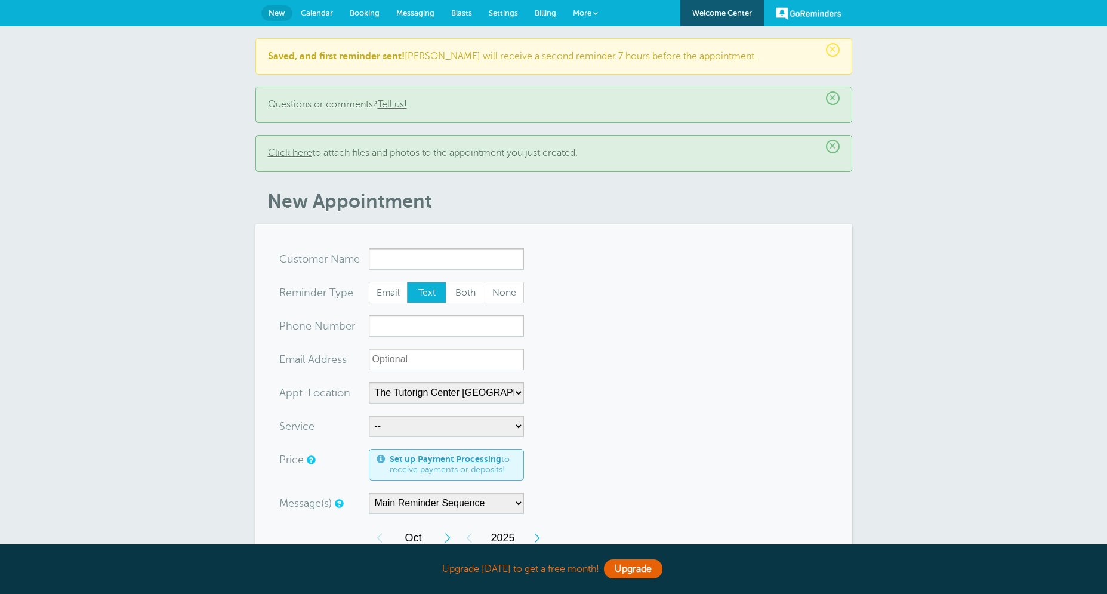
select select "25420"
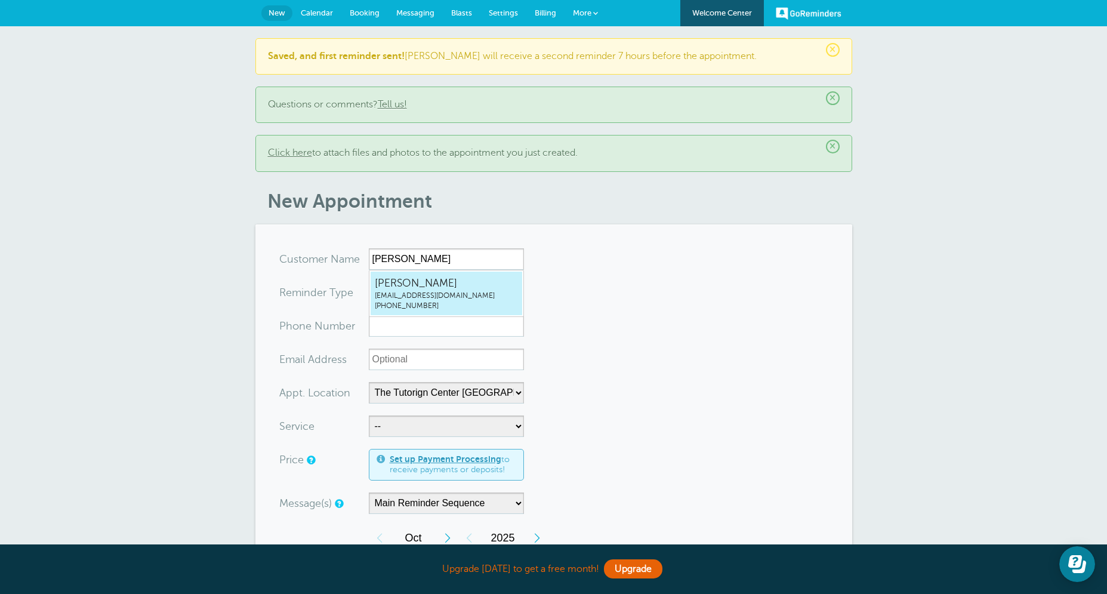
click at [416, 298] on span "[EMAIL_ADDRESS][DOMAIN_NAME]" at bounding box center [446, 296] width 143 height 10
type input "[EMAIL_ADDRESS]"
type input "[PERSON_NAME]"
radio input "false"
radio input "true"
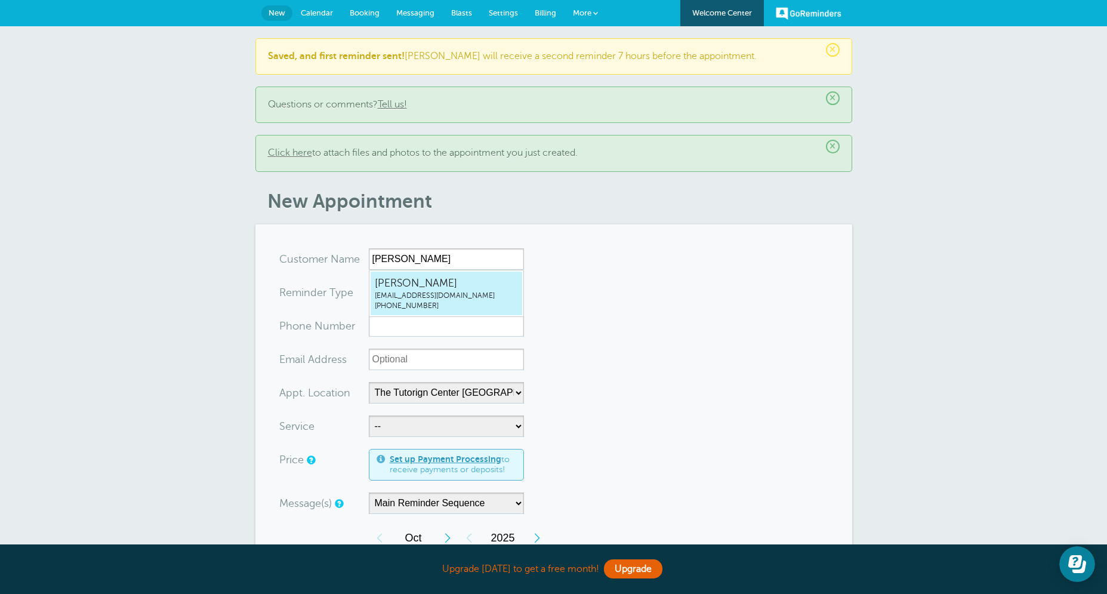
type input "[PHONE_NUMBER]"
type input "[EMAIL_ADDRESS][DOMAIN_NAME]"
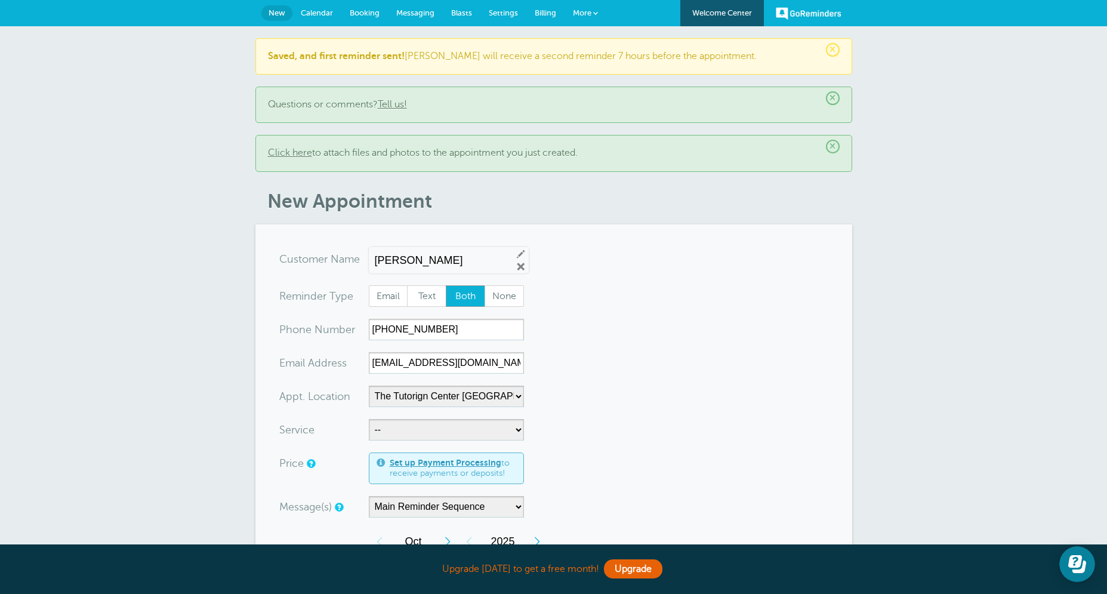
click at [592, 353] on form "You are creating a new customer. To use an existing customer select one from th…" at bounding box center [553, 578] width 549 height 660
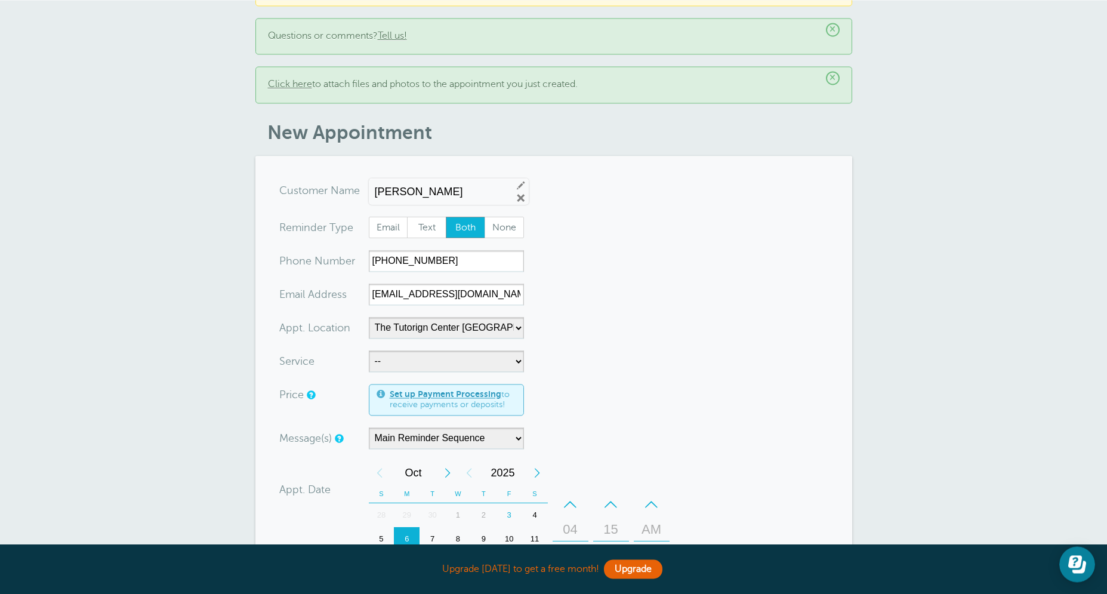
scroll to position [76, 0]
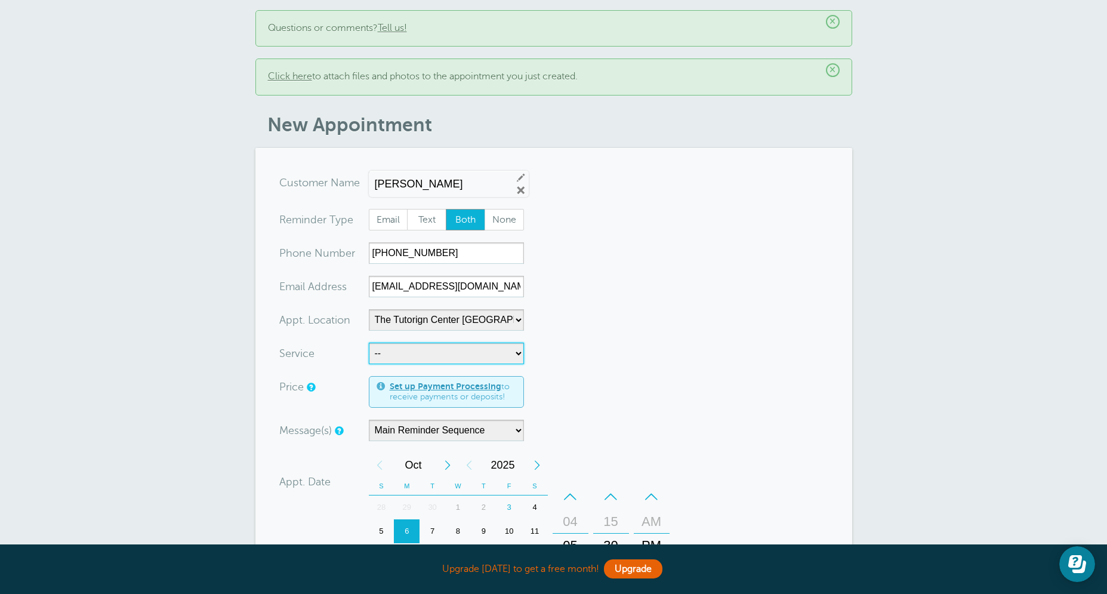
select select "28414"
click option "60min Tutoring" at bounding box center [0, 0] width 0 height 0
click at [612, 363] on form "You are creating a new customer. To use an existing customer select one from th…" at bounding box center [553, 502] width 549 height 660
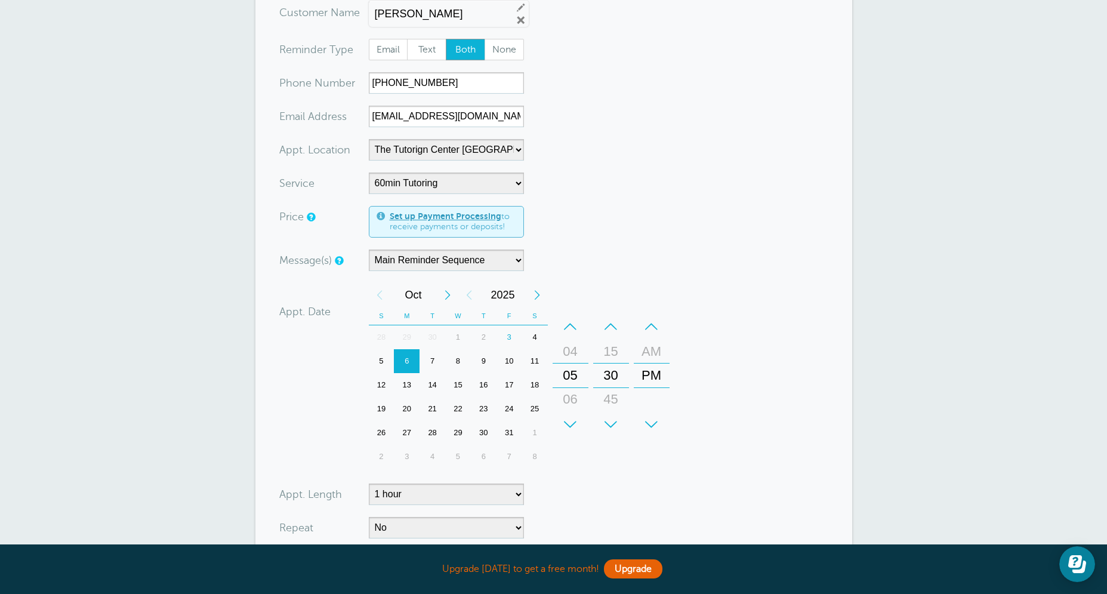
scroll to position [258, 0]
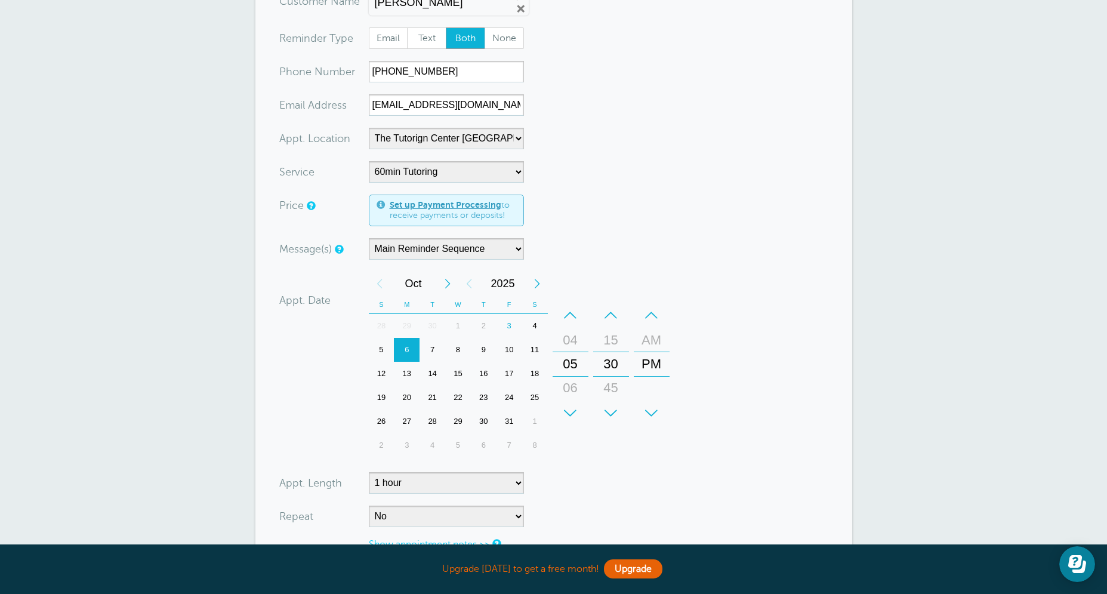
click at [431, 356] on div "7" at bounding box center [432, 350] width 26 height 24
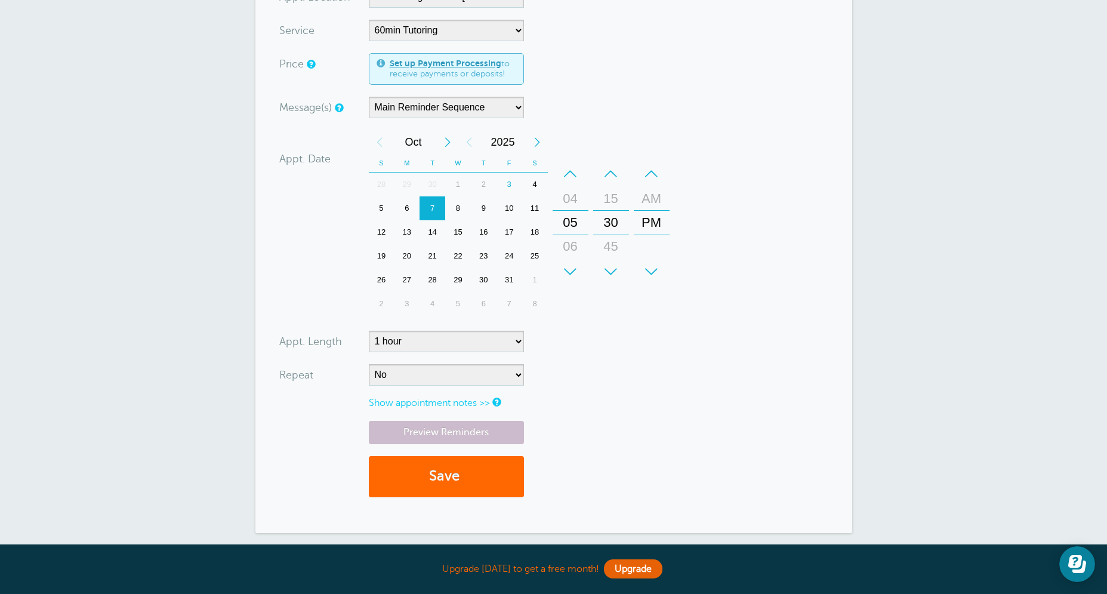
scroll to position [420, 0]
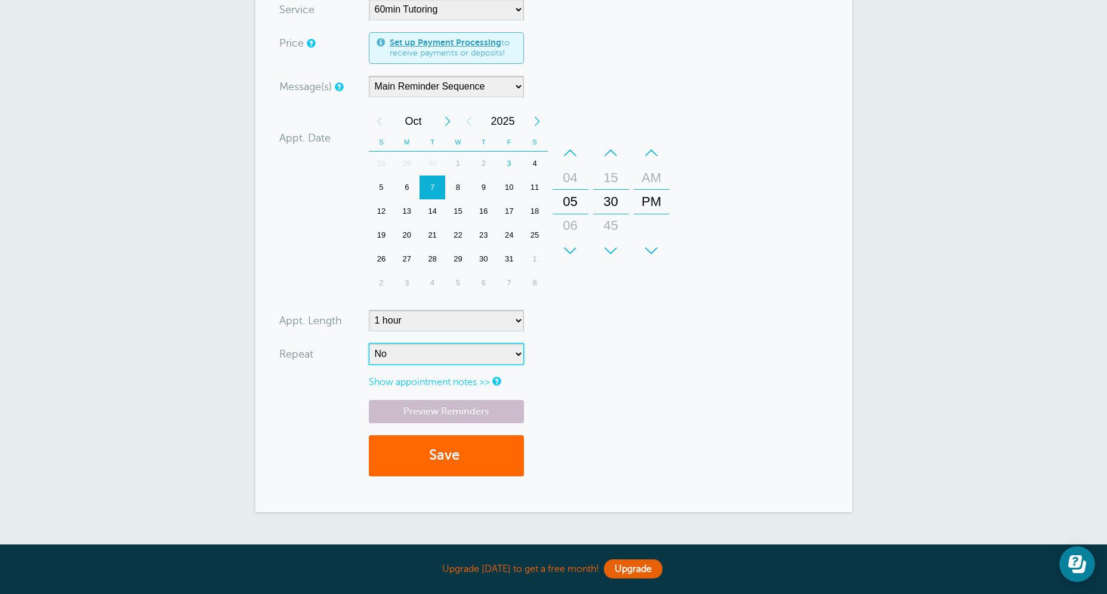
click at [369, 343] on select "No Daily Weekly Every 2 weeks Every 3 weeks Every 4 weeks Monthly Every 5 weeks…" at bounding box center [446, 353] width 155 height 21
select select "RRULE:FREQ=WEEKLY"
click option "Weekly" at bounding box center [0, 0] width 0 height 0
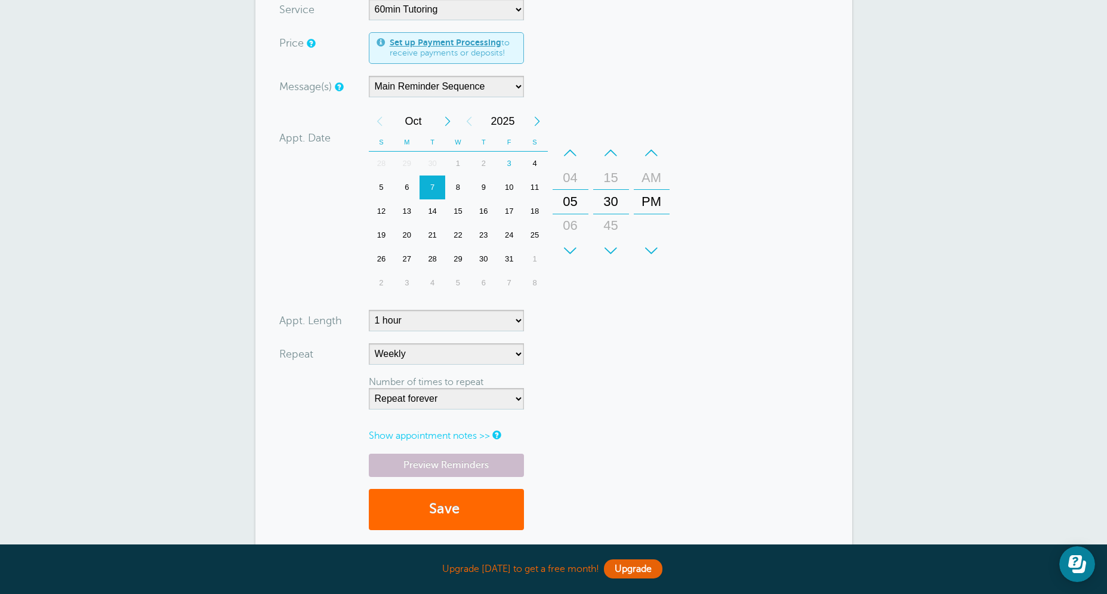
click at [702, 365] on form "You are creating a new customer. To use an existing customer select one from th…" at bounding box center [553, 185] width 549 height 714
click at [443, 510] on button "Save" at bounding box center [446, 509] width 155 height 41
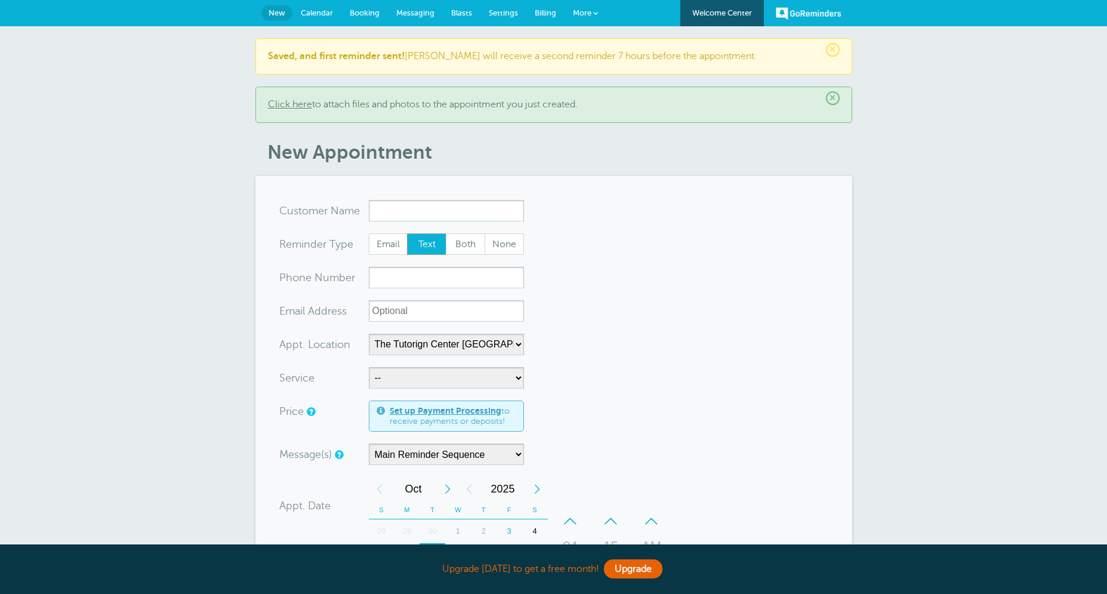
select select "25420"
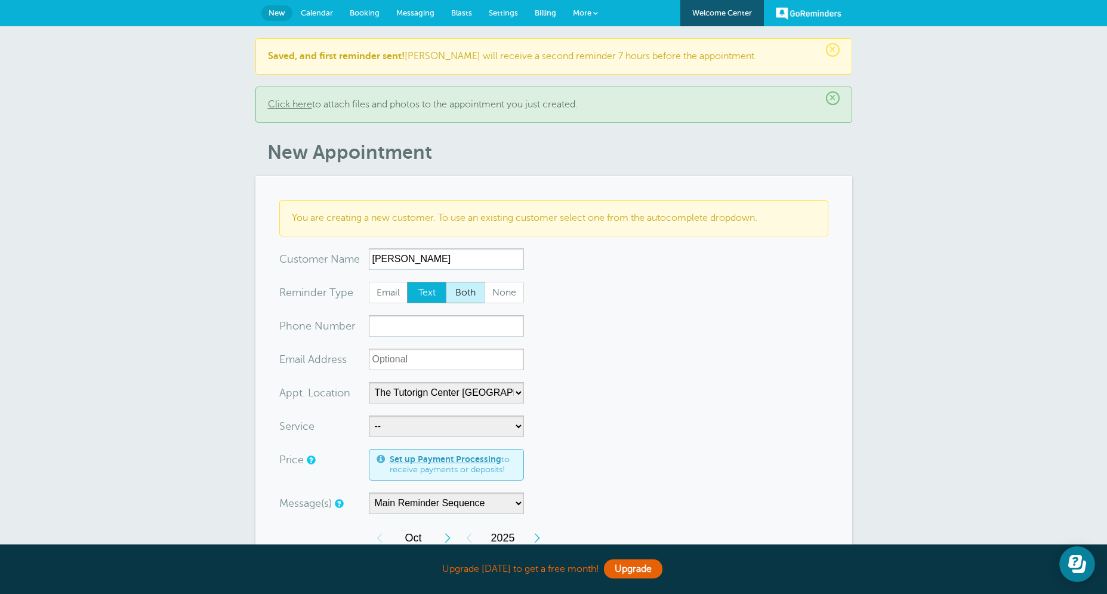
type input "[PERSON_NAME]"
click at [452, 289] on span "Both" at bounding box center [465, 292] width 38 height 20
click at [446, 282] on input "Both" at bounding box center [445, 281] width 1 height 1
radio input "true"
click at [461, 320] on input "xxx-no-autofill" at bounding box center [446, 325] width 155 height 21
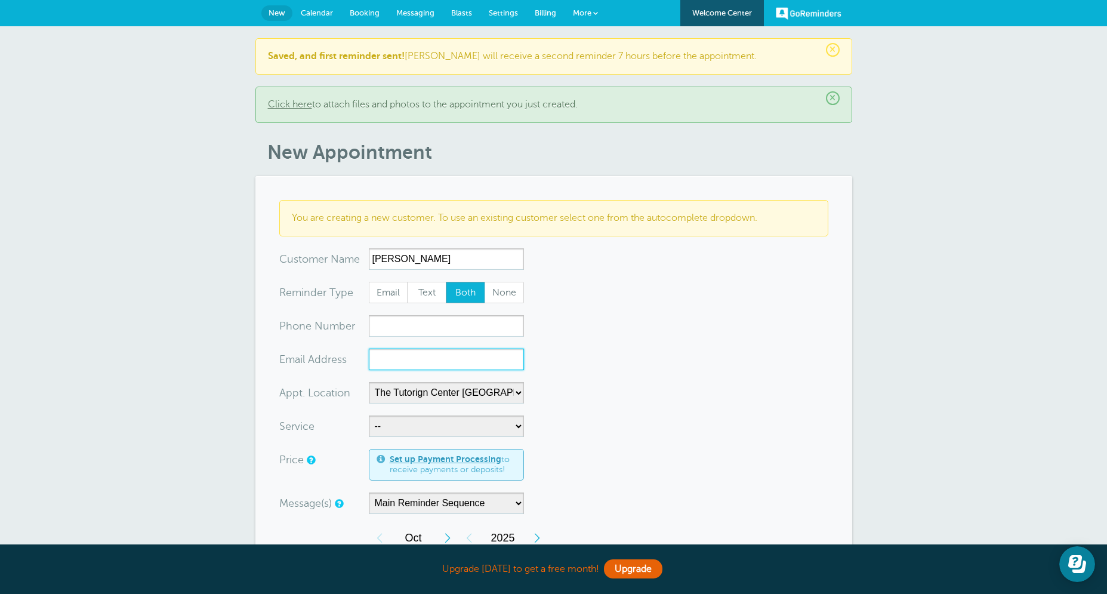
click at [425, 358] on input "xx-no-autofill" at bounding box center [446, 358] width 155 height 21
paste input "brianmoore180@gmail.com"
type input "brianmoore180@gmail.com"
drag, startPoint x: 721, startPoint y: 348, endPoint x: 705, endPoint y: 343, distance: 16.4
click at [721, 348] on form "You are creating a new customer. To use an existing customer select one from th…" at bounding box center [553, 552] width 549 height 705
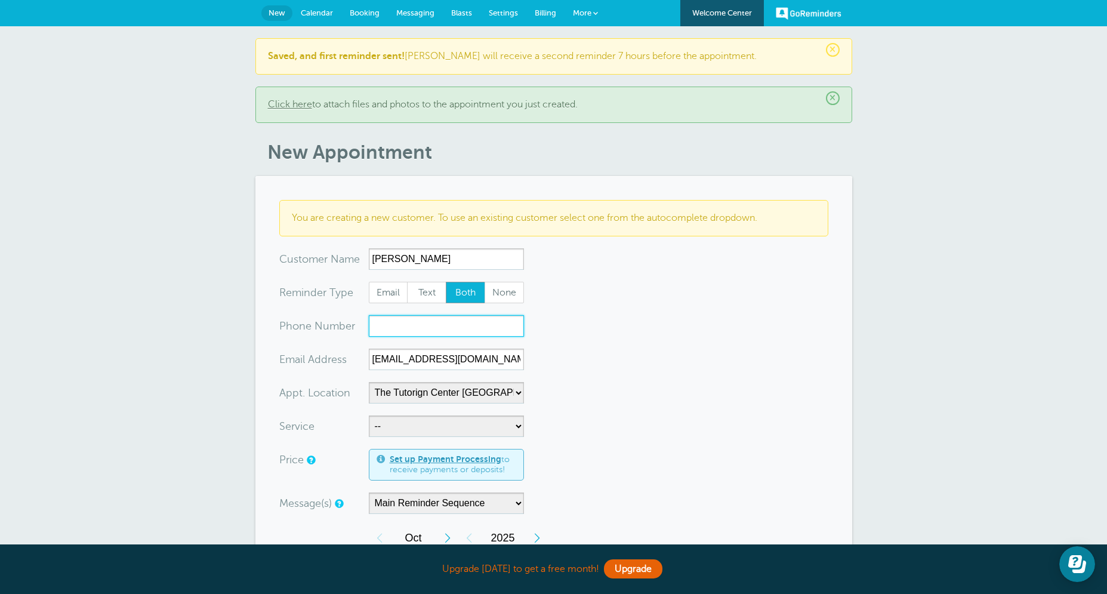
click at [416, 335] on input "xxx-no-autofill" at bounding box center [446, 325] width 155 height 21
paste input "(832) 515-5061"
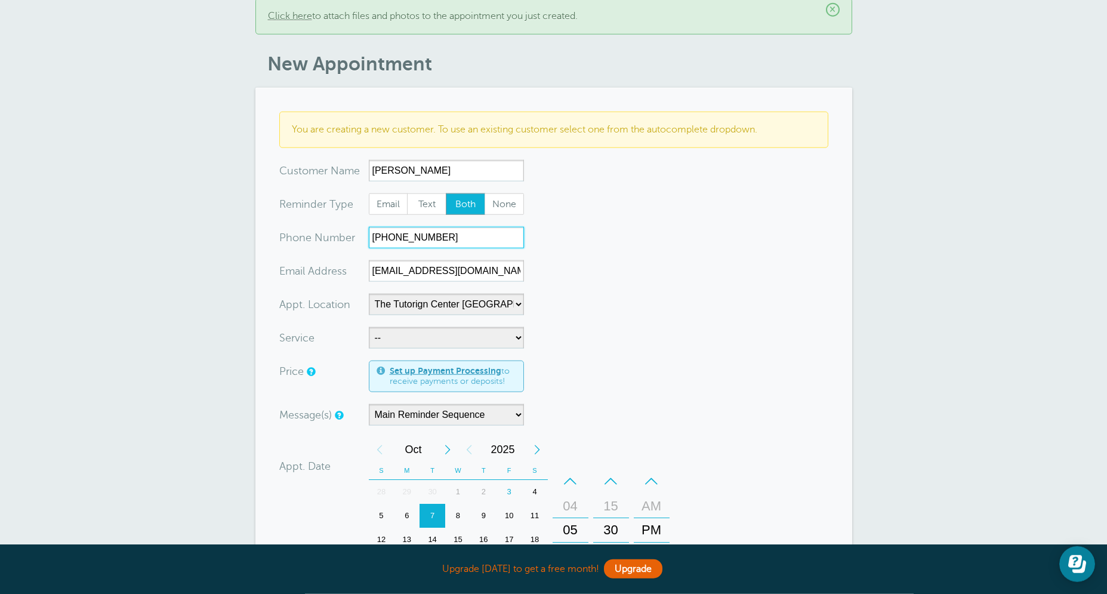
scroll to position [115, 0]
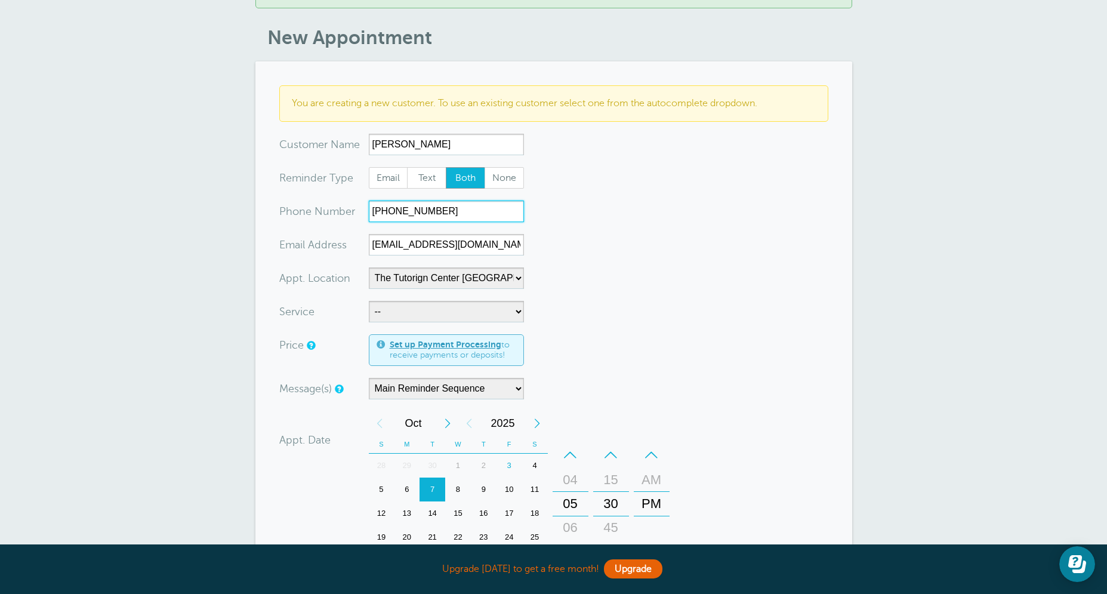
type input "(832) 515-5061"
select select "28414"
click option "60min Tutoring" at bounding box center [0, 0] width 0 height 0
click at [678, 332] on form "You are creating a new customer. To use an existing customer select one from th…" at bounding box center [553, 437] width 549 height 705
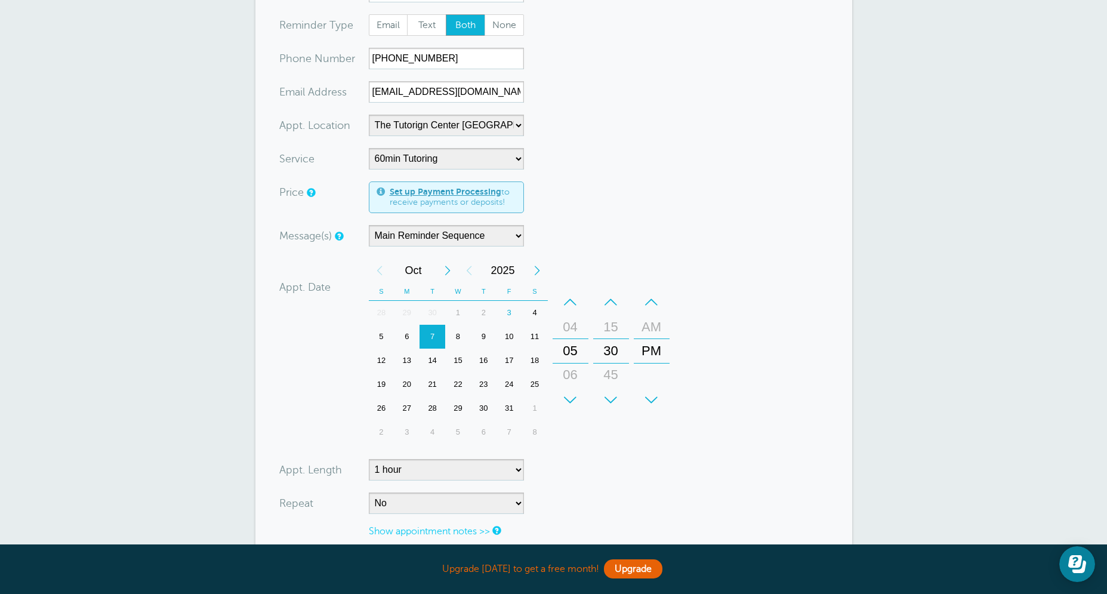
scroll to position [286, 0]
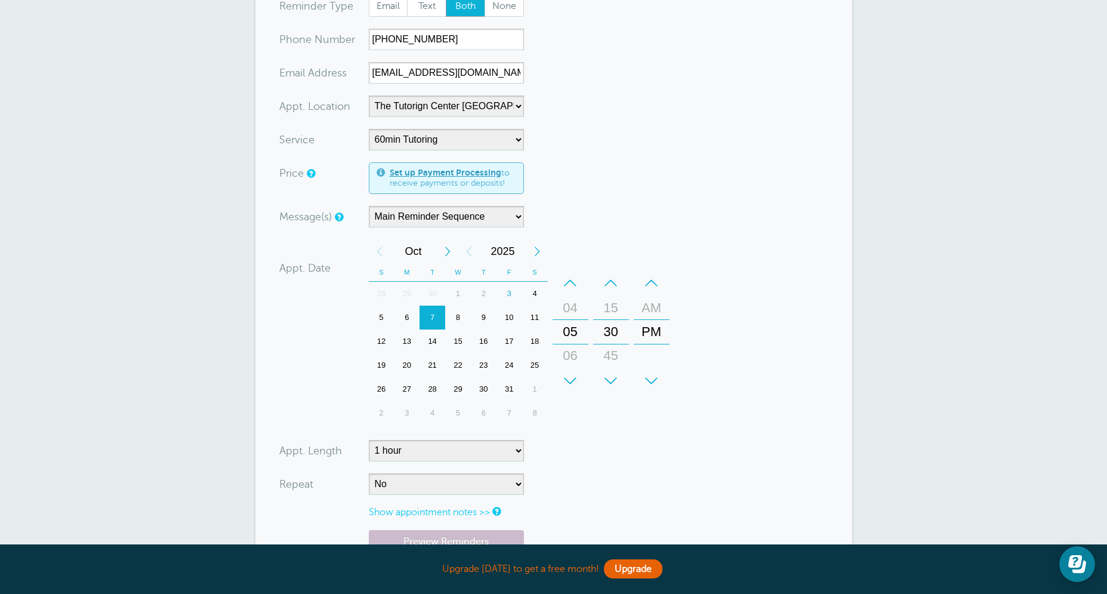
click at [411, 326] on div "6" at bounding box center [407, 318] width 26 height 24
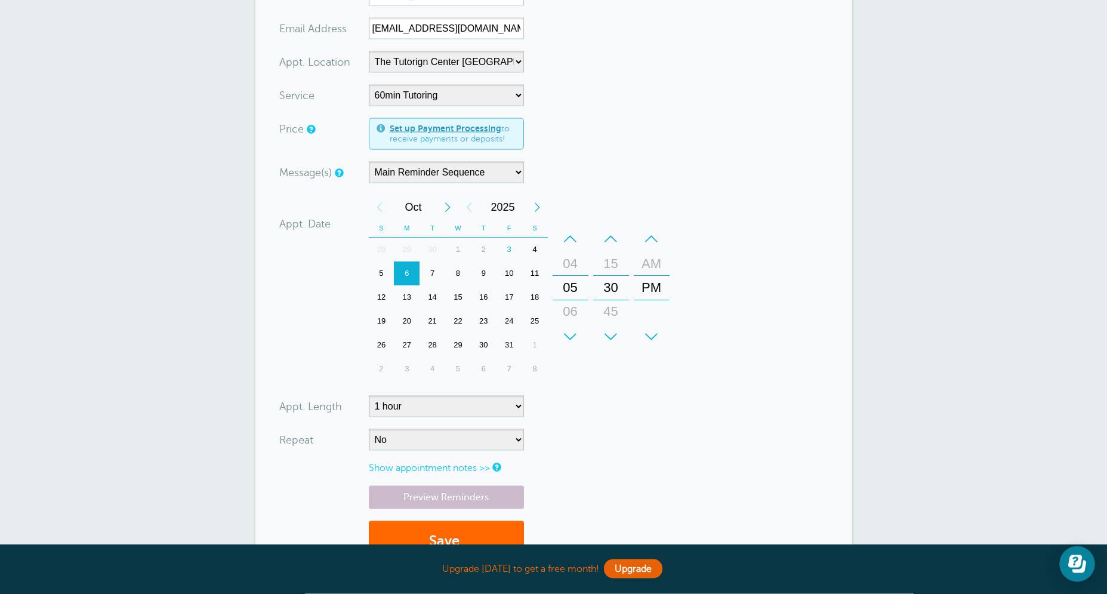
scroll to position [334, 0]
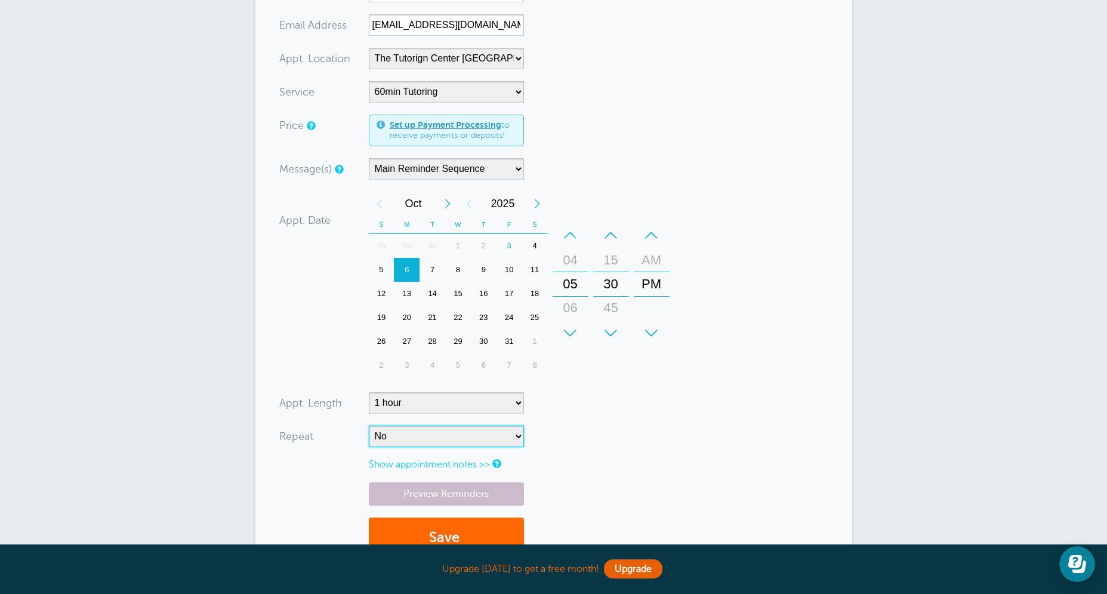
click at [369, 425] on select "No Daily Weekly Every 2 weeks Every 3 weeks Every 4 weeks Monthly Every 5 weeks…" at bounding box center [446, 435] width 155 height 21
select select "RRULE:FREQ=WEEKLY"
click option "Weekly" at bounding box center [0, 0] width 0 height 0
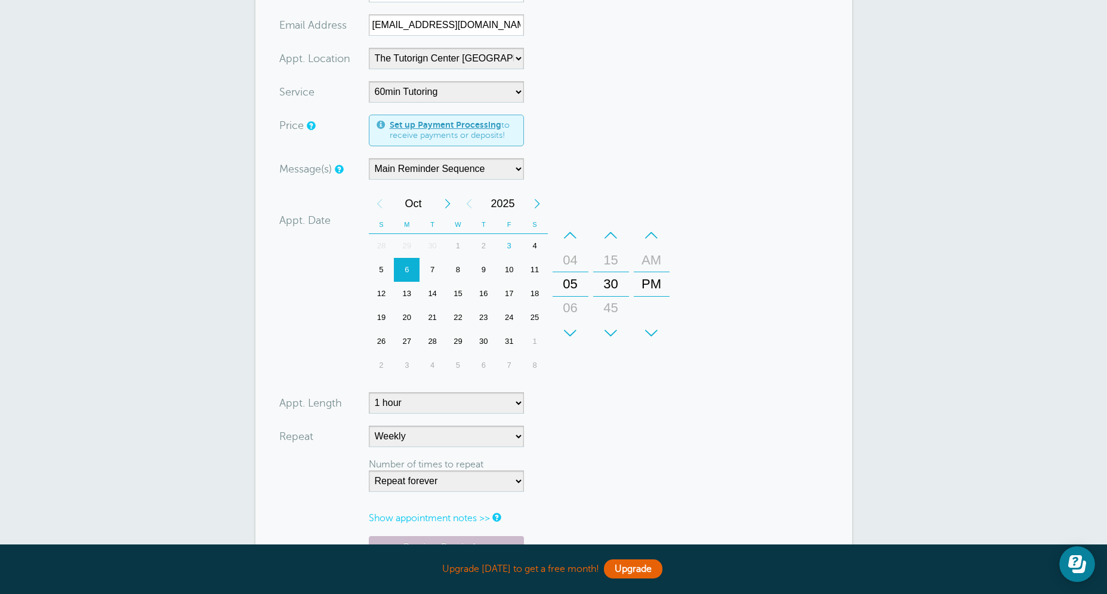
click at [646, 460] on form "You are creating a new customer. To use an existing customer select one from th…" at bounding box center [553, 245] width 549 height 758
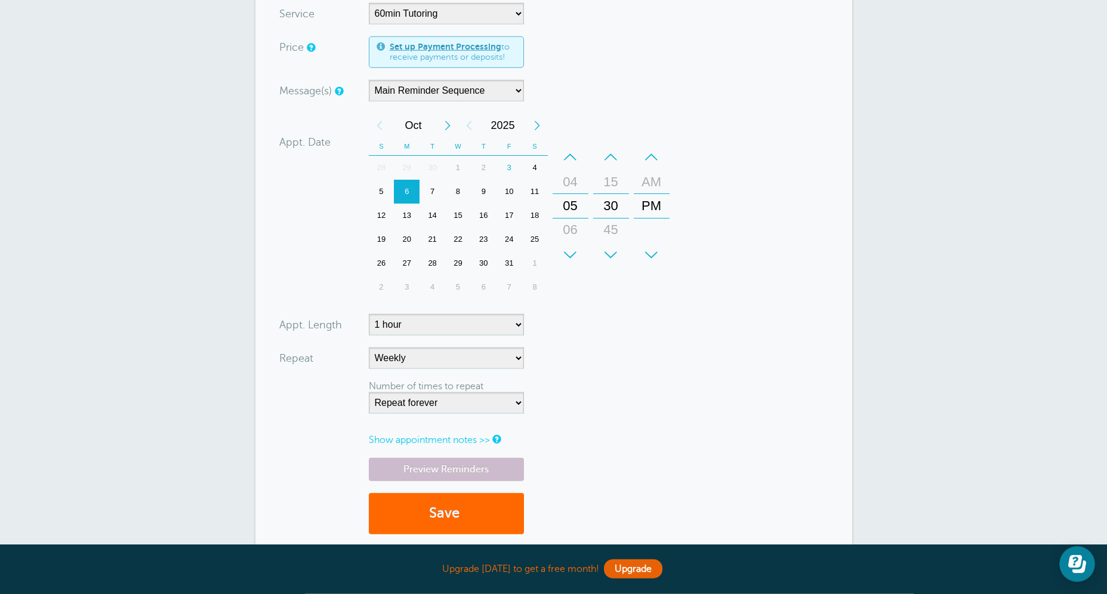
scroll to position [487, 0]
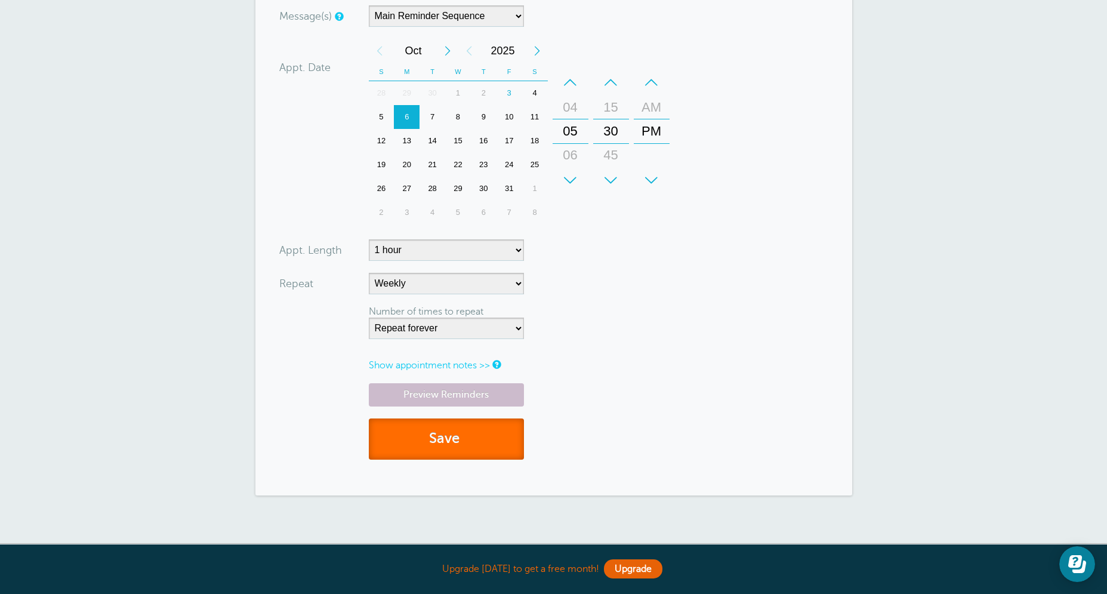
click at [463, 448] on button "Save" at bounding box center [446, 438] width 155 height 41
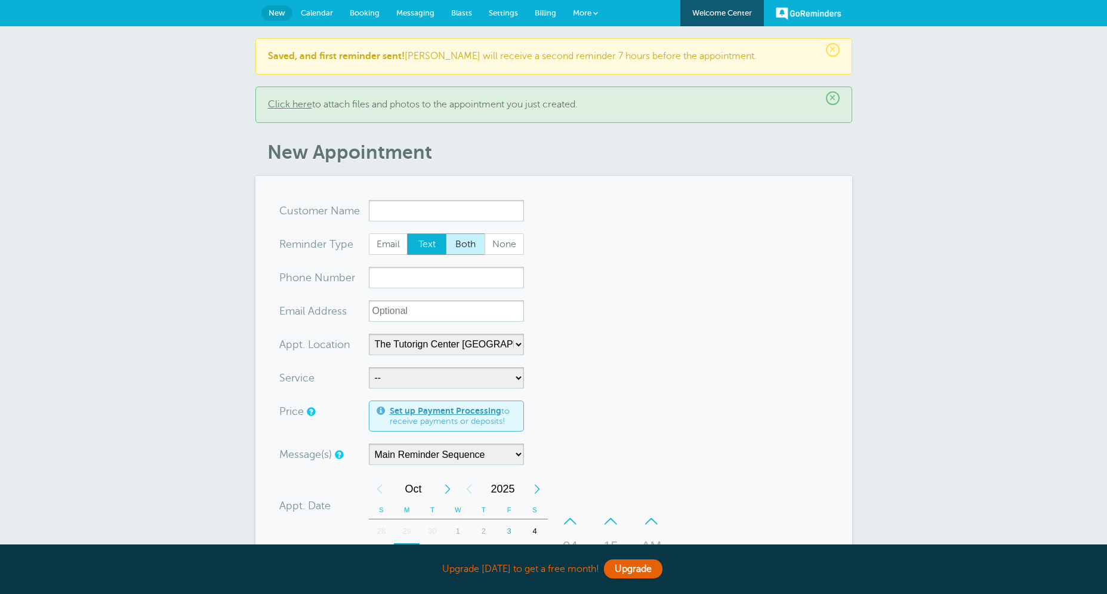
select select "25420"
click at [450, 218] on input "x-no-autofill" at bounding box center [446, 210] width 155 height 21
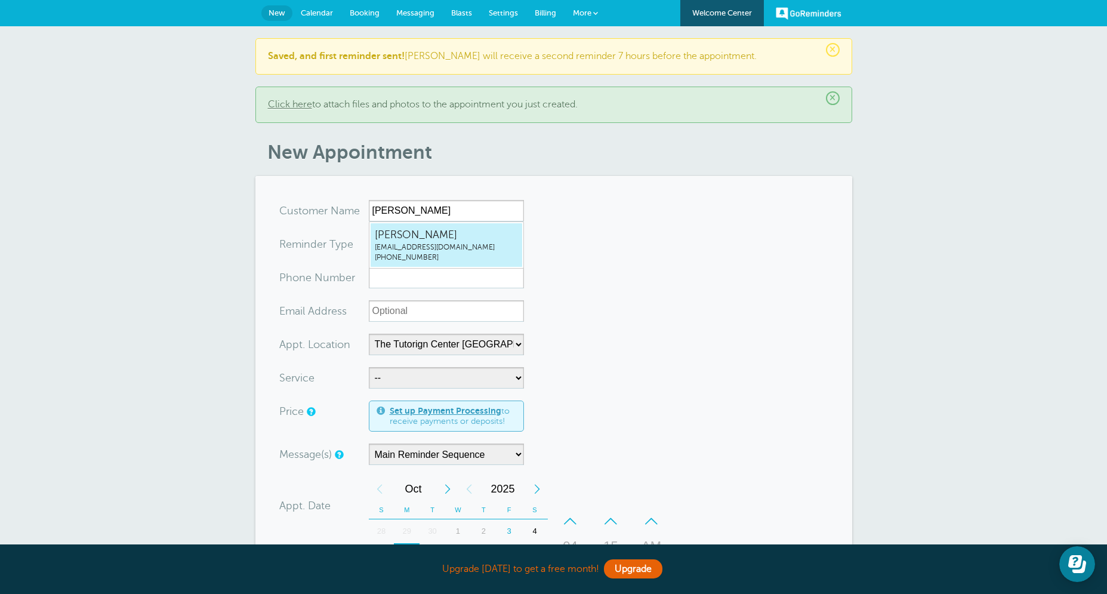
click at [411, 240] on span "Raymond Moore" at bounding box center [446, 234] width 143 height 15
type input "RaymondMoorebrianmoore180@gmail.com8325155061"
type input "Raymond Moore"
radio input "false"
radio input "true"
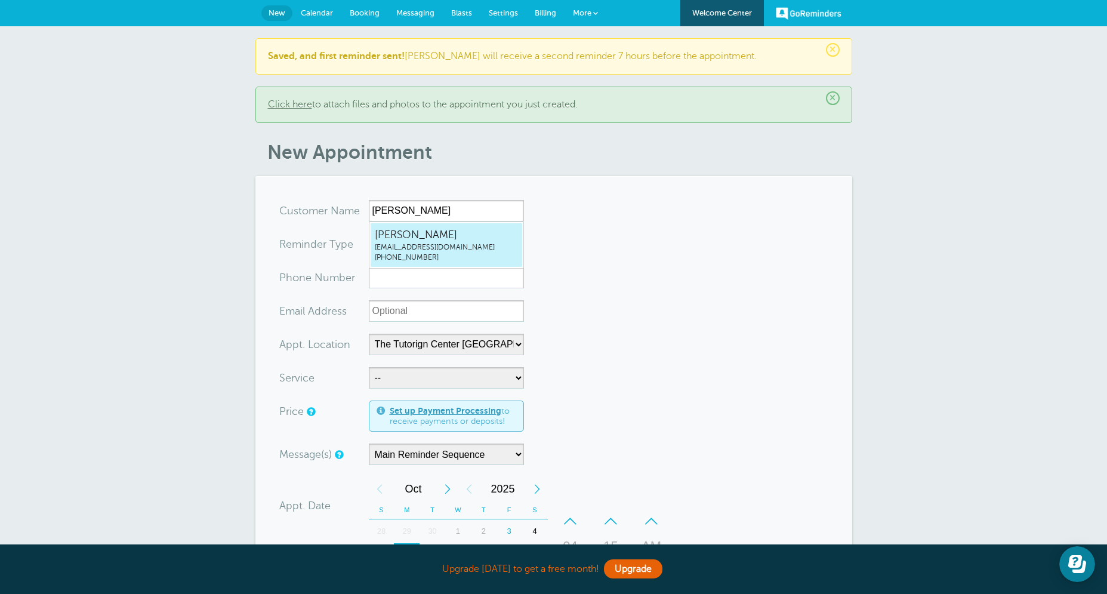
type input "(832) 515-5061"
type input "brianmoore180@gmail.com"
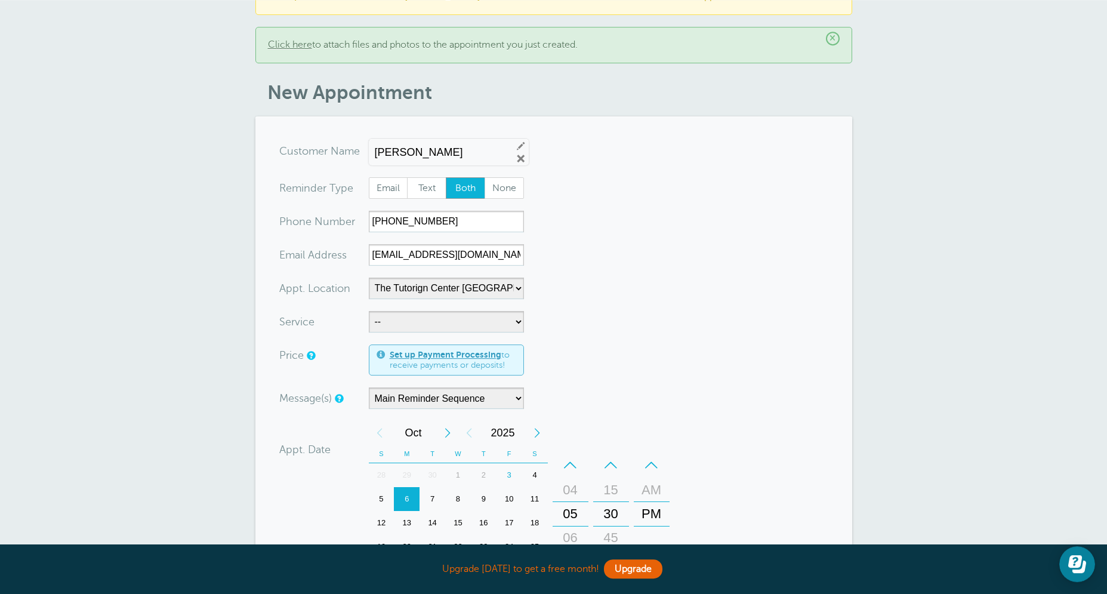
scroll to position [134, 0]
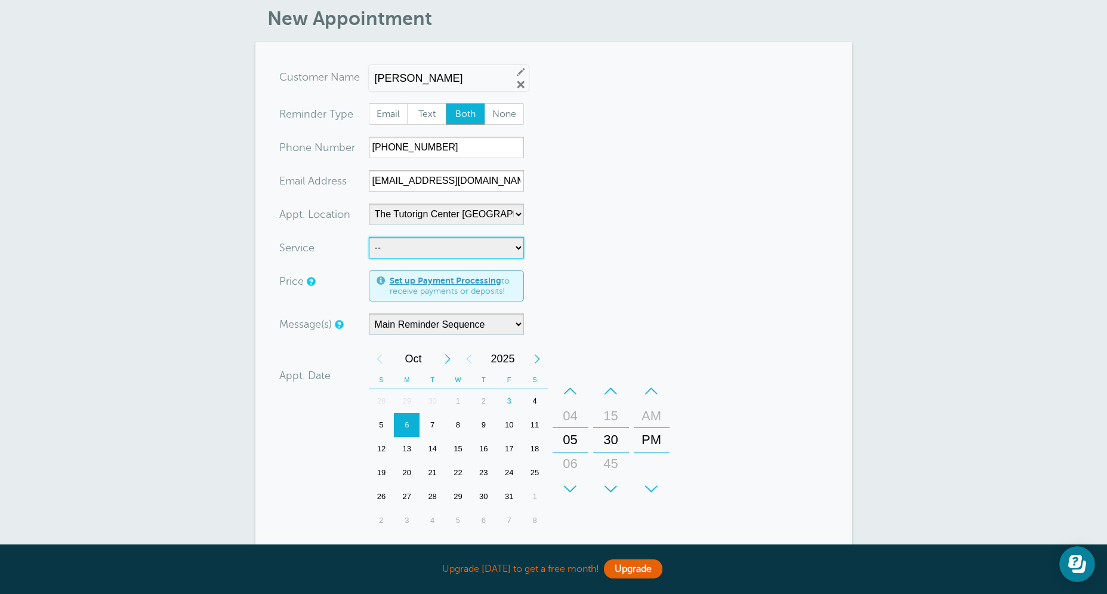
select select "28414"
click option "60min Tutoring" at bounding box center [0, 0] width 0 height 0
click at [542, 291] on form "You are creating a new customer. To use an existing customer select one from th…" at bounding box center [553, 396] width 549 height 660
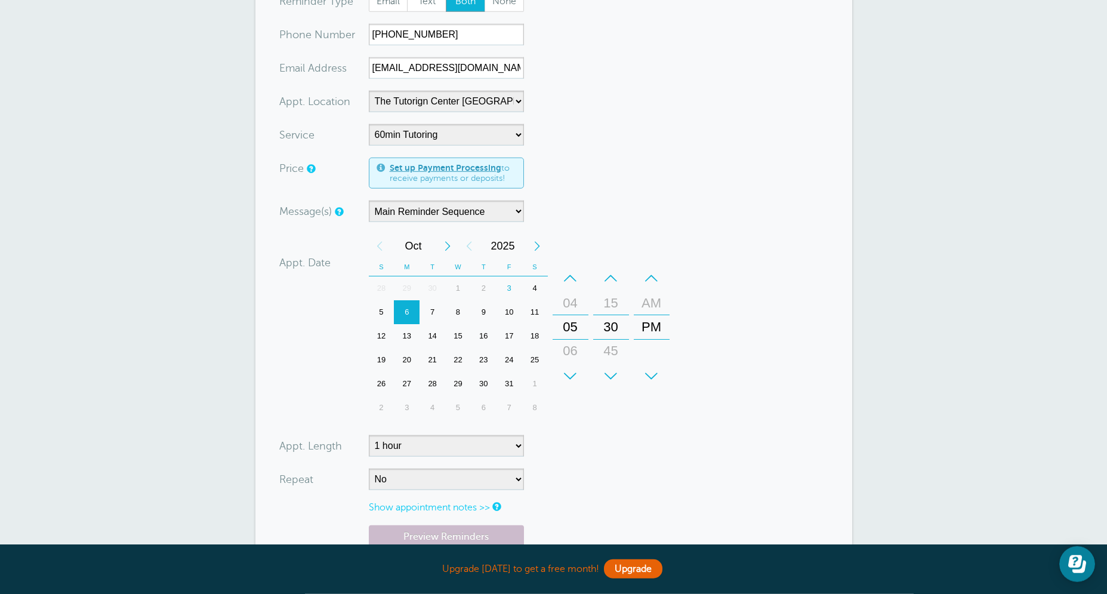
scroll to position [258, 0]
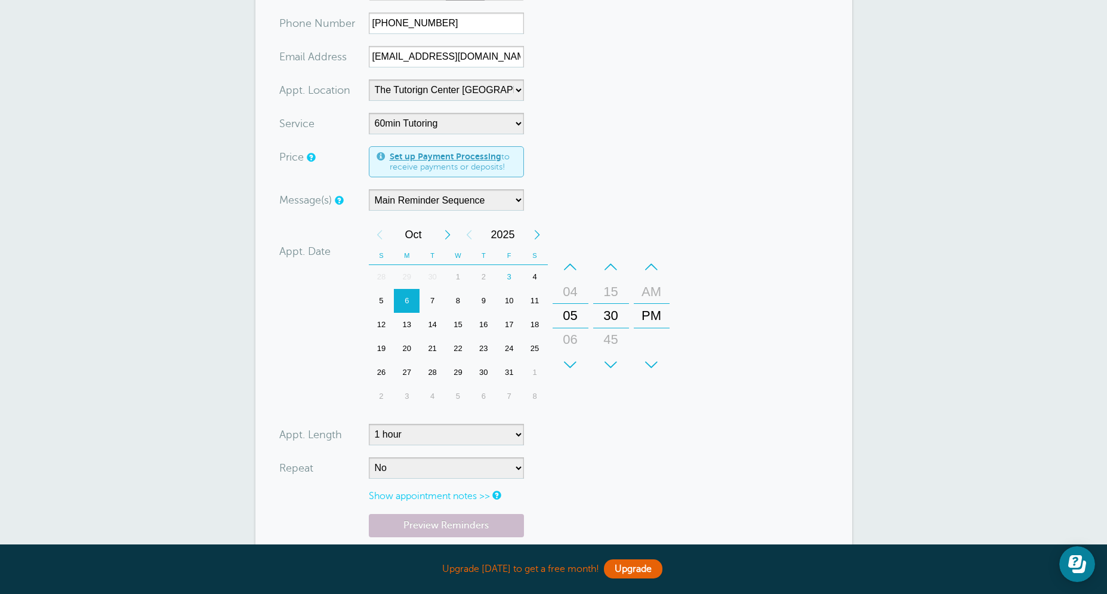
click at [434, 298] on div "7" at bounding box center [432, 301] width 26 height 24
click at [742, 217] on form "You are creating a new customer. To use an existing customer select one from th…" at bounding box center [553, 272] width 549 height 660
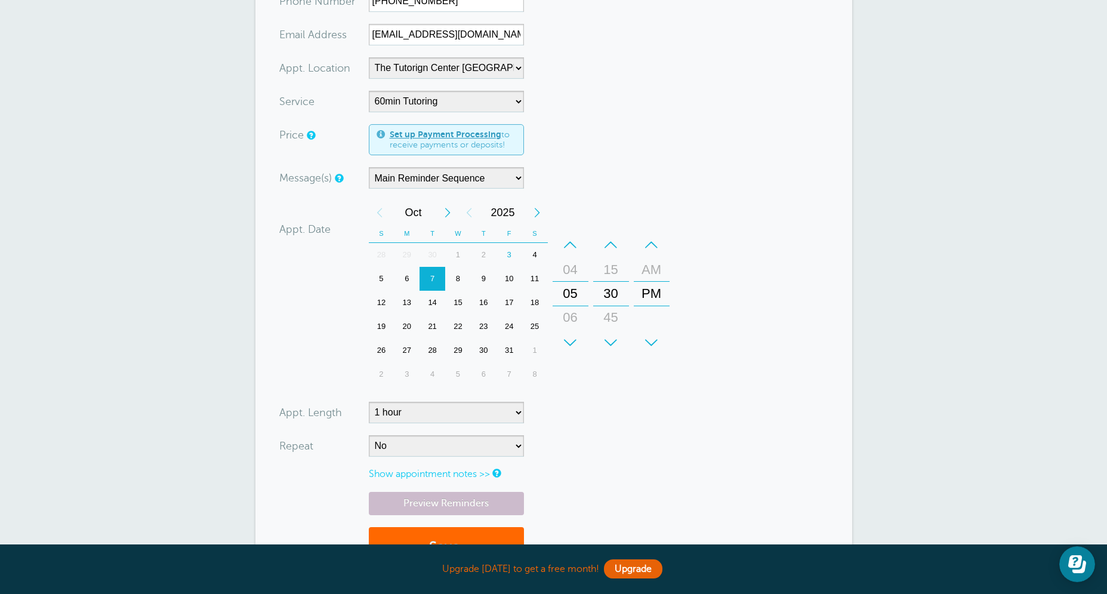
scroll to position [353, 0]
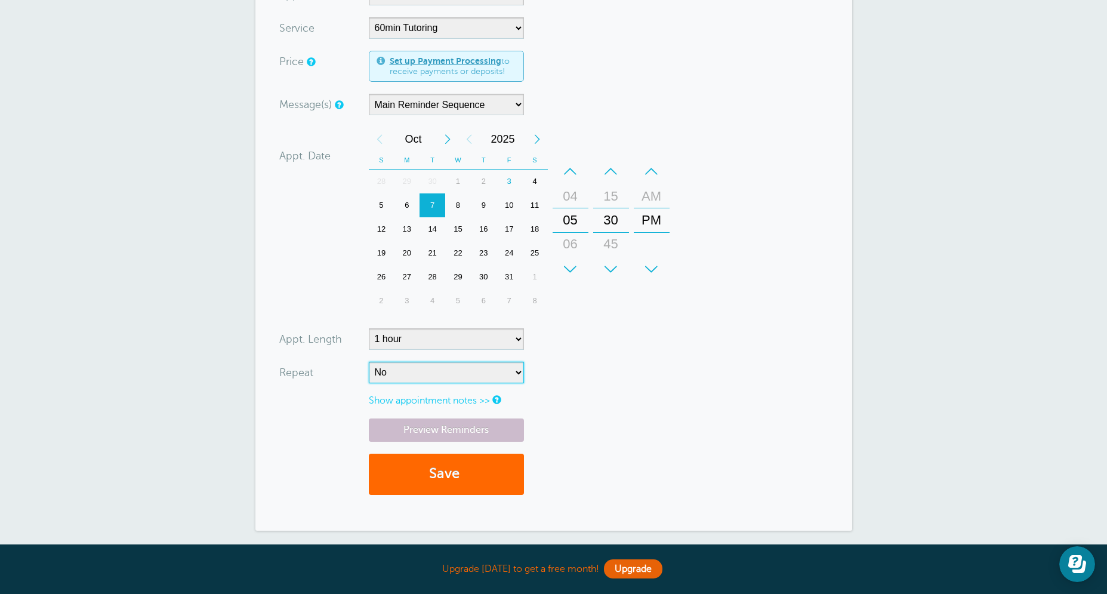
click at [369, 362] on select "No Daily Weekly Every 2 weeks Every 3 weeks Every 4 weeks Monthly Every 5 weeks…" at bounding box center [446, 372] width 155 height 21
select select "RRULE:FREQ=WEEKLY"
click option "Weekly" at bounding box center [0, 0] width 0 height 0
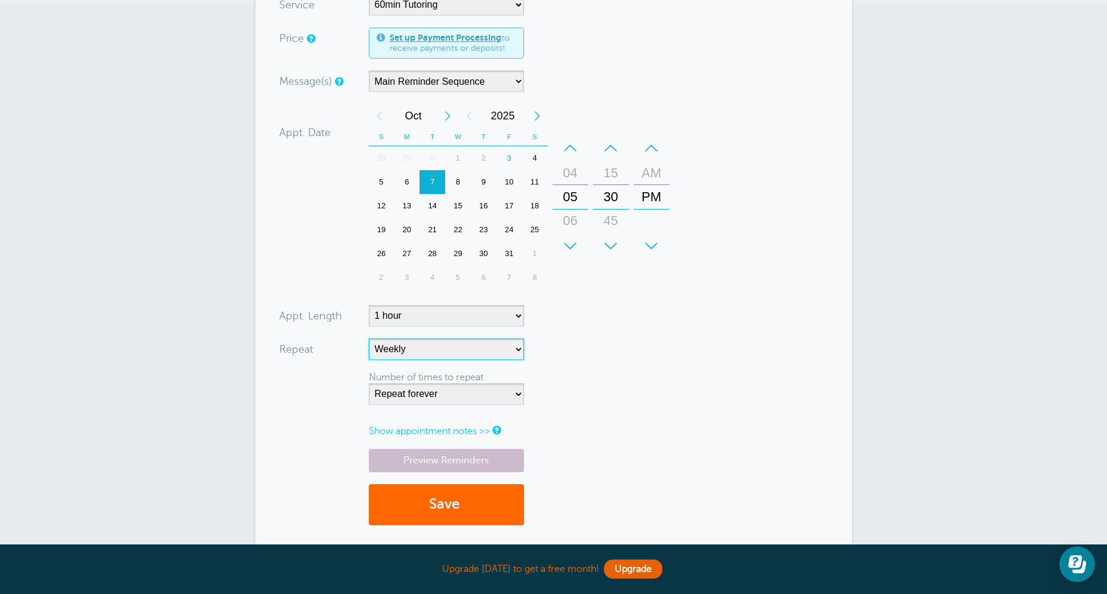
scroll to position [516, 0]
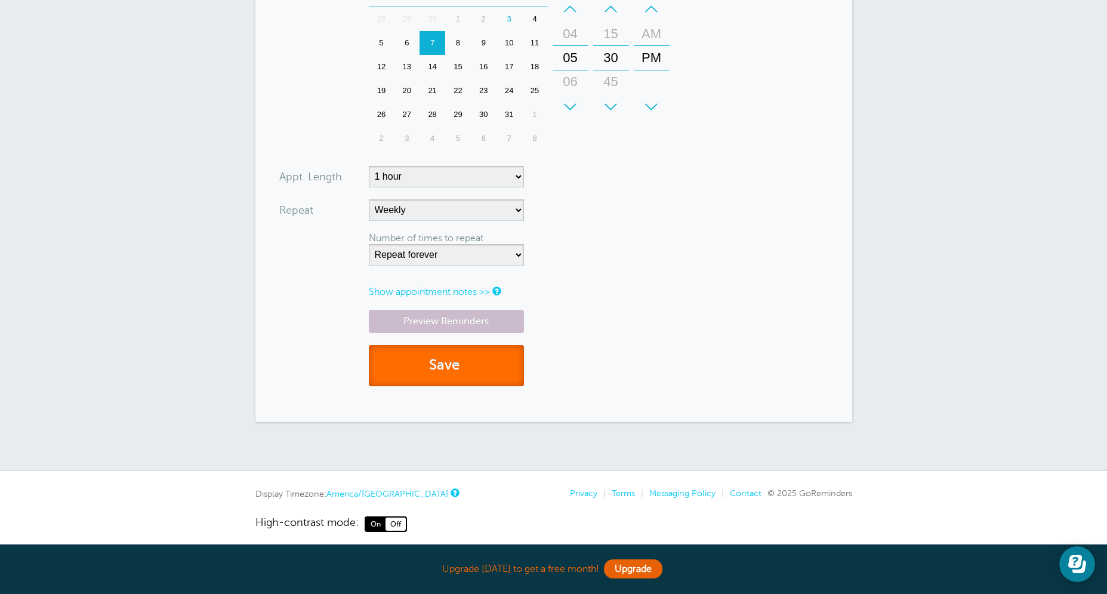
click at [492, 382] on button "Save" at bounding box center [446, 365] width 155 height 41
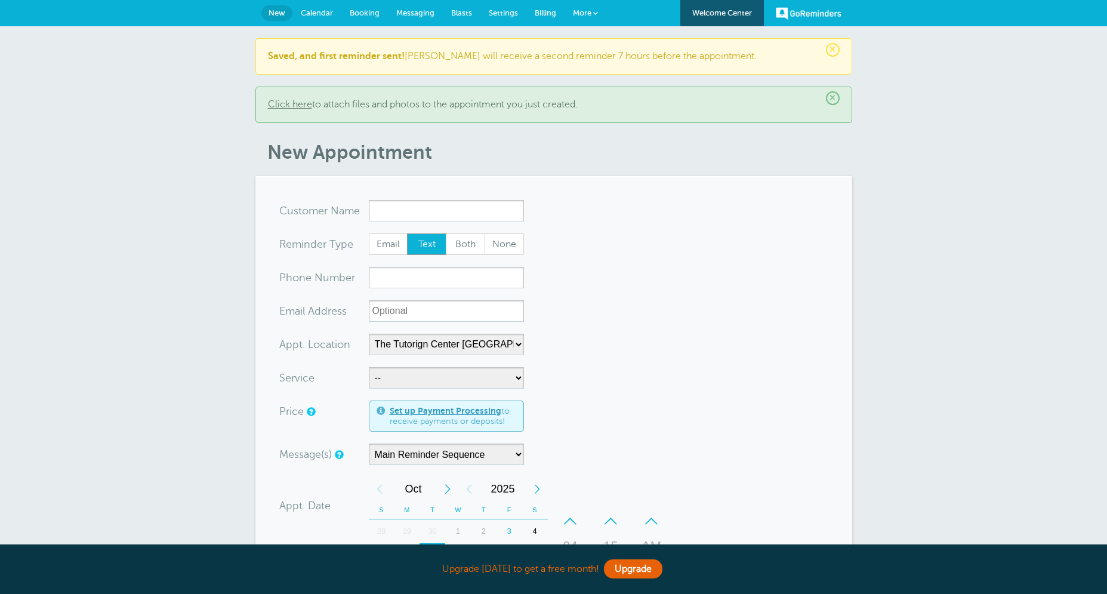
select select "25420"
click at [327, 21] on link "Calendar" at bounding box center [316, 13] width 49 height 26
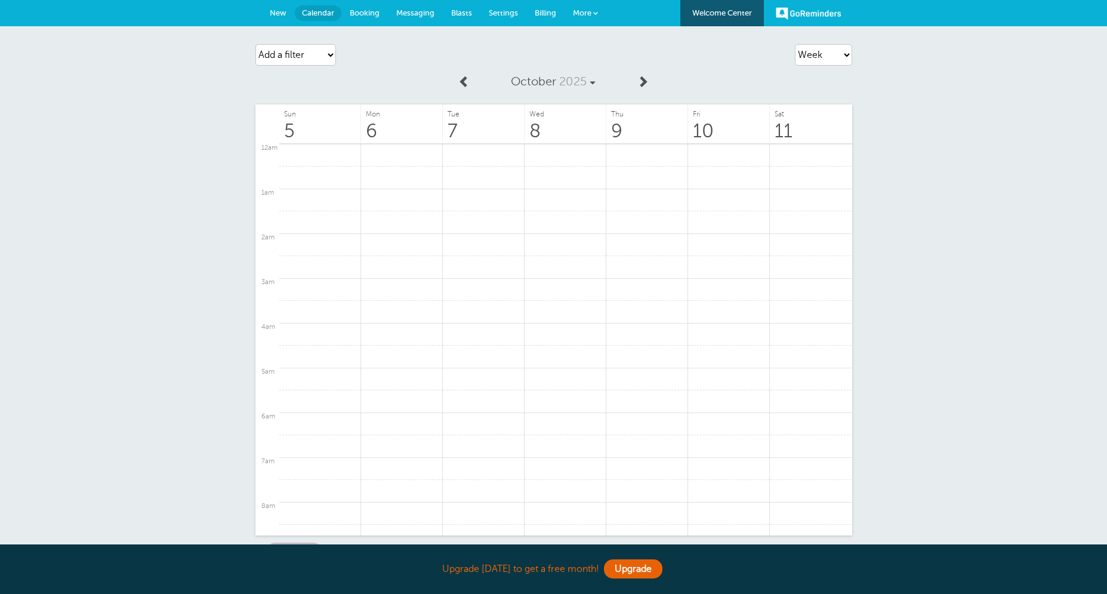
scroll to position [665, 0]
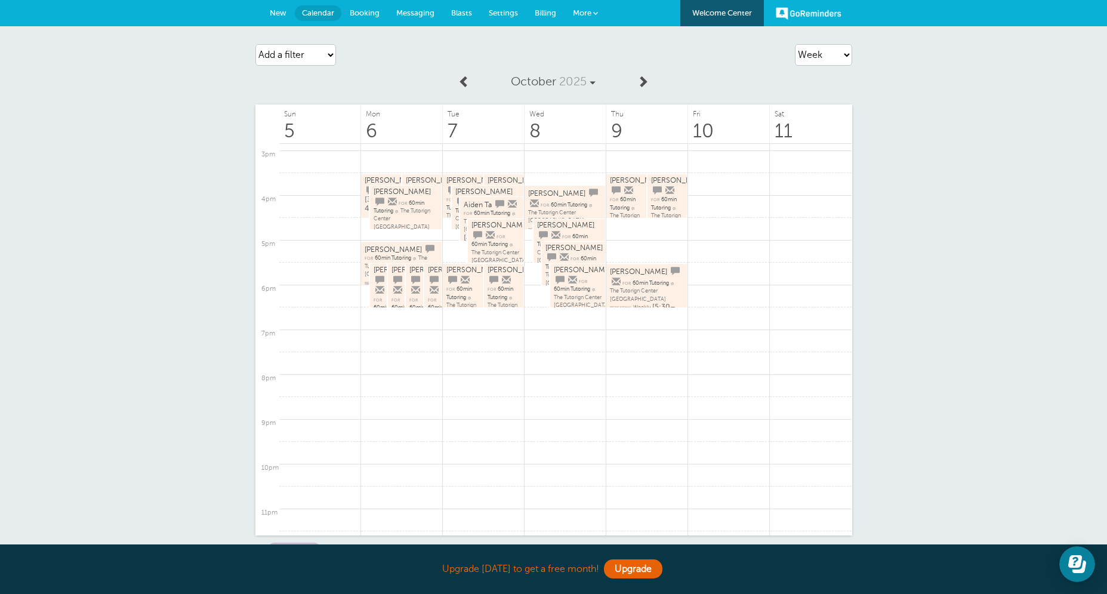
click at [572, 87] on span "2025" at bounding box center [572, 82] width 27 height 14
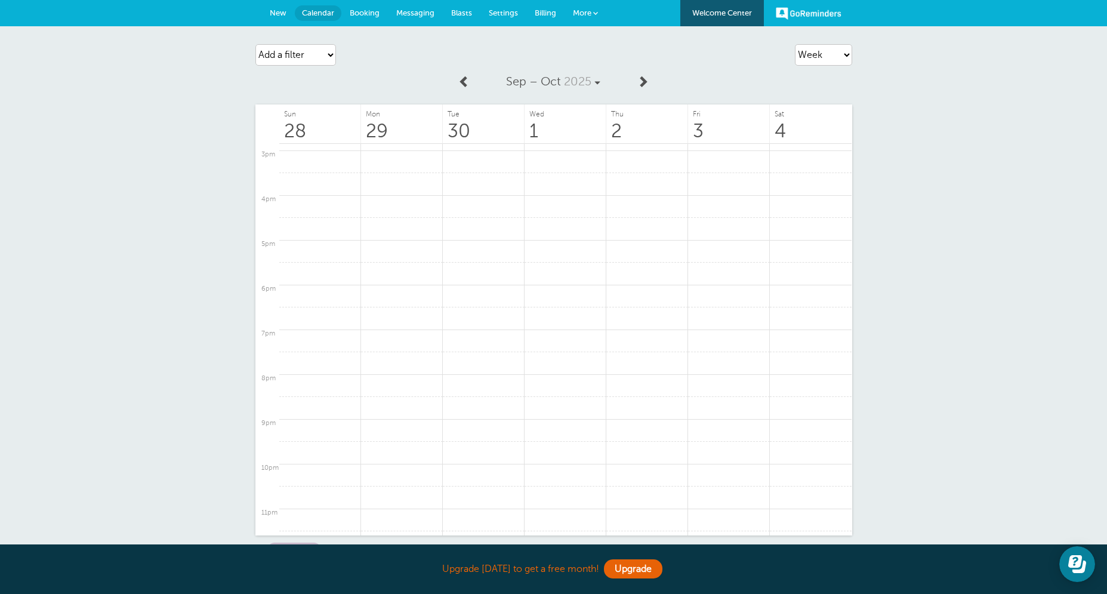
click at [467, 87] on span at bounding box center [464, 81] width 12 height 12
click at [641, 83] on span at bounding box center [643, 81] width 12 height 12
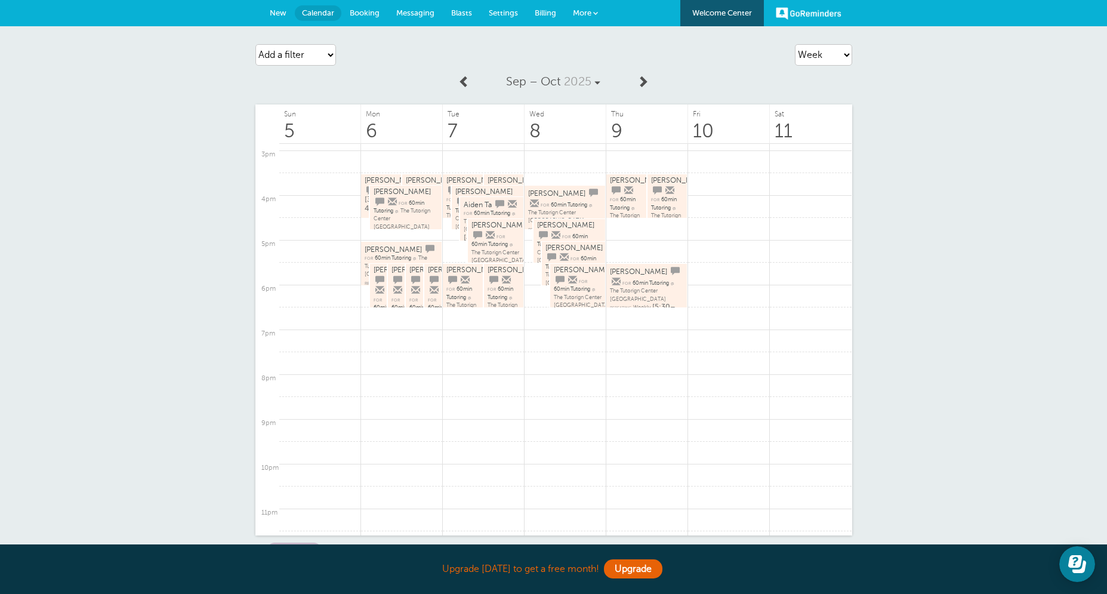
click at [390, 129] on span "6" at bounding box center [401, 131] width 81 height 23
click option "Day" at bounding box center [0, 0] width 0 height 0
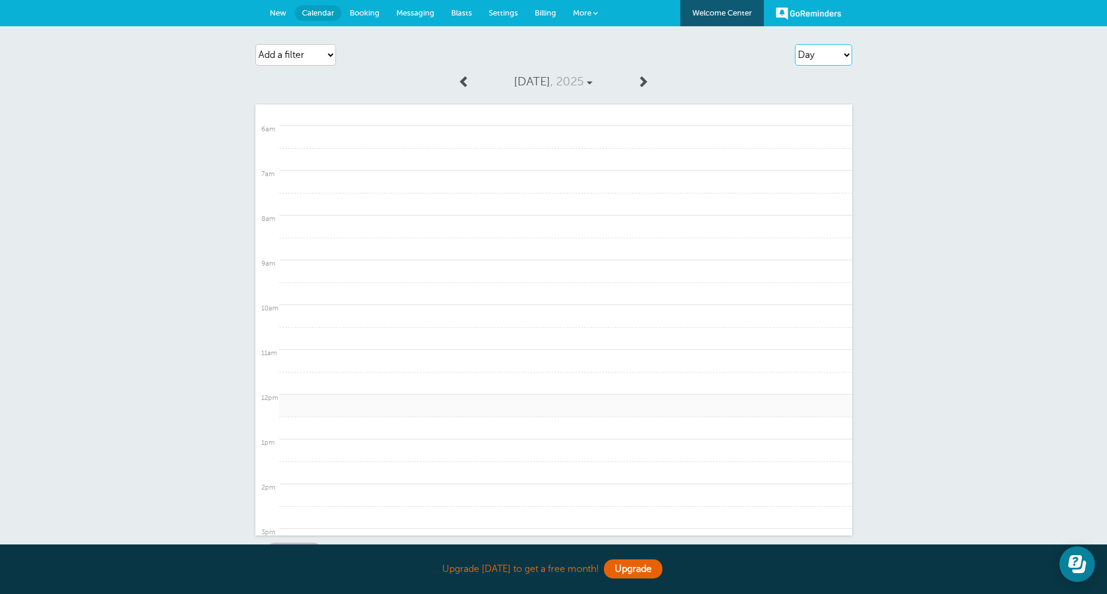
scroll to position [112, 0]
click at [812, 76] on div "[DATE] 12am 1am 2am 3am 4am 5am 6am 7am 8am 9am" at bounding box center [553, 313] width 597 height 488
click option "Week" at bounding box center [0, 0] width 0 height 0
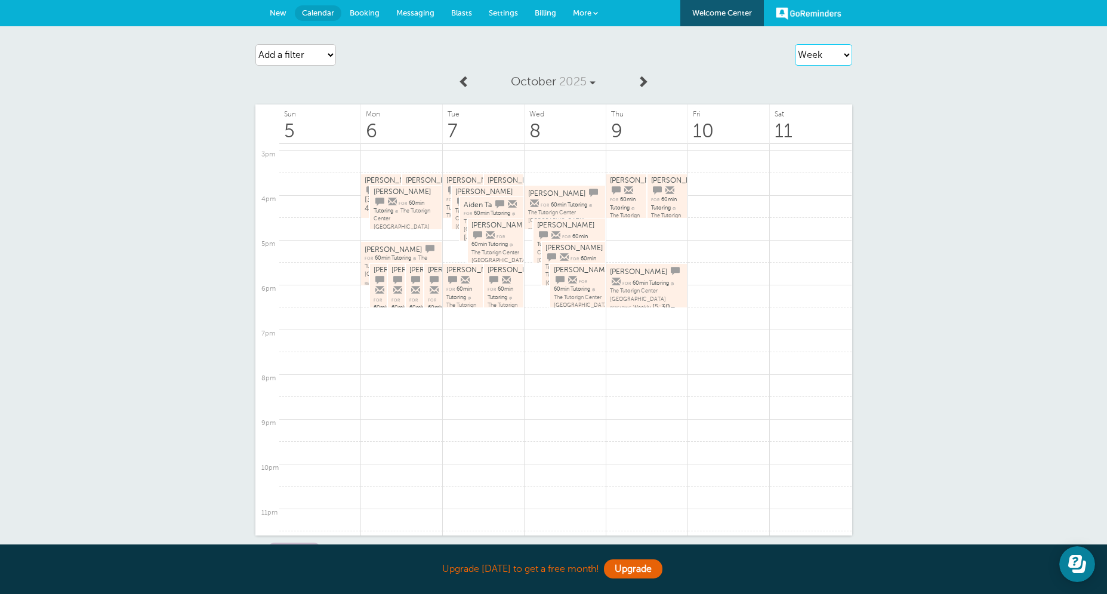
select select "day"
click option "Day" at bounding box center [0, 0] width 0 height 0
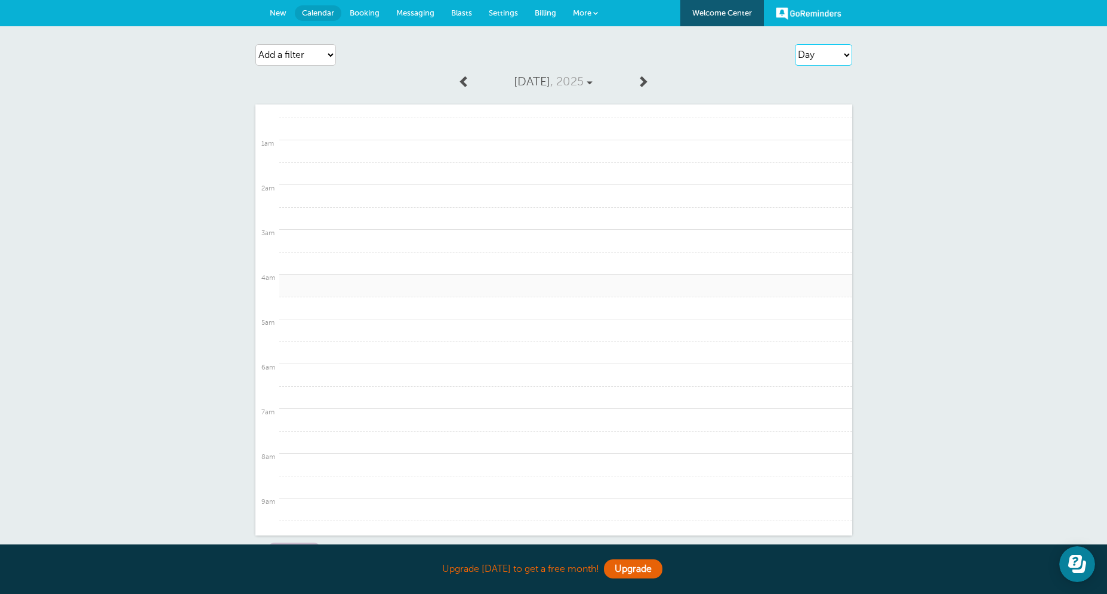
scroll to position [0, 0]
click at [638, 82] on span at bounding box center [643, 81] width 12 height 12
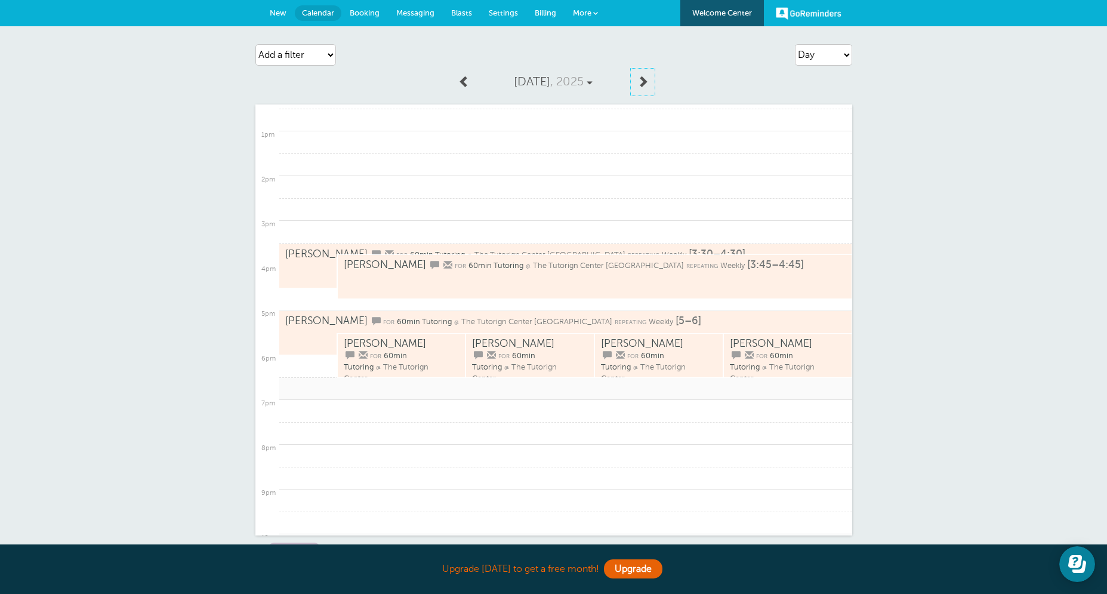
scroll to position [544, 0]
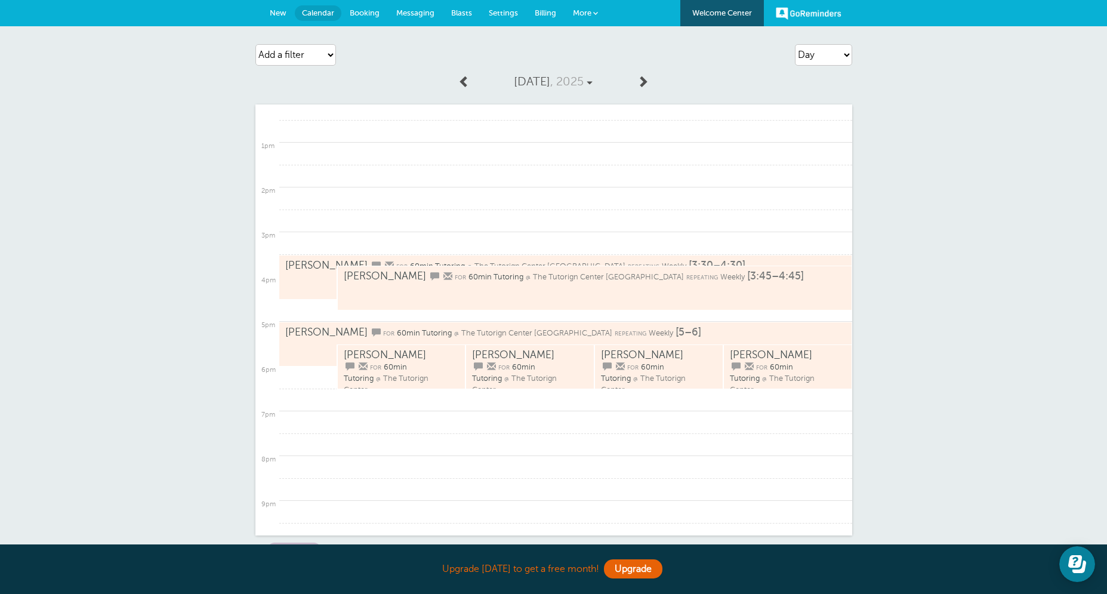
click at [465, 87] on span at bounding box center [464, 81] width 12 height 12
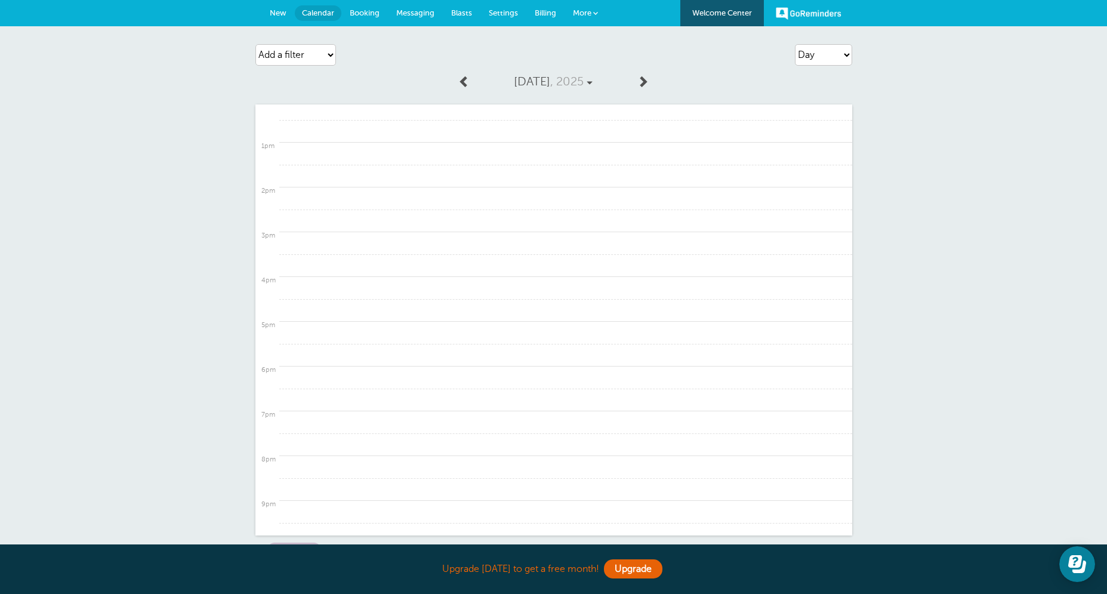
click at [637, 87] on span at bounding box center [643, 81] width 12 height 12
